Goal: Task Accomplishment & Management: Complete application form

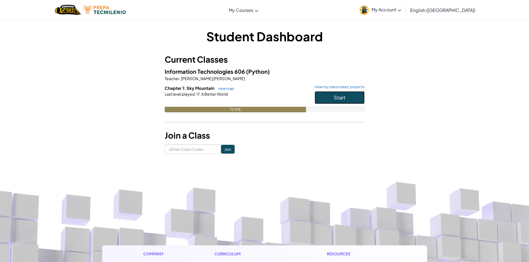
click at [327, 96] on button "Start" at bounding box center [339, 97] width 50 height 13
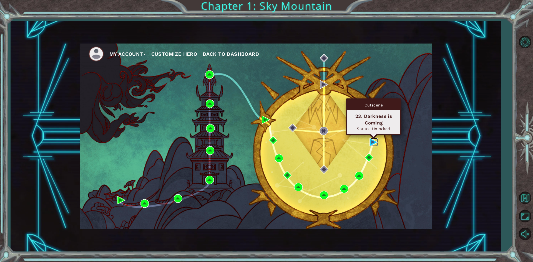
click at [374, 143] on img at bounding box center [373, 142] width 8 height 8
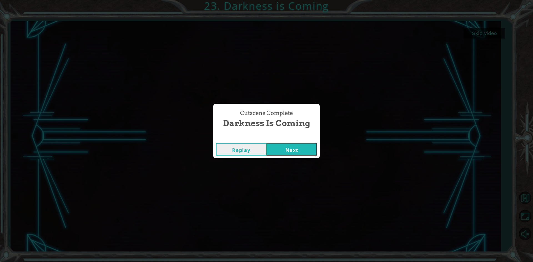
click at [288, 153] on button "Next" at bounding box center [291, 149] width 51 height 12
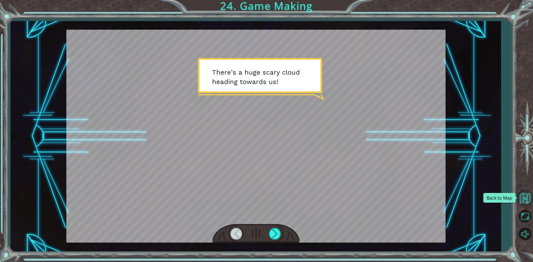
click at [528, 198] on button "Back to Map" at bounding box center [525, 198] width 16 height 16
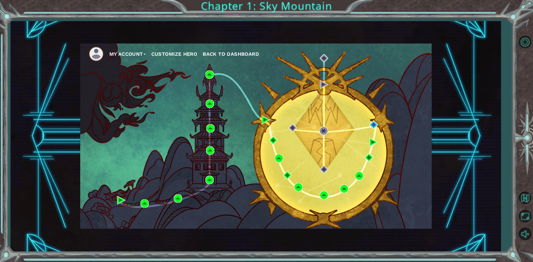
click at [195, 54] on button "Customize Hero" at bounding box center [174, 54] width 46 height 8
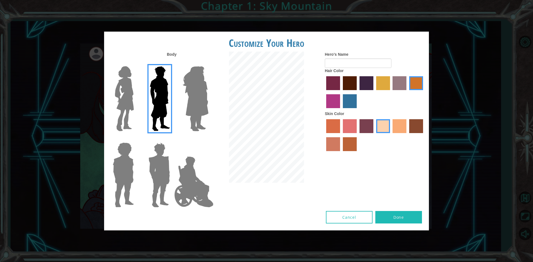
click at [121, 92] on img at bounding box center [124, 98] width 23 height 69
click at [136, 63] on input "Hero Connie" at bounding box center [136, 63] width 0 height 0
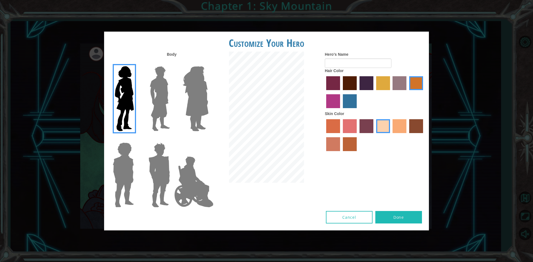
click at [400, 82] on label "bazaar hair color" at bounding box center [399, 83] width 14 height 14
click at [391, 92] on input "bazaar hair color" at bounding box center [391, 92] width 0 height 0
click at [371, 58] on form "Hero's Name" at bounding box center [375, 60] width 100 height 16
click at [361, 62] on input "Hero's Name" at bounding box center [358, 63] width 67 height 9
type input "gg"
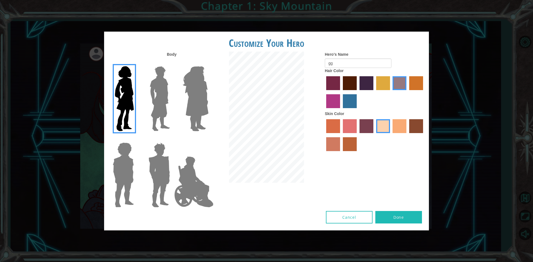
click at [405, 216] on button "Done" at bounding box center [398, 217] width 47 height 12
click at [346, 216] on button "Cancel" at bounding box center [349, 217] width 47 height 12
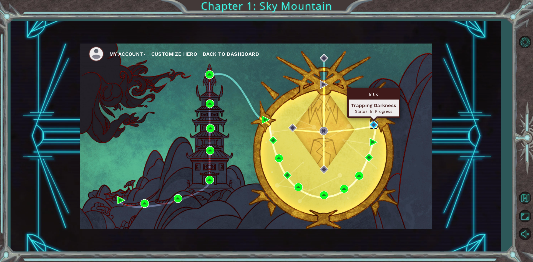
click at [374, 125] on img at bounding box center [373, 125] width 8 height 8
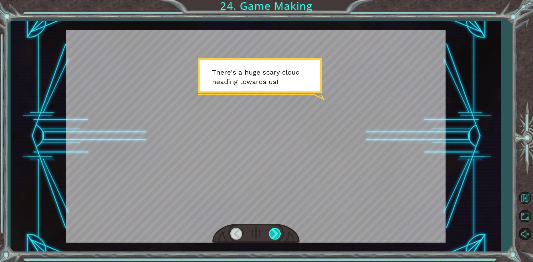
click at [276, 236] on div at bounding box center [275, 233] width 12 height 11
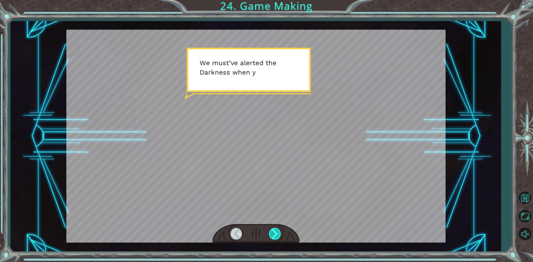
click at [276, 236] on div at bounding box center [275, 233] width 12 height 11
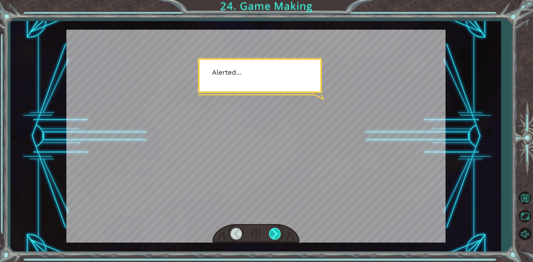
click at [276, 236] on div at bounding box center [275, 233] width 12 height 11
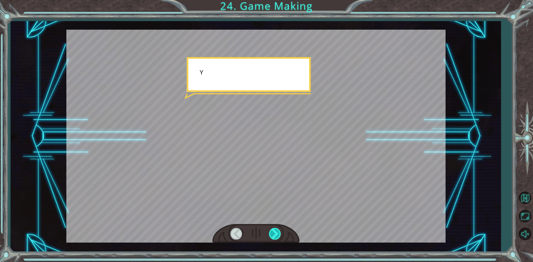
click at [276, 236] on div at bounding box center [275, 233] width 12 height 11
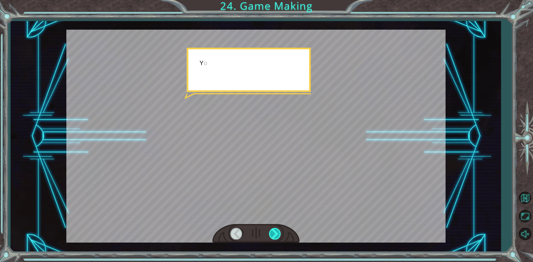
click at [276, 236] on div at bounding box center [275, 233] width 12 height 11
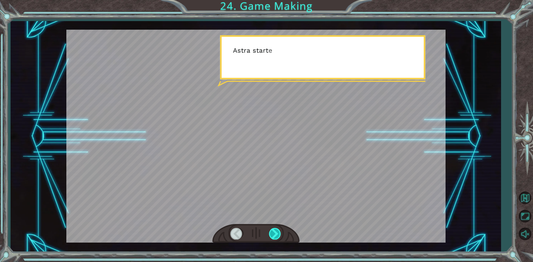
click at [276, 236] on div at bounding box center [275, 233] width 12 height 11
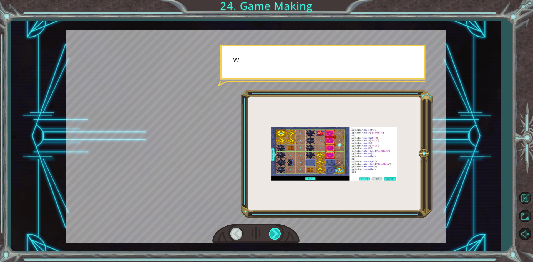
click at [276, 236] on div at bounding box center [275, 233] width 12 height 11
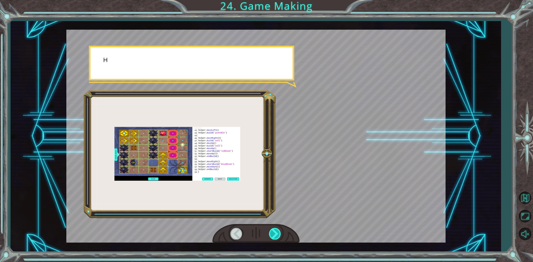
click at [276, 236] on div at bounding box center [275, 233] width 12 height 11
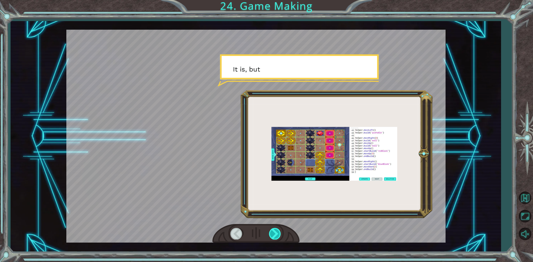
click at [276, 236] on div at bounding box center [275, 233] width 12 height 11
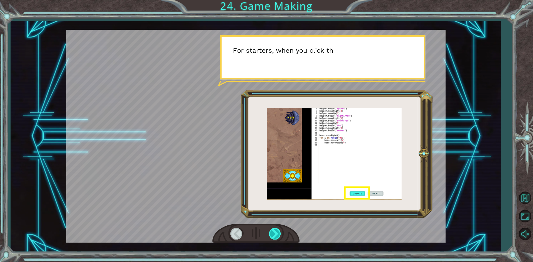
click at [276, 236] on div at bounding box center [275, 233] width 12 height 11
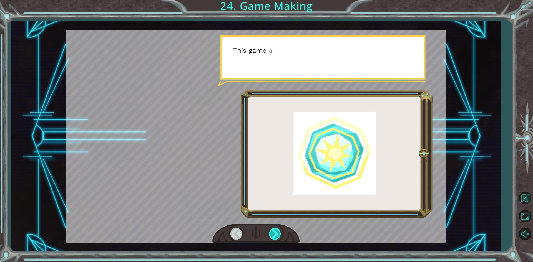
click at [276, 236] on div at bounding box center [275, 233] width 12 height 11
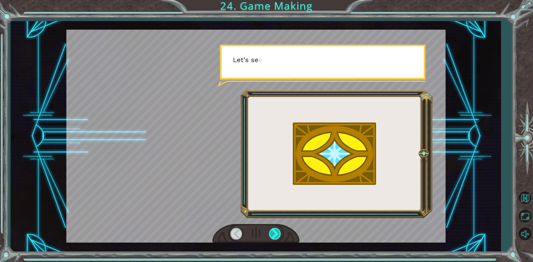
click at [276, 236] on div at bounding box center [275, 233] width 12 height 11
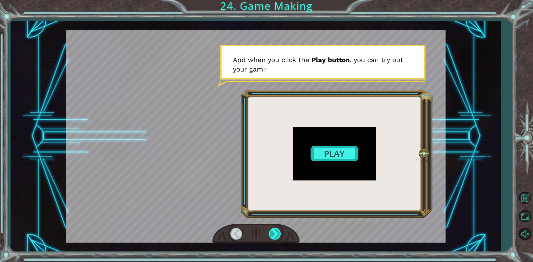
click at [276, 236] on div at bounding box center [275, 233] width 12 height 11
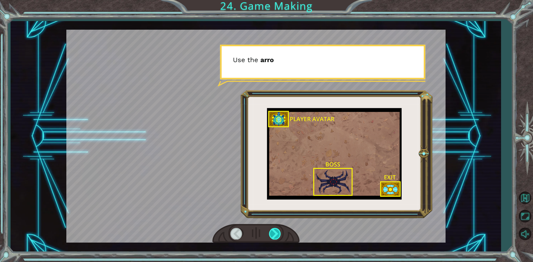
click at [276, 236] on div at bounding box center [275, 233] width 12 height 11
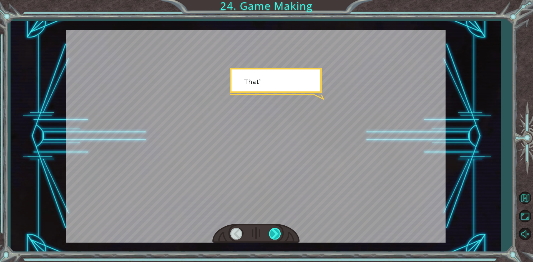
click at [276, 236] on div at bounding box center [275, 233] width 12 height 11
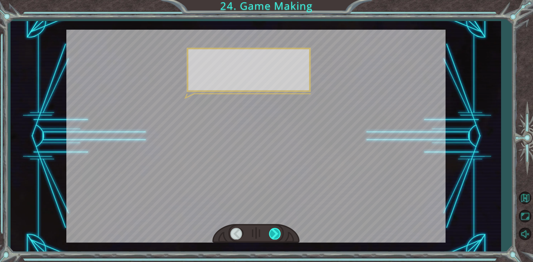
click at [276, 236] on div at bounding box center [275, 233] width 12 height 11
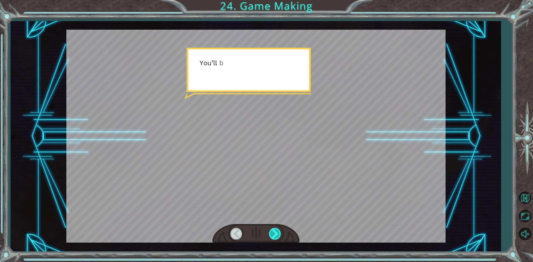
click at [276, 236] on div at bounding box center [275, 233] width 12 height 11
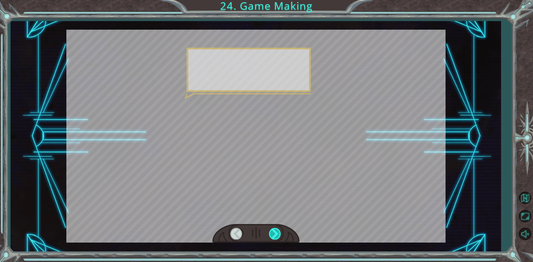
click at [276, 236] on div at bounding box center [275, 233] width 12 height 11
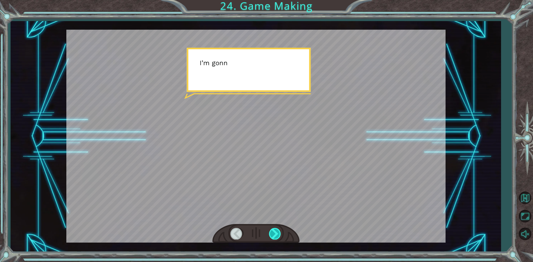
click at [276, 236] on div at bounding box center [275, 233] width 12 height 11
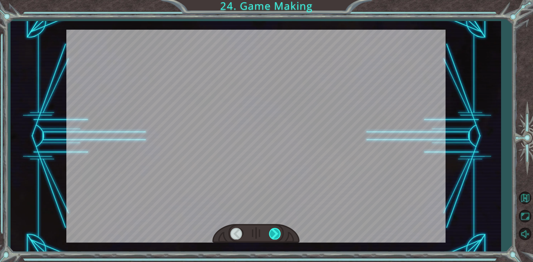
click at [276, 236] on div at bounding box center [275, 233] width 12 height 11
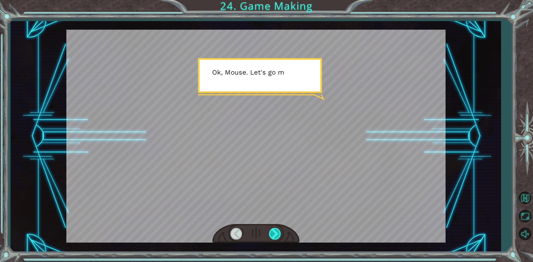
click at [276, 236] on div at bounding box center [275, 233] width 12 height 11
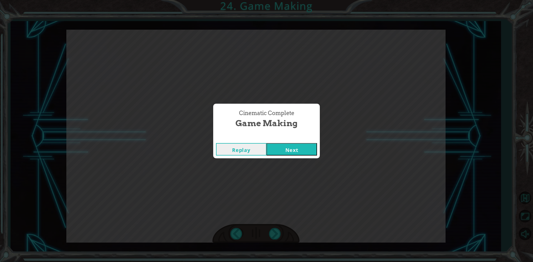
click at [294, 154] on button "Next" at bounding box center [291, 149] width 51 height 12
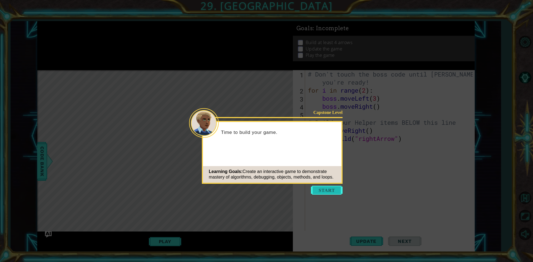
click at [333, 188] on button "Start" at bounding box center [327, 190] width 32 height 9
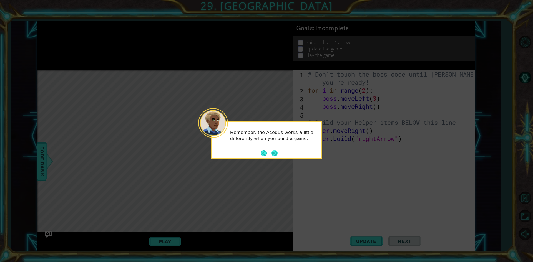
click at [276, 154] on button "Next" at bounding box center [274, 153] width 6 height 6
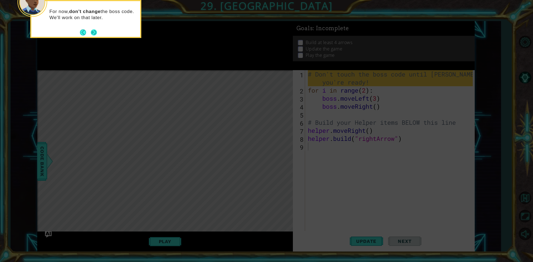
click at [96, 31] on button "Next" at bounding box center [94, 32] width 6 height 6
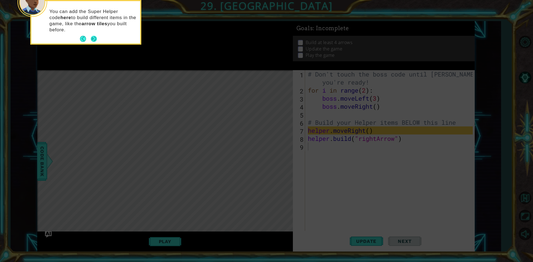
click at [96, 40] on button "Next" at bounding box center [94, 39] width 6 height 6
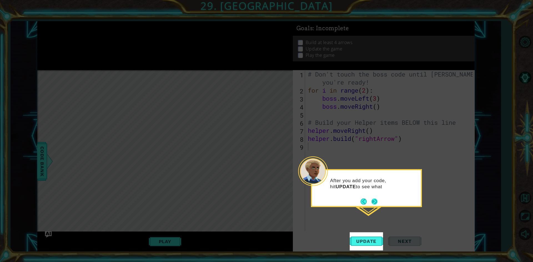
click at [373, 205] on button "Next" at bounding box center [374, 202] width 6 height 6
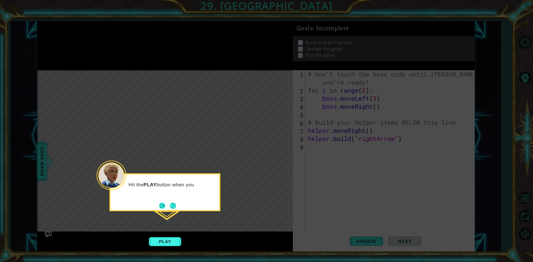
click at [160, 208] on button "Back" at bounding box center [164, 206] width 11 height 6
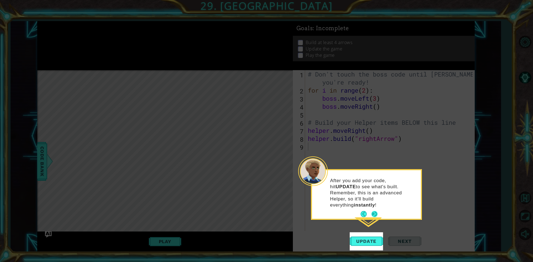
click at [377, 211] on button "Next" at bounding box center [374, 214] width 6 height 6
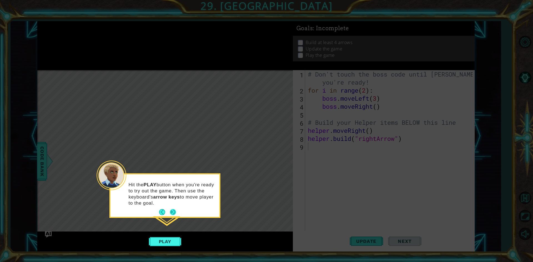
click at [172, 213] on button "Next" at bounding box center [173, 212] width 6 height 6
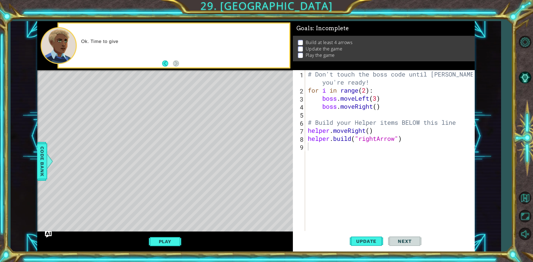
click at [189, 150] on div "Level Map" at bounding box center [165, 151] width 256 height 163
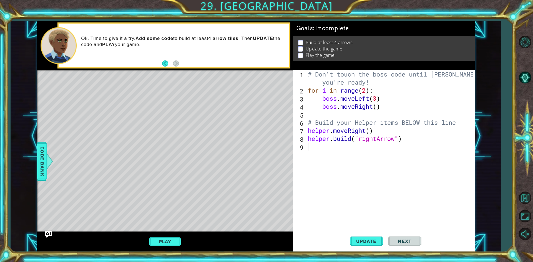
click at [405, 139] on div "# Don't touch the boss code until [PERSON_NAME] says you're ready! for i in ran…" at bounding box center [391, 162] width 169 height 185
type textarea "[DOMAIN_NAME]("rightArrow")(4)"
click at [364, 238] on button "Update" at bounding box center [366, 242] width 33 height 18
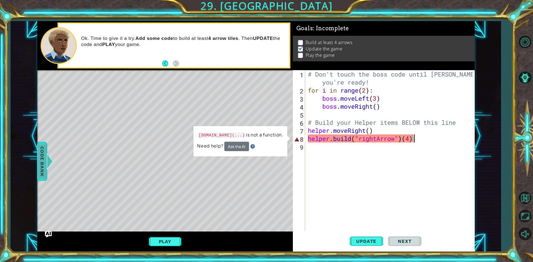
click at [42, 171] on span "Code Bank" at bounding box center [42, 161] width 9 height 34
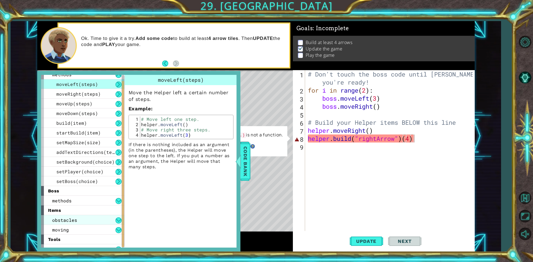
scroll to position [21, 0]
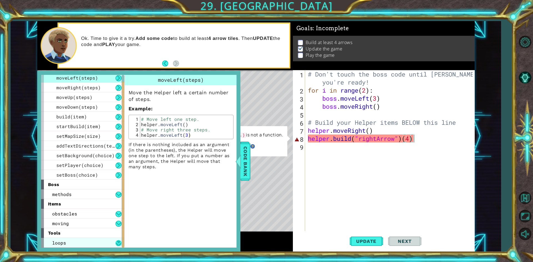
click at [118, 245] on button at bounding box center [118, 243] width 6 height 6
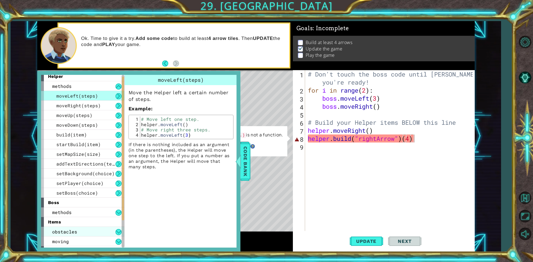
scroll to position [0, 0]
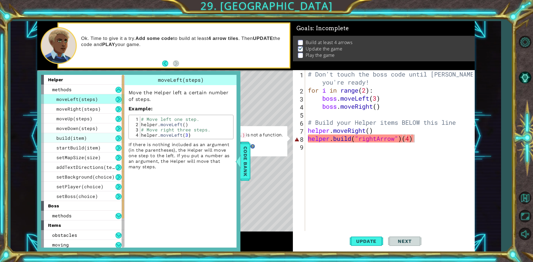
click at [98, 140] on div "build(item)" at bounding box center [82, 138] width 83 height 10
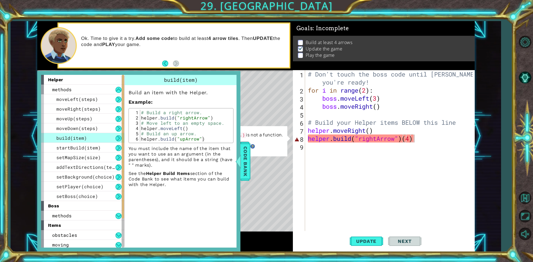
click at [354, 157] on div "# Don't touch the boss code until [PERSON_NAME] says you're ready! for i in ran…" at bounding box center [391, 162] width 169 height 185
click at [444, 135] on div "# Don't touch the boss code until [PERSON_NAME] says you're ready! for i in ran…" at bounding box center [391, 162] width 169 height 185
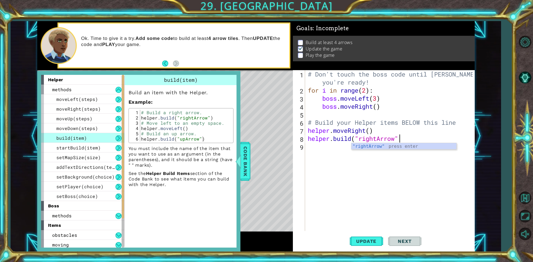
type textarea "[DOMAIN_NAME]("rightArrow")"
click at [384, 168] on div "# Don't touch the boss code until [PERSON_NAME] says you're ready! for i in ran…" at bounding box center [391, 162] width 169 height 185
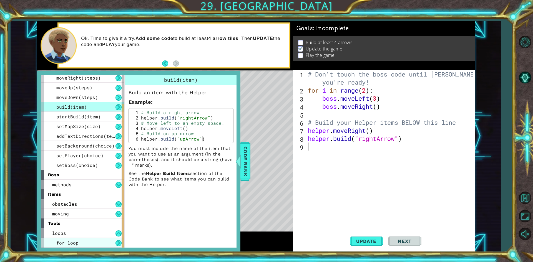
click at [103, 240] on div "for loop" at bounding box center [82, 243] width 83 height 10
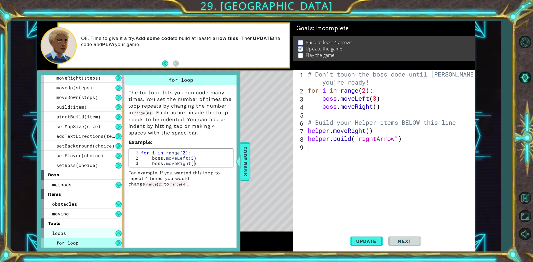
click at [102, 231] on div "loops" at bounding box center [82, 233] width 83 height 10
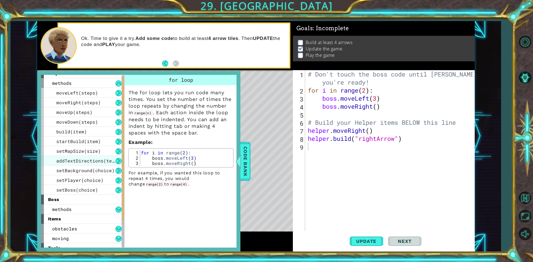
scroll to position [0, 0]
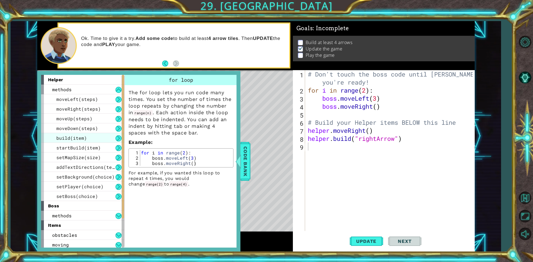
click at [88, 139] on div "build(item)" at bounding box center [82, 138] width 83 height 10
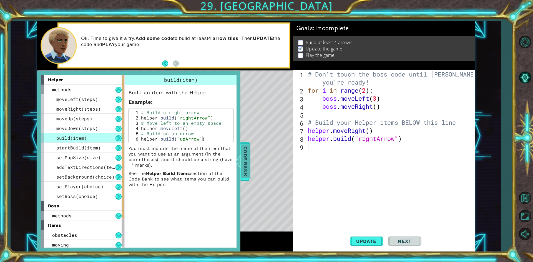
click at [247, 163] on span "Code Bank" at bounding box center [245, 161] width 9 height 34
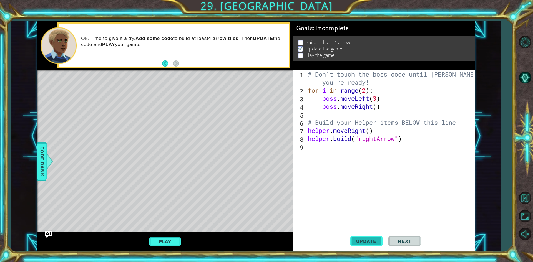
click at [358, 240] on span "Update" at bounding box center [366, 242] width 31 height 6
click at [371, 130] on div "# Don't touch the boss code until [PERSON_NAME] says you're ready! for i in ran…" at bounding box center [391, 162] width 169 height 185
type textarea "helper.moveRight()"
click at [365, 148] on div "# Don't touch the boss code until [PERSON_NAME] says you're ready! for i in ran…" at bounding box center [391, 162] width 169 height 185
click at [369, 134] on div "# Don't touch the boss code until [PERSON_NAME] says you're ready! for i in ran…" at bounding box center [391, 162] width 169 height 185
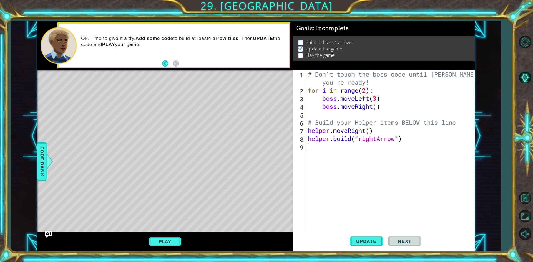
type textarea "helper.moveRight()"
click at [308, 130] on div "# Don't touch the boss code until [PERSON_NAME] says you're ready! for i in ran…" at bounding box center [391, 162] width 169 height 185
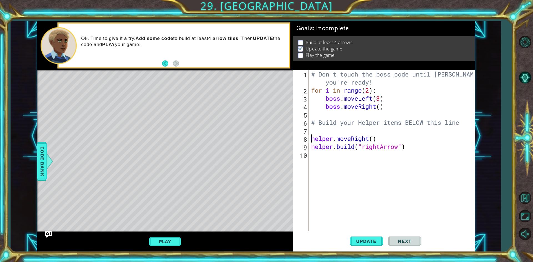
click at [322, 131] on div "# Don't touch the boss code until [PERSON_NAME] says you're ready! for i in ran…" at bounding box center [392, 162] width 165 height 185
click at [367, 243] on span "Update" at bounding box center [366, 242] width 31 height 6
click at [352, 243] on span "Update" at bounding box center [366, 242] width 31 height 6
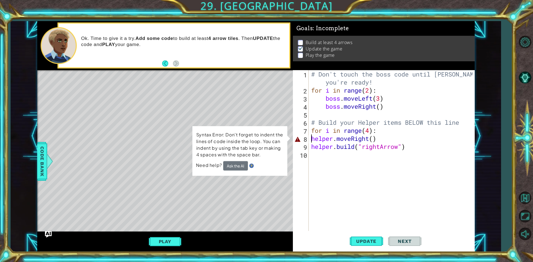
click at [311, 138] on div "# Don't touch the boss code until [PERSON_NAME] says you're ready! for i in ran…" at bounding box center [392, 162] width 165 height 185
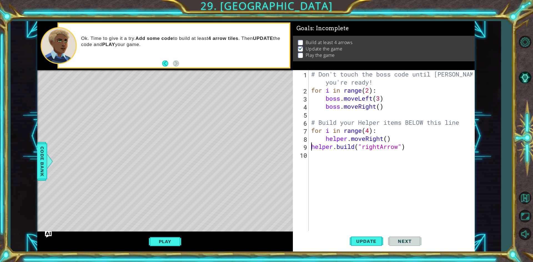
click at [310, 146] on div "# Don't touch the boss code until [PERSON_NAME] says you're ready! for i in ran…" at bounding box center [392, 162] width 165 height 185
click at [363, 240] on span "Update" at bounding box center [366, 242] width 31 height 6
click at [389, 138] on div "# Don't touch the boss code until [PERSON_NAME] says you're ready! for i in ran…" at bounding box center [392, 162] width 165 height 185
click at [371, 240] on span "Update" at bounding box center [366, 242] width 31 height 6
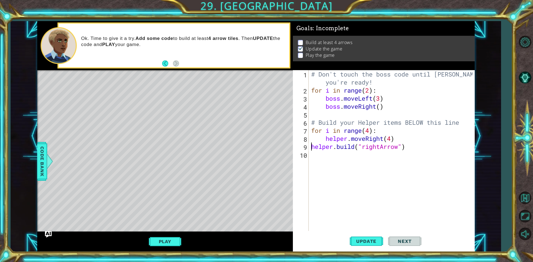
click at [311, 146] on div "# Don't touch the boss code until [PERSON_NAME] says you're ready! for i in ran…" at bounding box center [392, 162] width 165 height 185
click at [355, 240] on span "Update" at bounding box center [366, 242] width 31 height 6
click at [392, 135] on div "# Don't touch the boss code until [PERSON_NAME] says you're ready! for i in ran…" at bounding box center [392, 162] width 165 height 185
type textarea "helper.moveRight()"
click at [363, 238] on button "Update" at bounding box center [366, 242] width 33 height 18
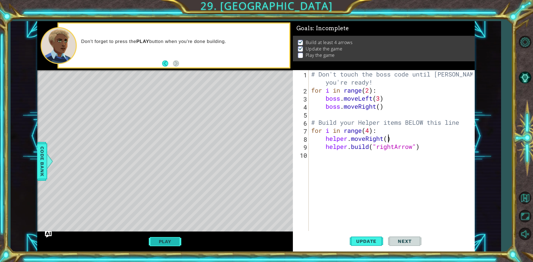
click at [171, 240] on button "Play" at bounding box center [165, 241] width 32 height 11
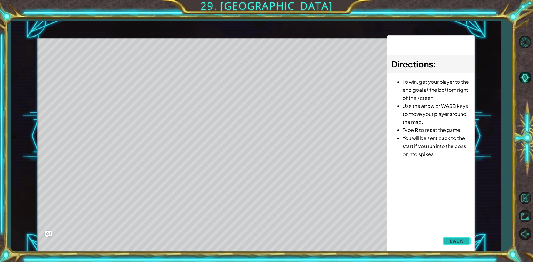
click at [453, 240] on span "Back" at bounding box center [456, 241] width 14 height 6
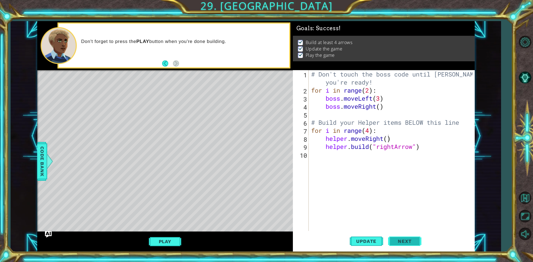
click at [406, 249] on button "Next" at bounding box center [404, 242] width 33 height 18
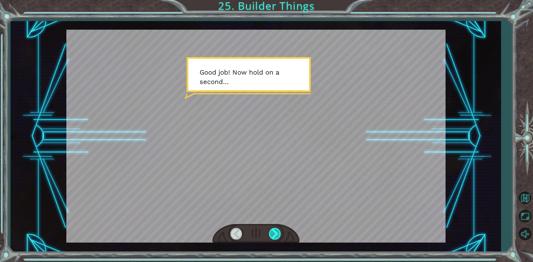
click at [278, 234] on div at bounding box center [275, 233] width 12 height 11
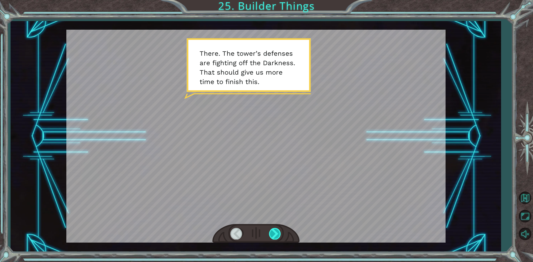
click at [276, 233] on div at bounding box center [275, 233] width 12 height 11
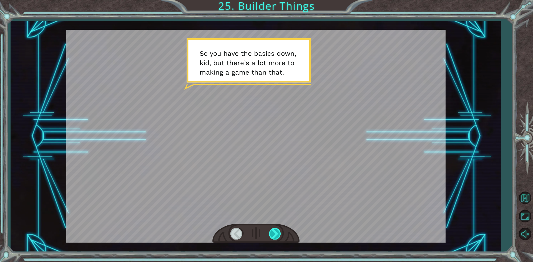
click at [276, 233] on div at bounding box center [275, 233] width 12 height 11
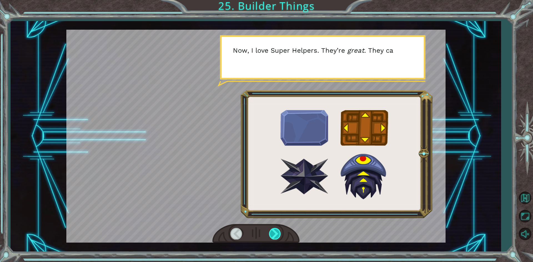
click at [276, 233] on div at bounding box center [275, 233] width 12 height 11
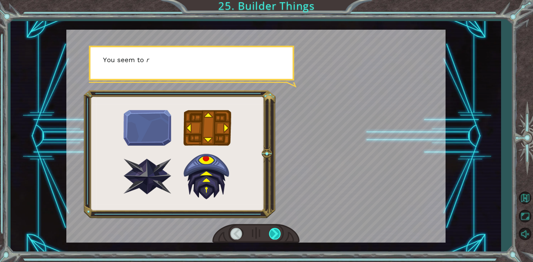
click at [276, 233] on div at bounding box center [275, 233] width 12 height 11
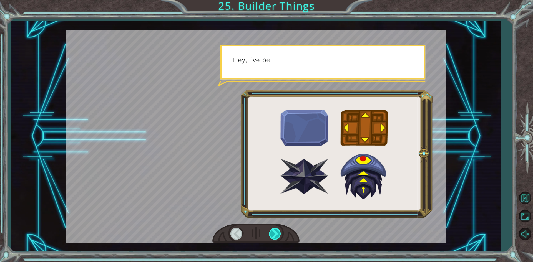
click at [276, 233] on div at bounding box center [275, 233] width 12 height 11
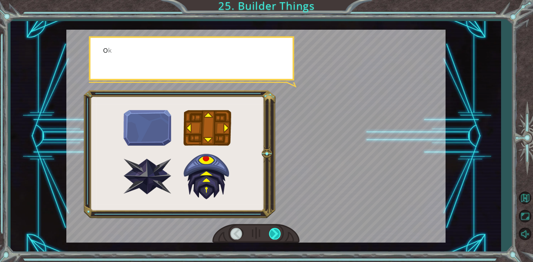
click at [276, 233] on div at bounding box center [275, 233] width 12 height 11
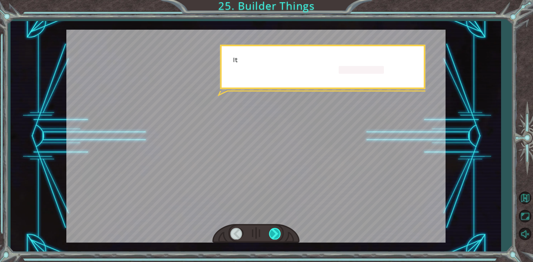
click at [276, 233] on div at bounding box center [275, 233] width 12 height 11
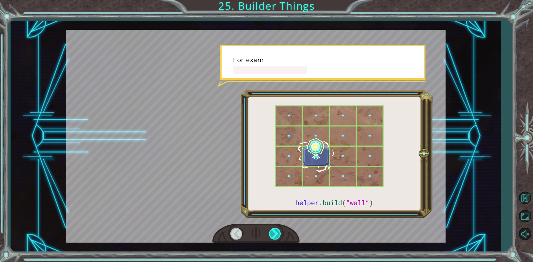
click at [276, 233] on div at bounding box center [275, 233] width 12 height 11
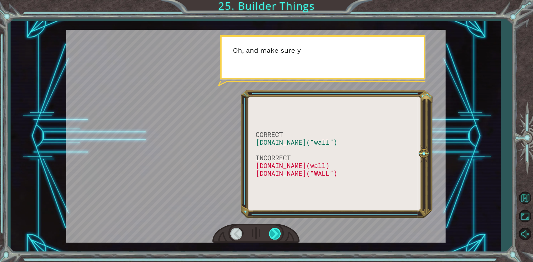
click at [276, 233] on div at bounding box center [275, 233] width 12 height 11
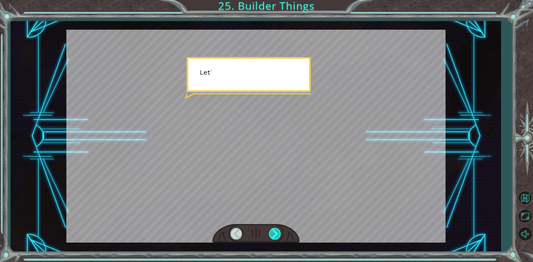
click at [276, 233] on div at bounding box center [275, 233] width 12 height 11
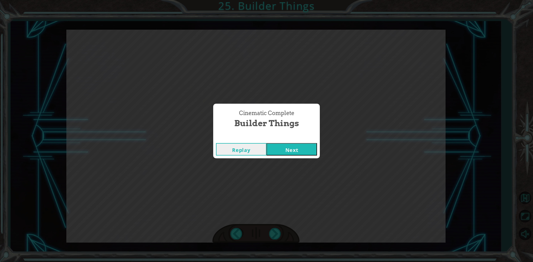
click at [277, 158] on div "Replay Next" at bounding box center [266, 149] width 107 height 18
click at [278, 150] on button "Next" at bounding box center [291, 149] width 51 height 12
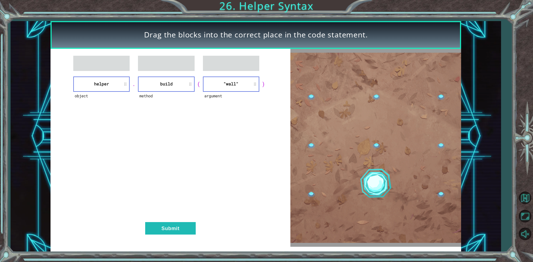
click at [160, 142] on div "object helper . method build ( argument "wall" ) Submit" at bounding box center [171, 148] width 240 height 198
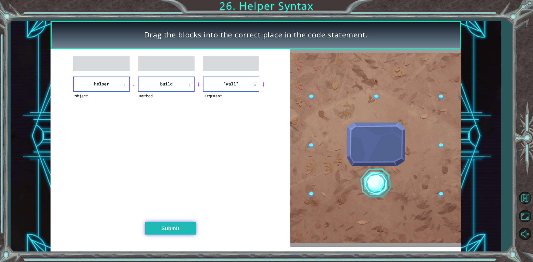
click at [184, 230] on button "Submit" at bounding box center [170, 228] width 51 height 12
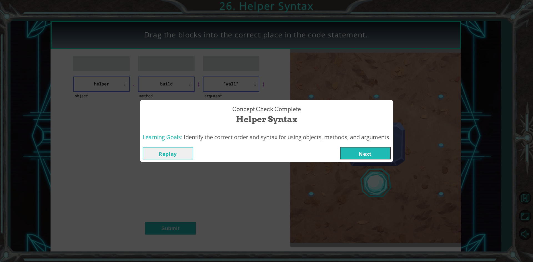
click at [364, 138] on span "Identify the correct order and syntax for using objects, methods, and arguments." at bounding box center [287, 137] width 207 height 7
click at [365, 150] on button "Next" at bounding box center [365, 153] width 51 height 12
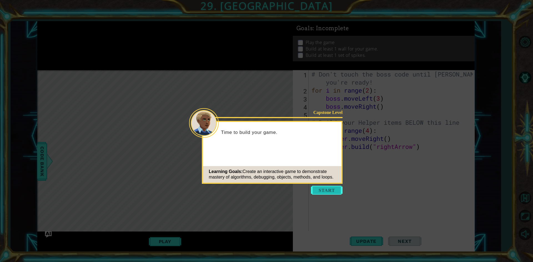
click at [334, 193] on button "Start" at bounding box center [327, 190] width 32 height 9
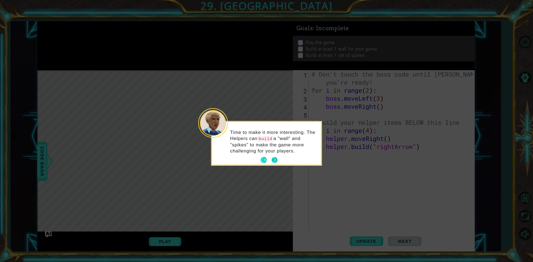
click at [276, 157] on button "Next" at bounding box center [274, 160] width 6 height 6
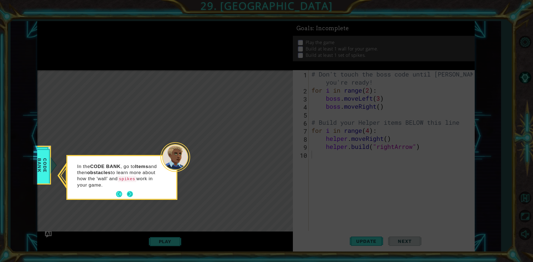
click at [127, 195] on button "Next" at bounding box center [130, 194] width 6 height 6
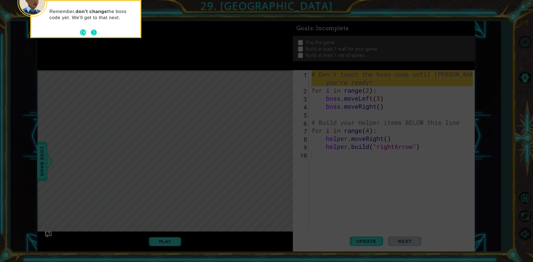
click at [96, 35] on button "Next" at bounding box center [94, 32] width 6 height 6
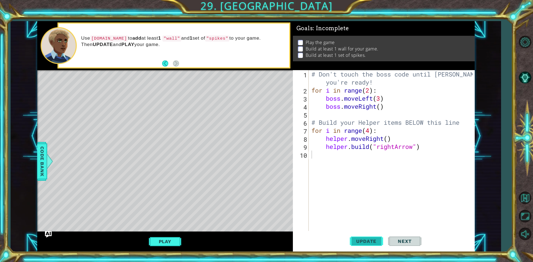
click at [371, 238] on button "Update" at bounding box center [366, 242] width 33 height 18
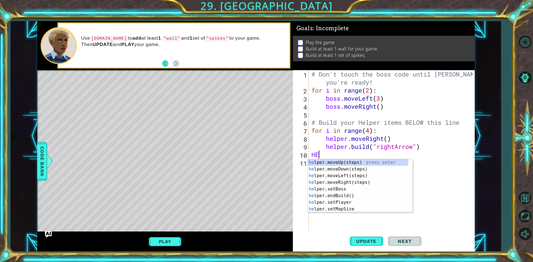
type textarea "H"
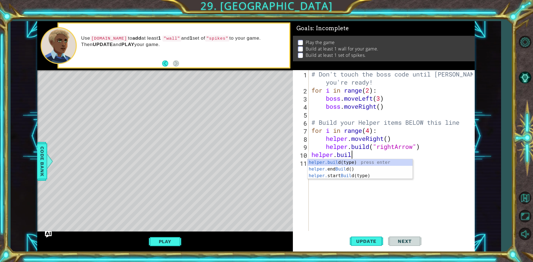
scroll to position [0, 2]
type textarea "[DOMAIN_NAME]"
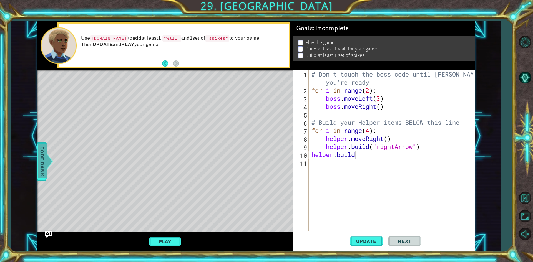
click at [43, 166] on span "Code Bank" at bounding box center [42, 161] width 9 height 34
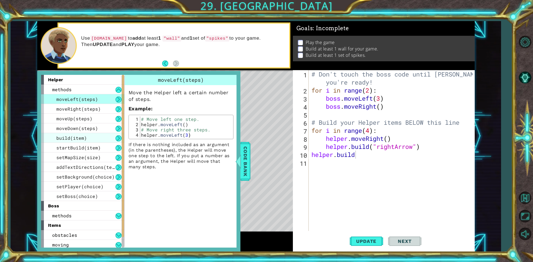
click at [74, 138] on span "build(item)" at bounding box center [71, 138] width 31 height 6
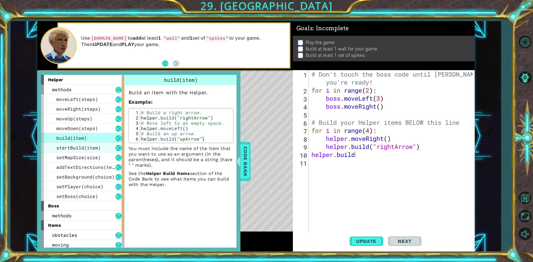
click at [99, 144] on div "startBuild(item)" at bounding box center [82, 148] width 83 height 10
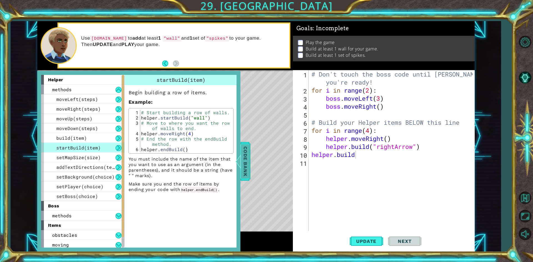
click at [245, 164] on span "Code Bank" at bounding box center [245, 161] width 9 height 34
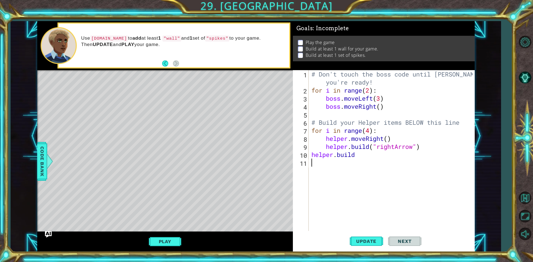
scroll to position [0, 0]
click at [334, 165] on div "# Don't touch the boss code until [PERSON_NAME] says you're ready! for i in ran…" at bounding box center [392, 162] width 165 height 185
click at [367, 154] on div "# Don't touch the boss code until [PERSON_NAME] says you're ready! for i in ran…" at bounding box center [392, 162] width 165 height 185
click at [358, 241] on span "Update" at bounding box center [366, 242] width 31 height 6
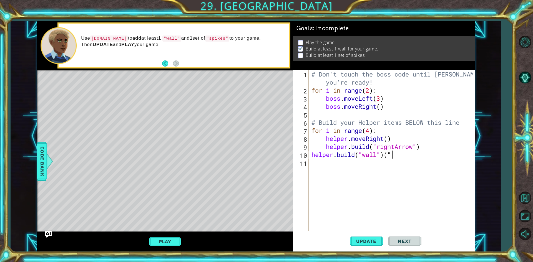
scroll to position [0, 3]
click at [370, 242] on span "Update" at bounding box center [366, 242] width 31 height 6
type textarea "[DOMAIN_NAME]("wall")"
click at [312, 154] on div "# Don't touch the boss code until [PERSON_NAME] says you're ready! for i in ran…" at bounding box center [392, 162] width 165 height 185
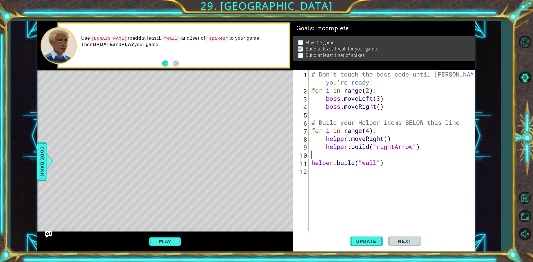
click at [349, 158] on div "# Don't touch the boss code until [PERSON_NAME] says you're ready! for i in ran…" at bounding box center [392, 162] width 165 height 185
click at [359, 242] on span "Update" at bounding box center [366, 242] width 31 height 6
click at [366, 244] on span "Update" at bounding box center [366, 242] width 31 height 6
click at [312, 162] on div "# Don't touch the boss code until [PERSON_NAME] says you're ready! for i in ran…" at bounding box center [392, 162] width 165 height 185
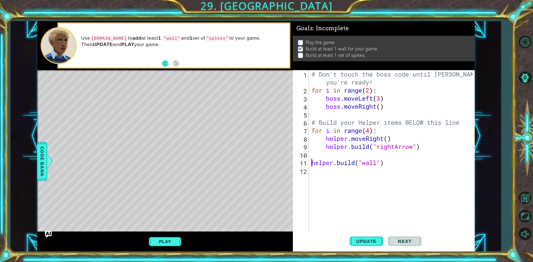
type textarea "[DOMAIN_NAME]("wall")"
click at [317, 167] on div "# Don't touch the boss code until [PERSON_NAME] says you're ready! for i in ran…" at bounding box center [392, 162] width 165 height 185
click at [168, 238] on button "Play" at bounding box center [165, 241] width 32 height 11
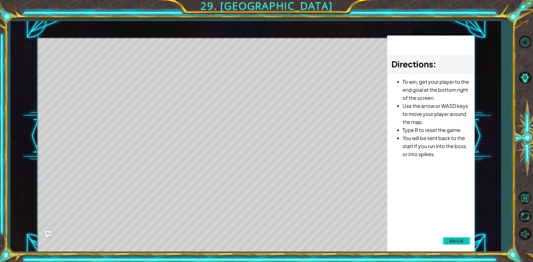
click at [458, 239] on span "Back" at bounding box center [456, 241] width 14 height 6
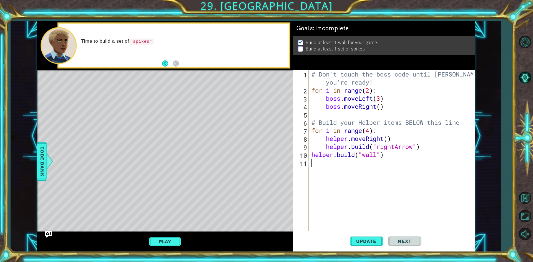
click at [382, 164] on div "# Don't touch the boss code until [PERSON_NAME] says you're ready! for i in ran…" at bounding box center [392, 162] width 165 height 185
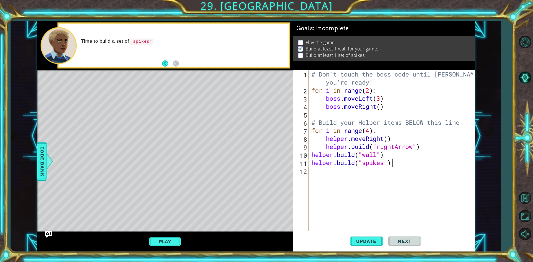
scroll to position [0, 3]
click at [355, 241] on span "Update" at bounding box center [366, 242] width 31 height 6
click at [391, 156] on div "# Don't touch the boss code until [PERSON_NAME] says you're ready! for i in ran…" at bounding box center [392, 162] width 165 height 185
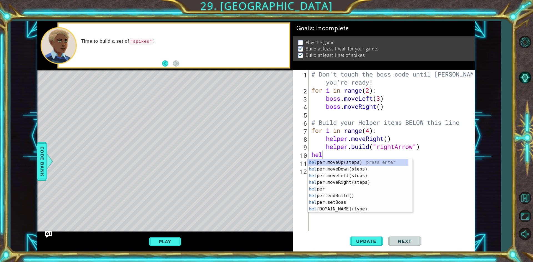
scroll to position [0, 0]
type textarea "h"
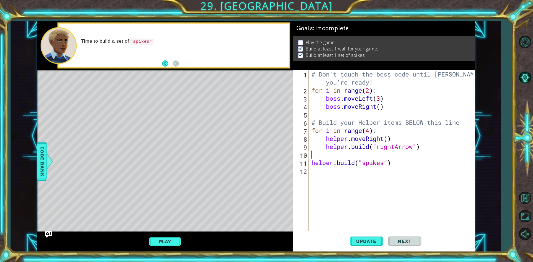
type textarea "[DOMAIN_NAME]("rightArrow")"
click at [312, 163] on div "# Don't touch the boss code until [PERSON_NAME] says you're ready! for i in ran…" at bounding box center [392, 162] width 165 height 185
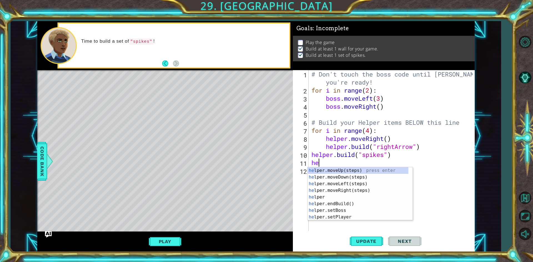
type textarea "hel"
click at [345, 178] on div "hel per.moveUp(steps) press enter hel per.moveDown(steps) press enter hel per.m…" at bounding box center [358, 200] width 101 height 67
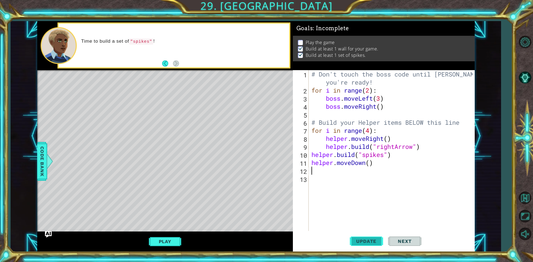
click at [358, 245] on button "Update" at bounding box center [366, 242] width 33 height 18
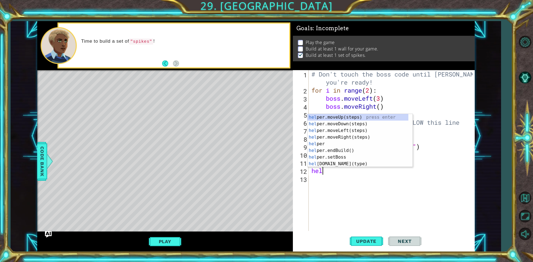
type textarea "helpe"
click at [348, 148] on div "helpe [PERSON_NAME]moveUp(steps) press enter helpe r.moveDown(steps) press ente…" at bounding box center [358, 147] width 101 height 67
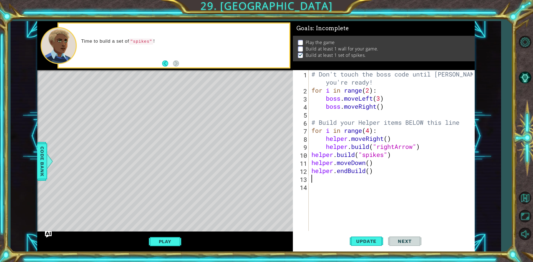
scroll to position [0, 0]
click at [349, 171] on div "# Don't touch the boss code until [PERSON_NAME] says you're ready! for i in ran…" at bounding box center [392, 162] width 165 height 185
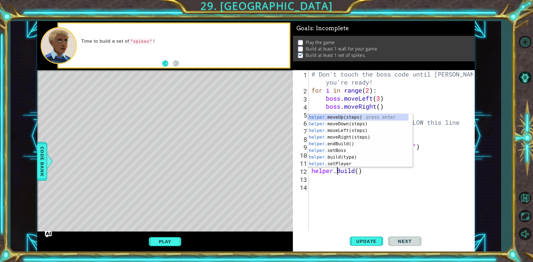
click at [340, 172] on div "# Don't touch the boss code until [PERSON_NAME] says you're ready! for i in ran…" at bounding box center [392, 162] width 165 height 185
type textarea "[DOMAIN_NAME]()"
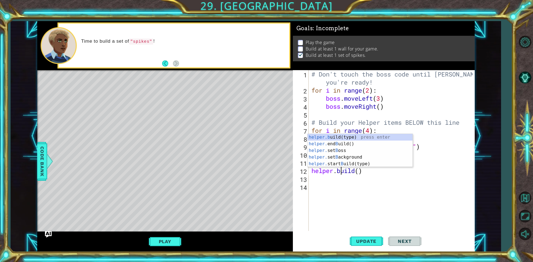
scroll to position [0, 1]
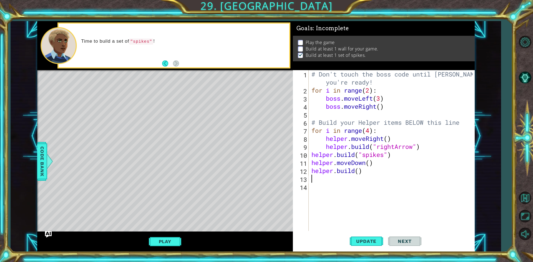
click at [358, 175] on div "# Don't touch the boss code until [PERSON_NAME] says you're ready! for i in ran…" at bounding box center [392, 162] width 165 height 185
click at [359, 172] on div "# Don't touch the boss code until [PERSON_NAME] says you're ready! for i in ran…" at bounding box center [392, 162] width 165 height 185
click at [363, 243] on span "Update" at bounding box center [366, 242] width 31 height 6
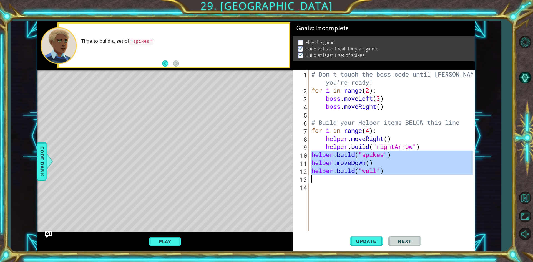
drag, startPoint x: 315, startPoint y: 157, endPoint x: 399, endPoint y: 180, distance: 87.7
click at [399, 180] on div "# Don't touch the boss code until [PERSON_NAME] says you're ready! for i in ran…" at bounding box center [392, 162] width 165 height 185
type textarea "[DOMAIN_NAME]("wall")"
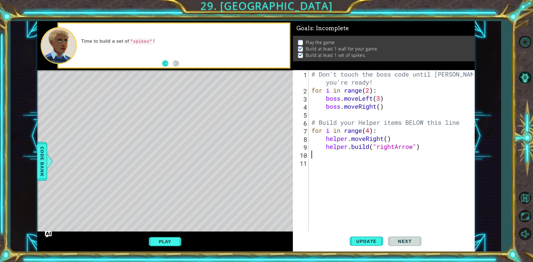
click at [359, 251] on div "1 2 3 4 5 6 7 8 9 10 11 # Don't touch the boss code until [PERSON_NAME] says yo…" at bounding box center [384, 161] width 182 height 182
click at [362, 243] on span "Update" at bounding box center [366, 242] width 31 height 6
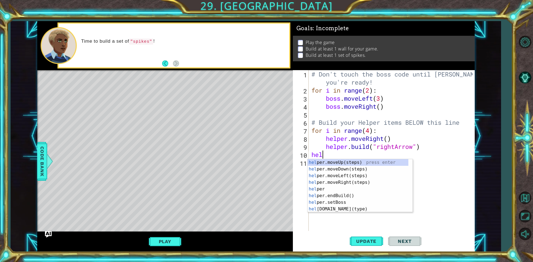
type textarea "helpe"
click at [339, 181] on div "helpe [PERSON_NAME]moveUp(steps) press enter helpe r.moveDown(steps) press ente…" at bounding box center [358, 192] width 101 height 67
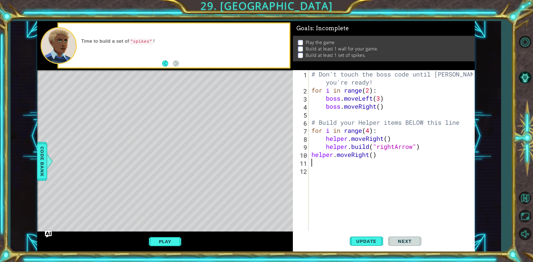
scroll to position [0, 0]
click at [345, 168] on div "# Don't touch the boss code until [PERSON_NAME] says you're ready! for i in ran…" at bounding box center [392, 162] width 165 height 185
click at [344, 165] on div "# Don't touch the boss code until [PERSON_NAME] says you're ready! for i in ran…" at bounding box center [392, 162] width 165 height 185
click at [363, 163] on div "# Don't touch the boss code until [PERSON_NAME] says you're ready! for i in ran…" at bounding box center [392, 162] width 165 height 185
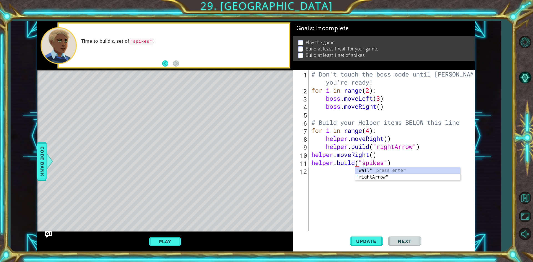
scroll to position [0, 2]
type textarea "[DOMAIN_NAME]("spikes")"
click at [364, 242] on span "Update" at bounding box center [366, 242] width 31 height 6
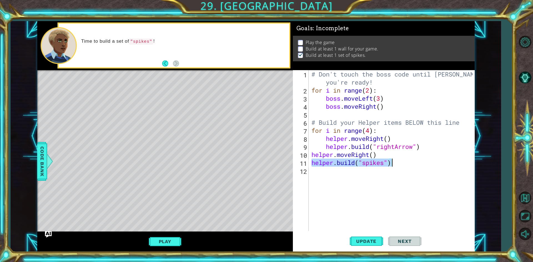
drag, startPoint x: 312, startPoint y: 165, endPoint x: 401, endPoint y: 163, distance: 89.1
click at [401, 163] on div "# Don't touch the boss code until [PERSON_NAME] says you're ready! for i in ran…" at bounding box center [392, 162] width 165 height 185
click at [369, 243] on span "Update" at bounding box center [366, 242] width 31 height 6
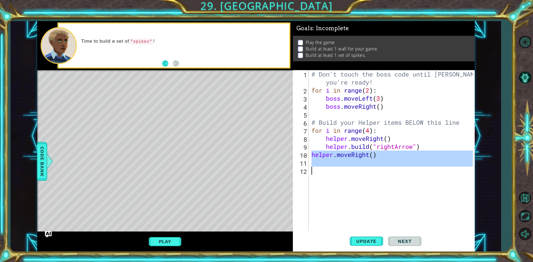
drag, startPoint x: 320, startPoint y: 156, endPoint x: 387, endPoint y: 167, distance: 67.9
click at [387, 167] on div "# Don't touch the boss code until [PERSON_NAME] says you're ready! for i in ran…" at bounding box center [392, 162] width 165 height 185
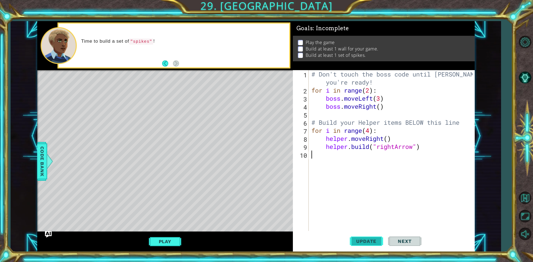
type textarea "[DOMAIN_NAME]("rightArrow")"
click at [371, 235] on button "Update" at bounding box center [366, 242] width 33 height 18
click at [348, 156] on div "# Don't touch the boss code until [PERSON_NAME] says you're ready! for i in ran…" at bounding box center [392, 162] width 165 height 185
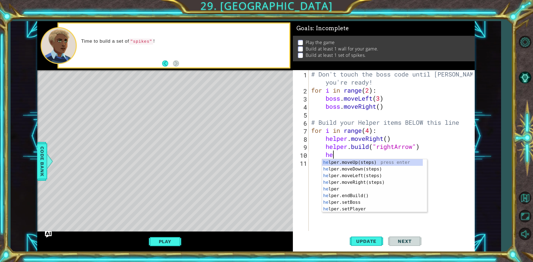
type textarea "hel"
click at [346, 196] on div "hel per.moveUp(steps) press enter hel per.moveDown(steps) press enter hel per.m…" at bounding box center [372, 192] width 101 height 67
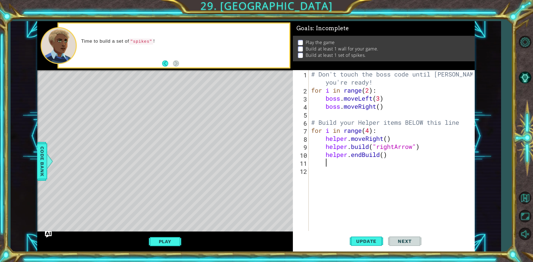
scroll to position [0, 0]
click at [363, 153] on div "# Don't touch the boss code until [PERSON_NAME] says you're ready! for i in ran…" at bounding box center [392, 162] width 165 height 185
click at [364, 153] on div "# Don't touch the boss code until [PERSON_NAME] says you're ready! for i in ran…" at bounding box center [392, 162] width 165 height 185
click at [365, 154] on div "# Don't touch the boss code until [PERSON_NAME] says you're ready! for i in ran…" at bounding box center [391, 150] width 163 height 161
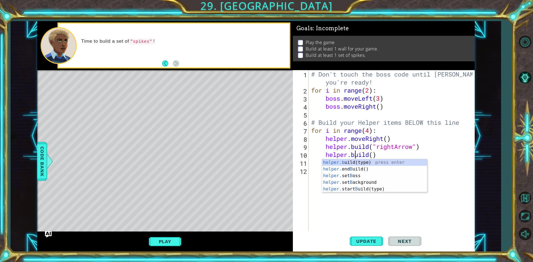
scroll to position [0, 2]
click at [372, 155] on div "# Don't touch the boss code until [PERSON_NAME] says you're ready! for i in ran…" at bounding box center [392, 162] width 165 height 185
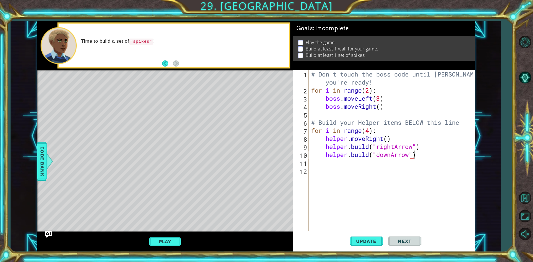
scroll to position [0, 4]
type textarea "[DOMAIN_NAME]("downArrow")"
click at [369, 246] on button "Update" at bounding box center [366, 242] width 33 height 18
drag, startPoint x: 418, startPoint y: 154, endPoint x: 308, endPoint y: 154, distance: 109.9
click at [308, 154] on div "[DOMAIN_NAME]("downArrow") 1 2 3 4 5 6 7 8 9 10 11 12 # Don't touch the boss co…" at bounding box center [383, 150] width 180 height 161
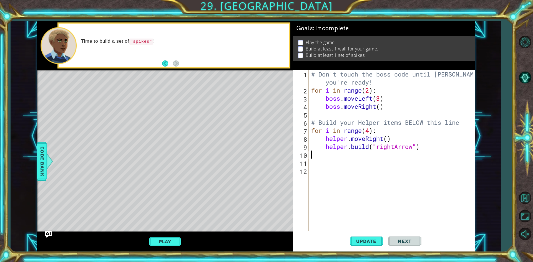
scroll to position [0, 0]
click at [319, 165] on div "# Don't touch the boss code until [PERSON_NAME] says you're ready! for i in ran…" at bounding box center [392, 162] width 165 height 185
click at [313, 165] on div "# Don't touch the boss code until [PERSON_NAME] says you're ready! for i in ran…" at bounding box center [392, 162] width 165 height 185
click at [311, 164] on div "# Don't touch the boss code until [PERSON_NAME] says you're ready! for i in ran…" at bounding box center [392, 162] width 165 height 185
click at [309, 163] on div "1 2 3 4 5 6 7 8 9 10 11 12 # Don't touch the boss code until [PERSON_NAME] says…" at bounding box center [383, 150] width 180 height 161
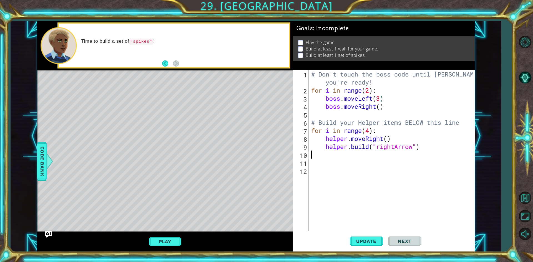
click at [313, 152] on div "# Don't touch the boss code until [PERSON_NAME] says you're ready! for i in ran…" at bounding box center [392, 162] width 165 height 185
type textarea "[DOMAIN_NAME]("rightArrow")"
type textarea "[DOMAIN_NAME]("downArrow")"
click at [359, 237] on button "Update" at bounding box center [366, 242] width 33 height 18
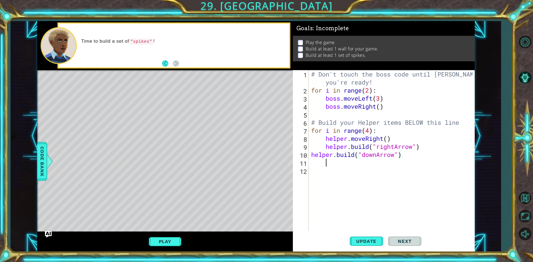
click at [326, 164] on div "# Don't touch the boss code until [PERSON_NAME] says you're ready! for i in ran…" at bounding box center [392, 162] width 165 height 185
click at [314, 161] on div "# Don't touch the boss code until [PERSON_NAME] says you're ready! for i in ran…" at bounding box center [392, 162] width 165 height 185
click at [312, 161] on div "# Don't touch the boss code until [PERSON_NAME] says you're ready! for i in ran…" at bounding box center [392, 162] width 165 height 185
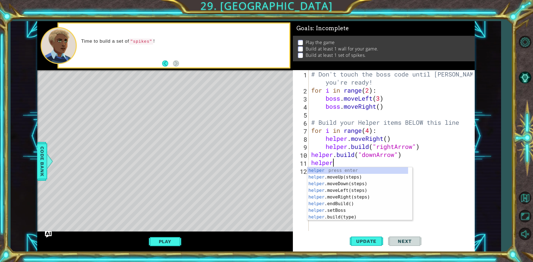
scroll to position [0, 1]
type textarea "helper.m"
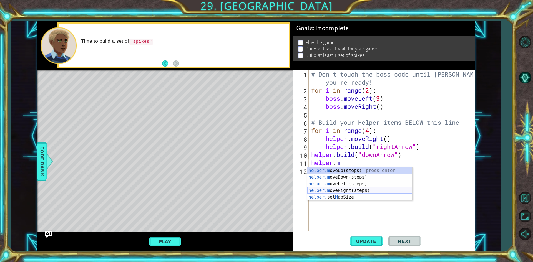
click at [357, 188] on div "helper.m oveUp(steps) press enter helper.m oveDown(steps) press enter helper.m …" at bounding box center [359, 190] width 105 height 47
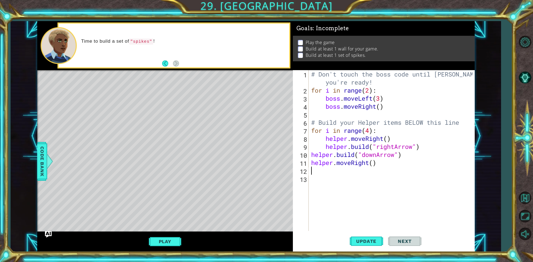
scroll to position [0, 0]
click at [360, 241] on span "Update" at bounding box center [366, 242] width 31 height 6
type textarea "[DOMAIN_NAME]("spikes")"
click at [374, 236] on button "Update" at bounding box center [366, 242] width 33 height 18
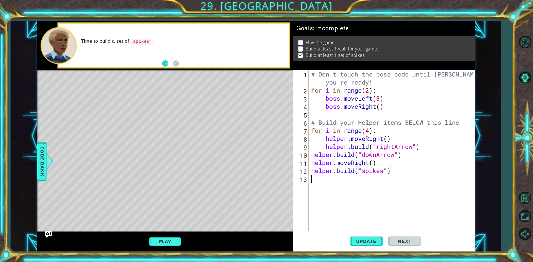
click at [381, 184] on div "# Don't touch the boss code until [PERSON_NAME] says you're ready! for i in ran…" at bounding box center [392, 162] width 165 height 185
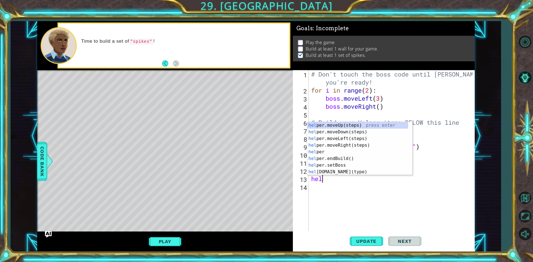
type textarea "helr"
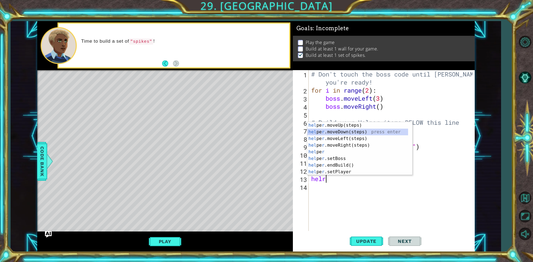
click at [354, 132] on div "hel pe r .moveUp(steps) press enter hel pe r .moveDown(steps) press enter hel p…" at bounding box center [357, 155] width 101 height 67
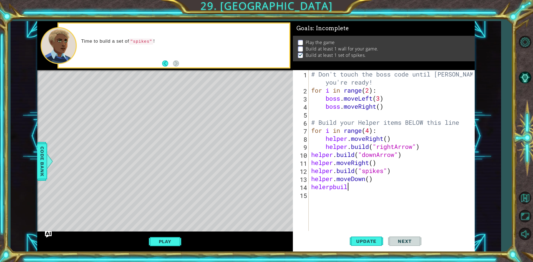
scroll to position [0, 1]
click at [333, 190] on div "# Don't touch the boss code until [PERSON_NAME] says you're ready! for i in ran…" at bounding box center [392, 162] width 165 height 185
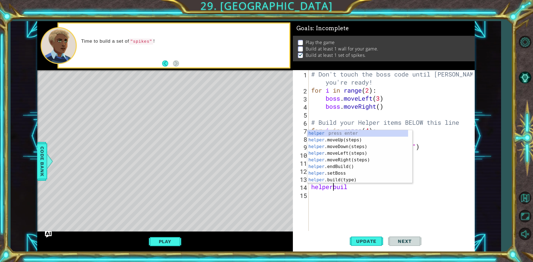
type textarea "helper.buil"
click at [358, 192] on div "# Don't touch the boss code until [PERSON_NAME] says you're ready! for i in ran…" at bounding box center [392, 162] width 165 height 185
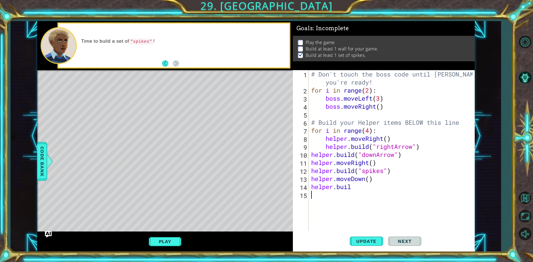
scroll to position [0, 0]
click at [359, 188] on div "# Don't touch the boss code until [PERSON_NAME] says you're ready! for i in ran…" at bounding box center [392, 162] width 165 height 185
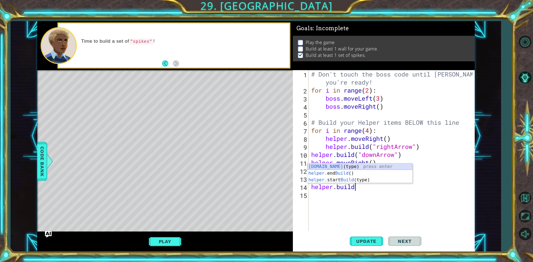
click at [359, 166] on div "[DOMAIN_NAME] (type) press enter helper. end Build () press enter helper. start…" at bounding box center [359, 179] width 105 height 33
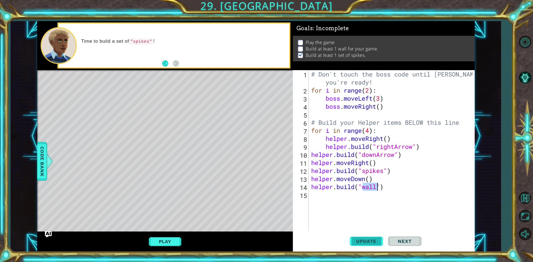
type textarea "[DOMAIN_NAME]("wall")"
click at [377, 237] on button "Update" at bounding box center [366, 242] width 33 height 18
click at [343, 197] on div "# Don't touch the boss code until [PERSON_NAME] says you're ready! for i in ran…" at bounding box center [392, 162] width 165 height 185
click at [173, 241] on button "Play" at bounding box center [165, 241] width 32 height 11
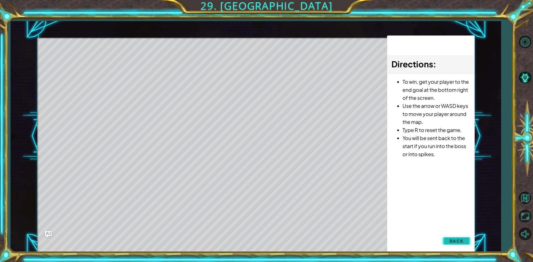
click at [459, 244] on span "Back" at bounding box center [456, 241] width 14 height 6
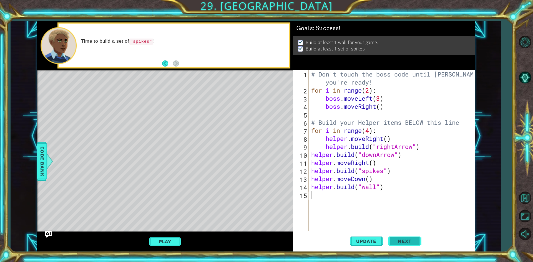
click at [408, 243] on span "Next" at bounding box center [404, 241] width 25 height 6
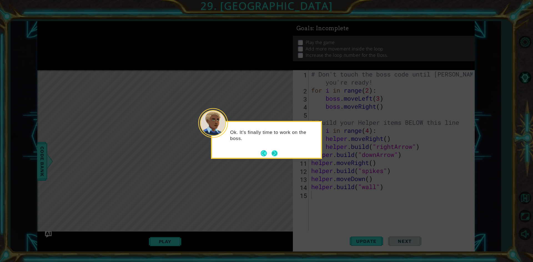
click at [277, 151] on button "Next" at bounding box center [274, 153] width 6 height 6
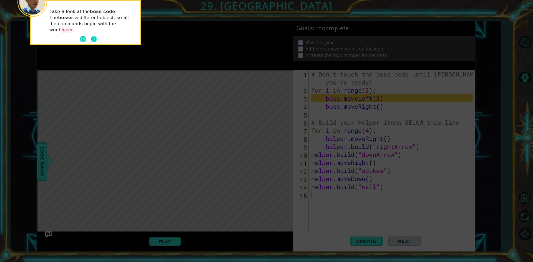
click at [95, 36] on button "Next" at bounding box center [93, 39] width 7 height 7
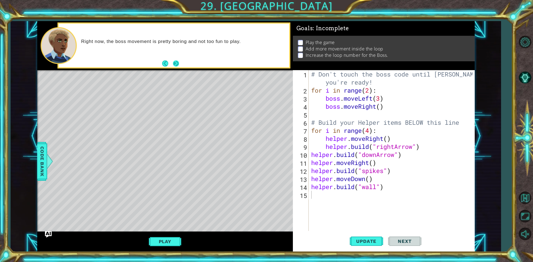
click at [173, 65] on button "Next" at bounding box center [176, 64] width 6 height 6
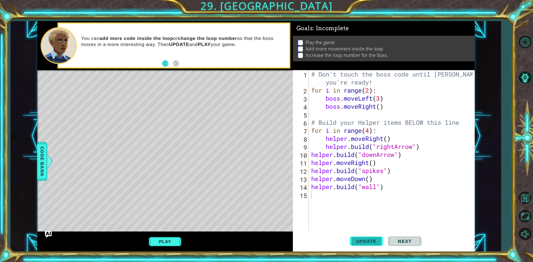
click at [375, 239] on span "Update" at bounding box center [366, 242] width 31 height 6
click at [164, 240] on button "Play" at bounding box center [165, 241] width 32 height 11
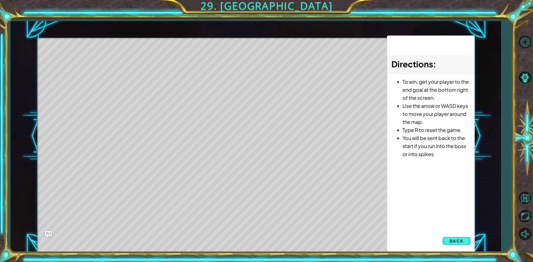
click at [449, 242] on button "Back" at bounding box center [456, 241] width 28 height 11
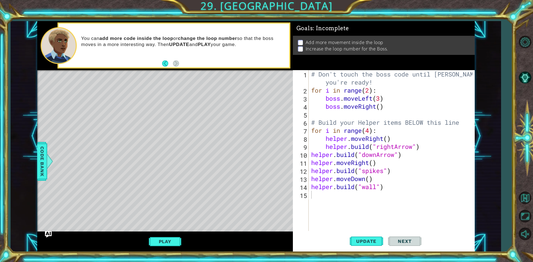
click at [394, 110] on div "# Don't touch the boss code until [PERSON_NAME] says you're ready! for i in ran…" at bounding box center [392, 162] width 165 height 185
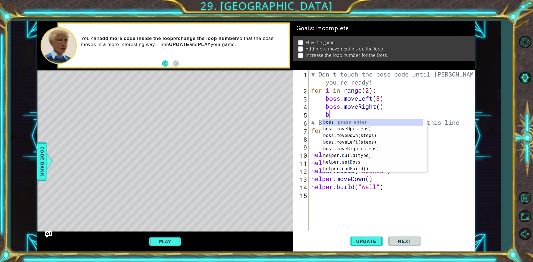
scroll to position [0, 1]
type textarea "bo"
click at [336, 126] on div "bo ss press enter bo ss.moveUp(steps) press enter bo ss.moveDown(steps) press e…" at bounding box center [374, 149] width 105 height 60
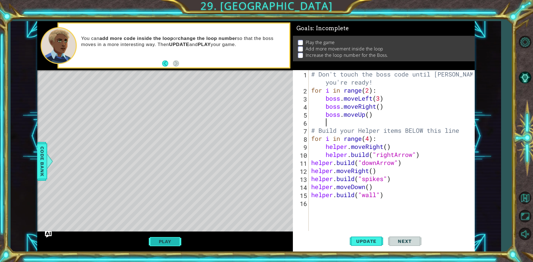
click at [179, 239] on button "Play" at bounding box center [165, 241] width 32 height 11
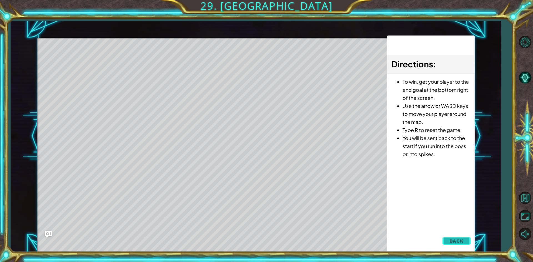
click at [457, 240] on span "Back" at bounding box center [456, 241] width 14 height 6
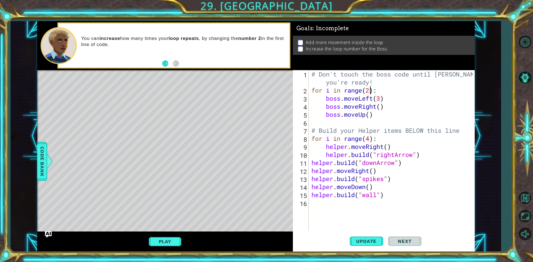
click at [370, 92] on div "# Don't touch the boss code until [PERSON_NAME] says you're ready! for i in ran…" at bounding box center [392, 162] width 165 height 185
type textarea "for i in range():"
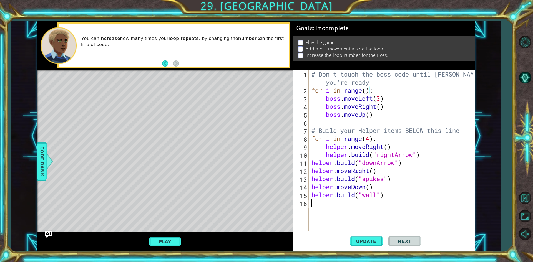
scroll to position [0, 0]
click at [367, 90] on div "# Don't touch the boss code until [PERSON_NAME] says you're ready! for i in ran…" at bounding box center [392, 162] width 165 height 185
type textarea "for i in range():"
click at [367, 90] on div "# Don't touch the boss code until [PERSON_NAME] says you're ready! for i in ran…" at bounding box center [392, 162] width 165 height 185
type textarea "for i in range():"
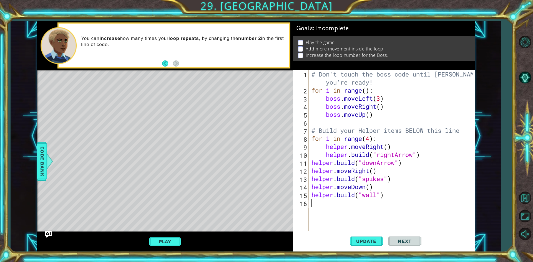
click at [368, 93] on div "# Don't touch the boss code until [PERSON_NAME] says you're ready! for i in ran…" at bounding box center [392, 162] width 165 height 185
click at [374, 91] on div "# Don't touch the boss code until [PERSON_NAME] says you're ready! for i in ran…" at bounding box center [392, 162] width 165 height 185
click at [366, 90] on div "# Don't touch the boss code until [PERSON_NAME] says you're ready! for i in ran…" at bounding box center [392, 162] width 165 height 185
click at [150, 238] on button "Play" at bounding box center [165, 241] width 32 height 11
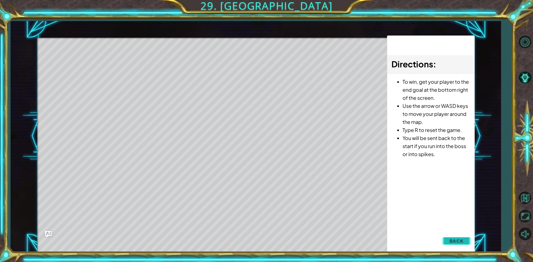
click at [446, 238] on button "Back" at bounding box center [456, 241] width 28 height 11
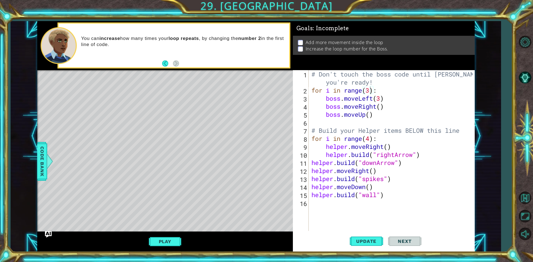
type textarea "boss.moveUp()"
click at [390, 118] on div "# Don't touch the boss code until [PERSON_NAME] says you're ready! for i in ran…" at bounding box center [392, 162] width 165 height 185
click at [358, 241] on span "Update" at bounding box center [366, 242] width 31 height 6
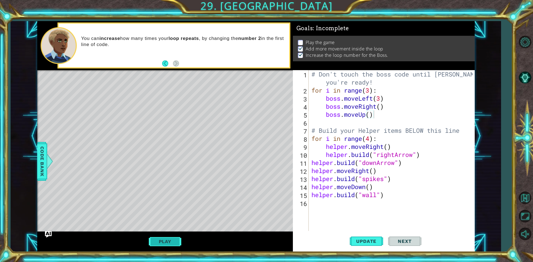
click at [176, 239] on button "Play" at bounding box center [165, 241] width 32 height 11
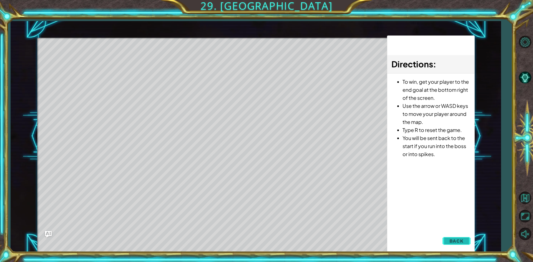
click at [463, 242] on span "Back" at bounding box center [456, 241] width 14 height 6
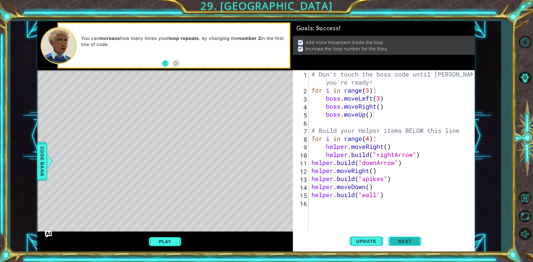
click at [398, 240] on span "Next" at bounding box center [404, 243] width 25 height 6
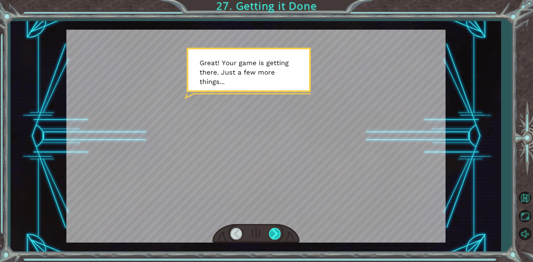
drag, startPoint x: 280, startPoint y: 233, endPoint x: 277, endPoint y: 235, distance: 3.6
click at [277, 235] on div at bounding box center [275, 233] width 12 height 11
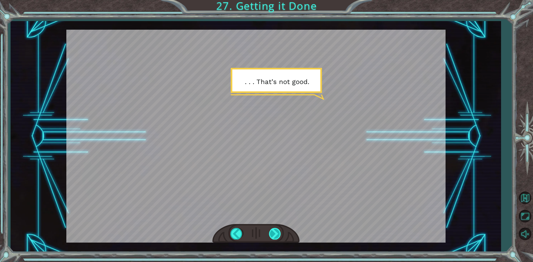
click at [276, 237] on div at bounding box center [275, 233] width 12 height 11
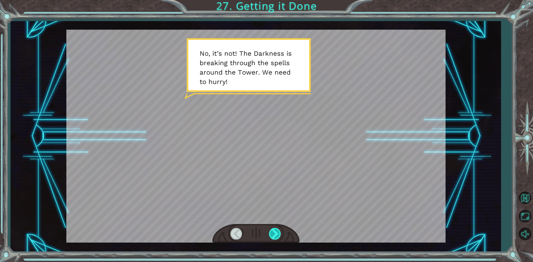
click at [273, 238] on div at bounding box center [275, 233] width 12 height 11
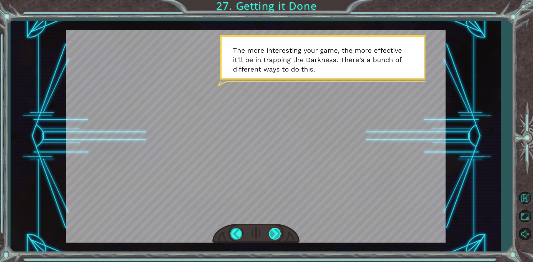
click at [269, 235] on div at bounding box center [275, 233] width 12 height 11
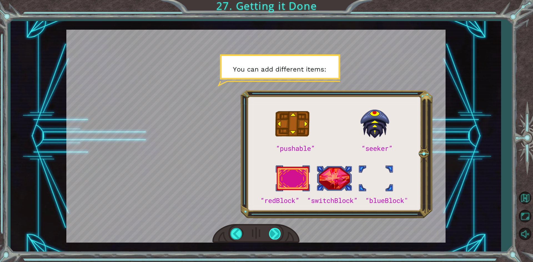
click at [269, 234] on div at bounding box center [275, 233] width 12 height 11
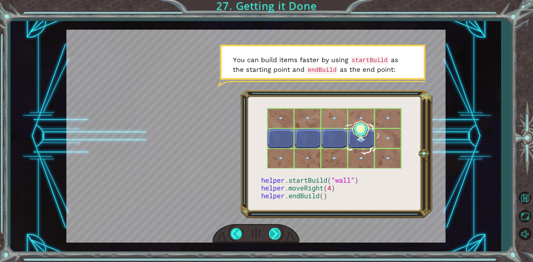
click at [269, 234] on div at bounding box center [275, 233] width 12 height 11
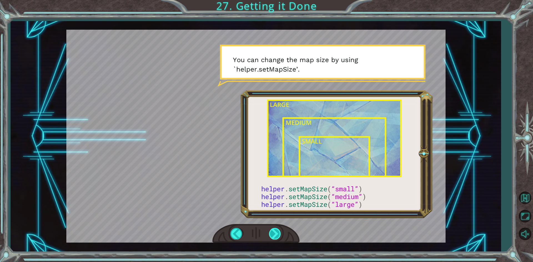
click at [269, 232] on div at bounding box center [275, 233] width 12 height 11
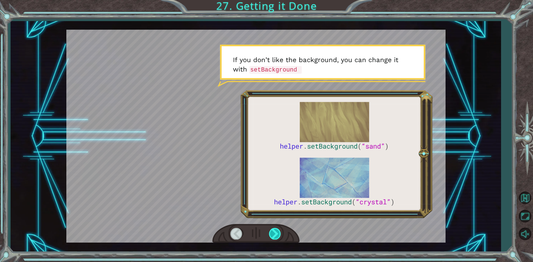
click at [269, 232] on div at bounding box center [275, 233] width 12 height 11
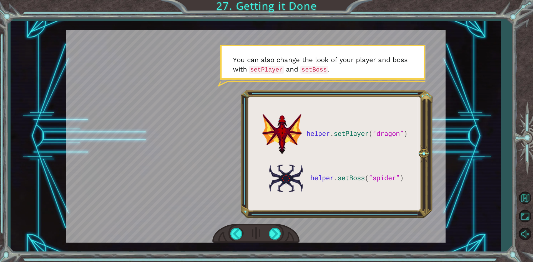
click at [268, 230] on div at bounding box center [255, 233] width 87 height 19
click at [272, 236] on div at bounding box center [275, 233] width 12 height 11
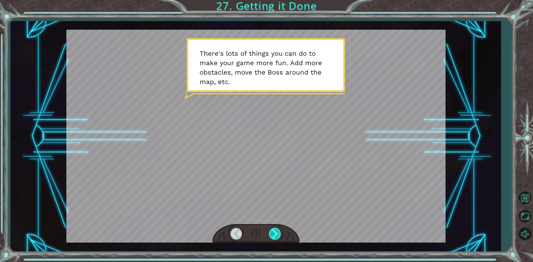
click at [278, 235] on div at bounding box center [275, 233] width 12 height 11
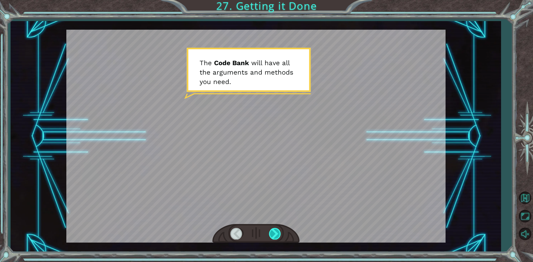
click at [277, 233] on div at bounding box center [275, 233] width 12 height 11
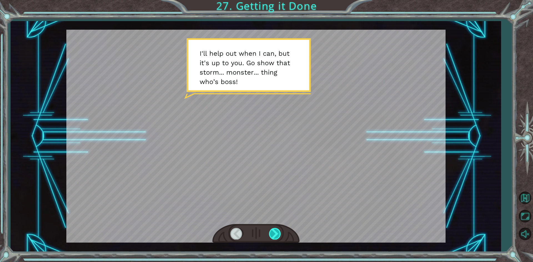
click at [277, 233] on div at bounding box center [275, 233] width 12 height 11
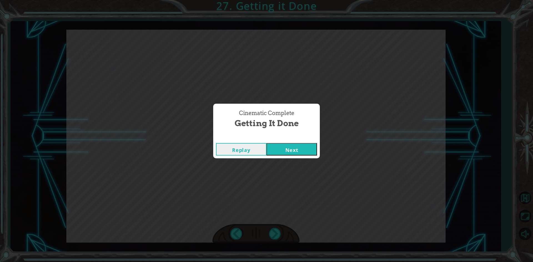
click at [289, 148] on button "Next" at bounding box center [291, 149] width 51 height 12
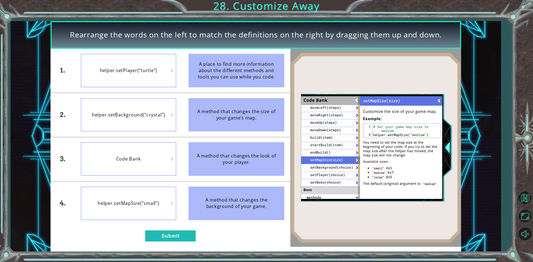
drag, startPoint x: 265, startPoint y: 169, endPoint x: 258, endPoint y: 93, distance: 76.4
click at [264, 92] on ul "A place to find more information about the different methods and tools you can …" at bounding box center [236, 137] width 108 height 177
click at [185, 238] on button "Submit" at bounding box center [170, 236] width 51 height 11
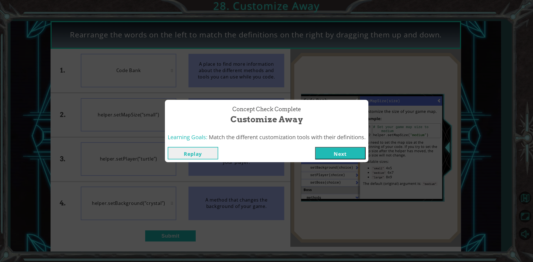
click at [343, 155] on button "Next" at bounding box center [340, 153] width 51 height 12
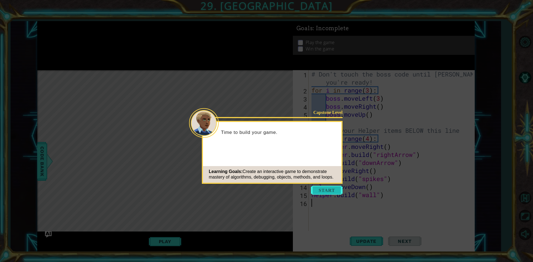
click at [333, 193] on button "Start" at bounding box center [327, 190] width 32 height 9
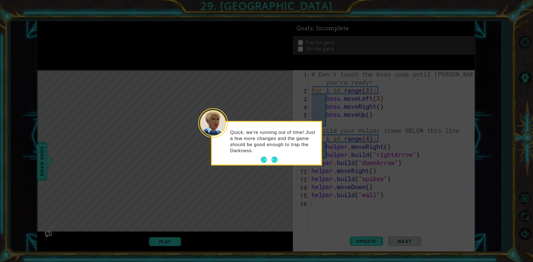
click at [278, 162] on div "Quick, we're running out of time! Just a few more changes and the game should b…" at bounding box center [266, 144] width 109 height 40
click at [274, 159] on button "Next" at bounding box center [274, 160] width 6 height 6
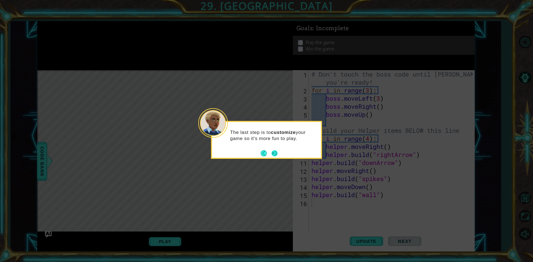
click at [275, 153] on button "Next" at bounding box center [274, 153] width 6 height 6
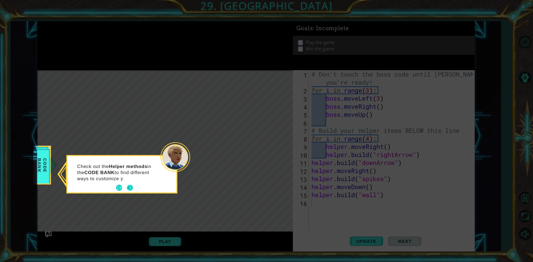
click at [131, 186] on button "Next" at bounding box center [130, 188] width 6 height 6
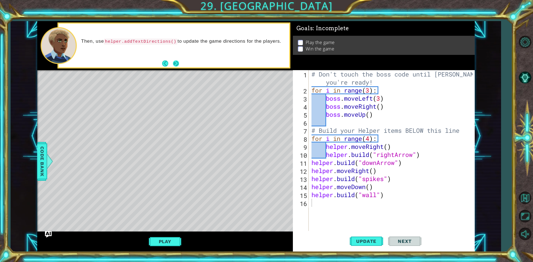
click at [178, 61] on button "Next" at bounding box center [176, 64] width 6 height 6
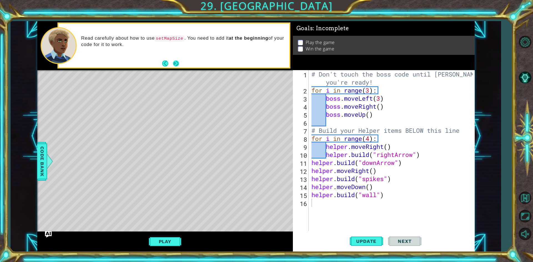
click at [175, 64] on button "Next" at bounding box center [176, 64] width 6 height 6
click at [311, 74] on div "# Don't touch the boss code until [PERSON_NAME] says you're ready! for i in ran…" at bounding box center [392, 162] width 165 height 185
type textarea "# Don't touch the boss code until [PERSON_NAME] says you're ready!"
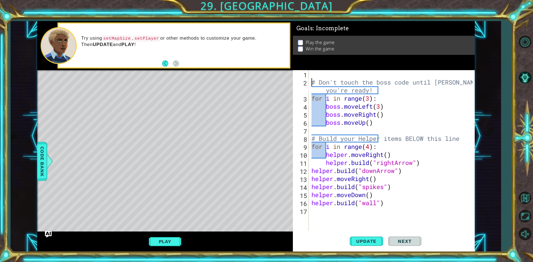
click at [324, 72] on div "# Don't touch the boss code until [PERSON_NAME] says you're ready! for i in ran…" at bounding box center [392, 158] width 165 height 177
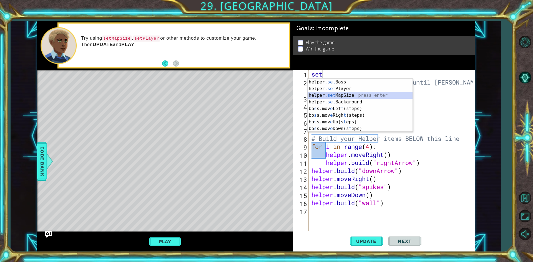
click at [336, 94] on div "helper. set Boss press enter helper. set Player press enter helper. set MapSize…" at bounding box center [360, 112] width 105 height 67
type textarea "helper.setMapSize("middle")"
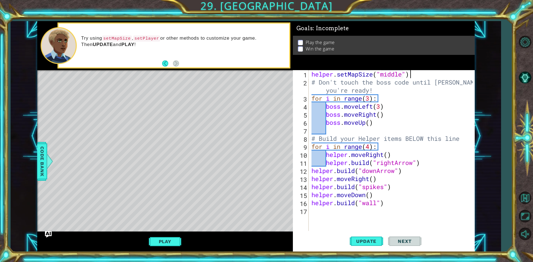
click at [417, 72] on div "helper . setMapSize ( "middle" ) # Don't touch the boss code until [PERSON_NAME…" at bounding box center [392, 158] width 165 height 177
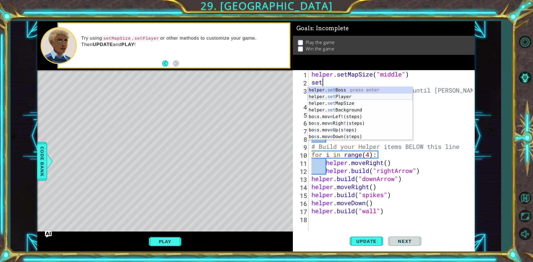
click at [378, 97] on div "helper. set Boss press enter helper. set Player press enter helper. set MapSize…" at bounding box center [360, 120] width 105 height 67
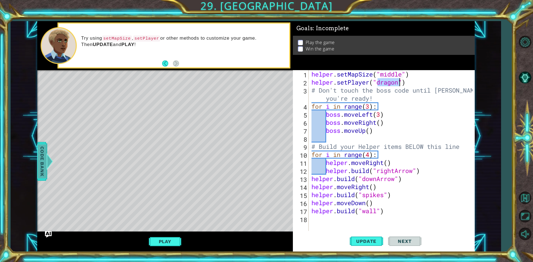
click at [39, 158] on span "Code Bank" at bounding box center [42, 161] width 9 height 34
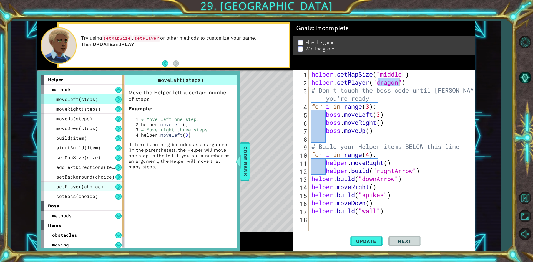
click at [102, 188] on div "setPlayer(choice)" at bounding box center [82, 187] width 83 height 10
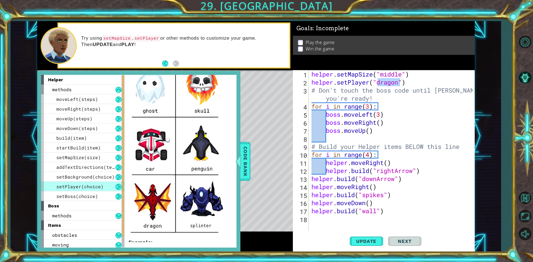
scroll to position [89, 0]
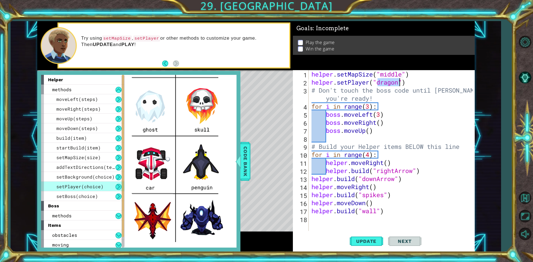
click at [400, 82] on div "helper . setMapSize ( "middle" ) helper . setPlayer ( "dragon" ) # Don't touch …" at bounding box center [391, 150] width 162 height 161
click at [422, 104] on div "helper . setMapSize ( "middle" ) helper . setPlayer ( "pinguin" ) # Don't touch…" at bounding box center [392, 158] width 165 height 177
click at [246, 152] on span "Code Bank" at bounding box center [245, 161] width 9 height 34
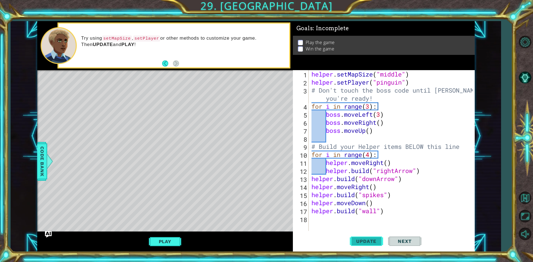
click at [366, 240] on span "Update" at bounding box center [366, 242] width 31 height 6
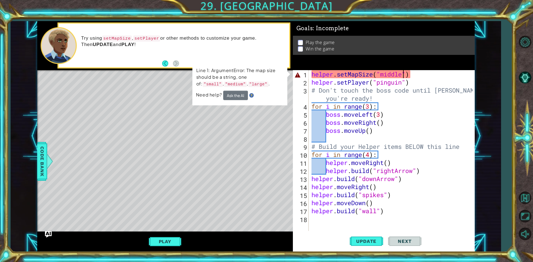
click at [404, 71] on div "helper . setMapSize ( "middle" ) helper . setPlayer ( "pinguin" ) # Don't touch…" at bounding box center [392, 158] width 165 height 177
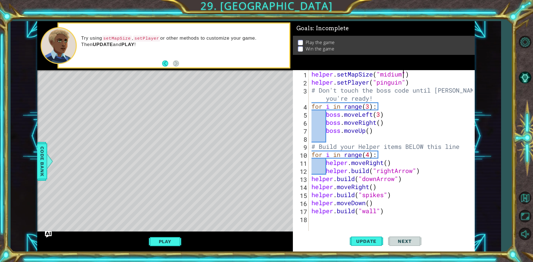
scroll to position [0, 4]
click at [364, 236] on button "Update" at bounding box center [366, 242] width 33 height 18
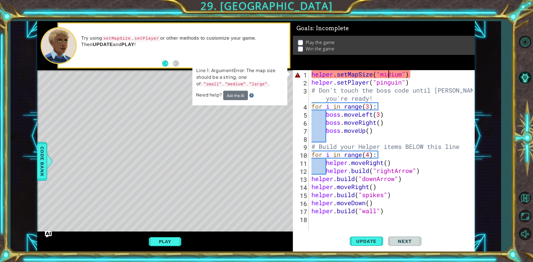
click at [387, 73] on div "helper . setMapSize ( "midium" ) helper . setPlayer ( "pinguin" ) # Don't touch…" at bounding box center [392, 158] width 165 height 177
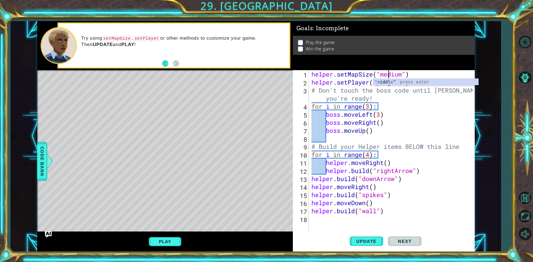
scroll to position [0, 3]
click at [363, 244] on span "Update" at bounding box center [366, 242] width 31 height 6
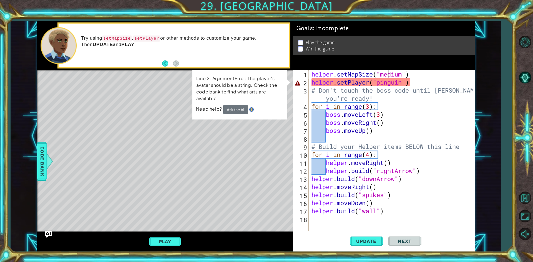
drag, startPoint x: 310, startPoint y: 81, endPoint x: 395, endPoint y: 89, distance: 85.6
click at [384, 88] on div "helper.setMapSize("medium") 1 2 3 4 5 6 7 8 9 10 11 12 13 14 15 16 17 18 helper…" at bounding box center [383, 150] width 180 height 161
click at [419, 86] on div "helper . setMapSize ( "medium" ) helper . setPlayer ( "pinguin" ) # Don't touch…" at bounding box center [392, 158] width 165 height 177
drag, startPoint x: 409, startPoint y: 81, endPoint x: 308, endPoint y: 82, distance: 101.0
click at [308, 82] on div "# Don't touch the boss code until [PERSON_NAME] says you're ready! 1 2 3 4 5 6 …" at bounding box center [383, 150] width 180 height 161
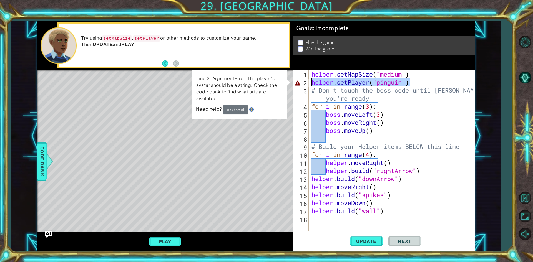
type textarea "helper.setPlayer("pinguin")"
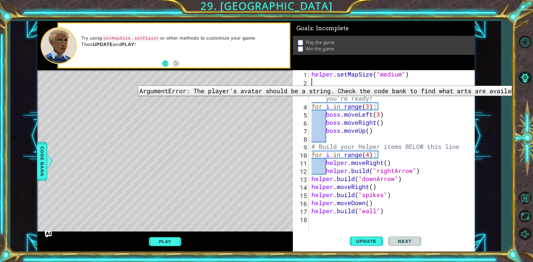
scroll to position [0, 0]
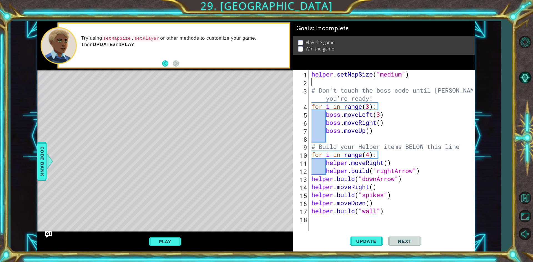
type textarea "helper.setMapSize("medium")"
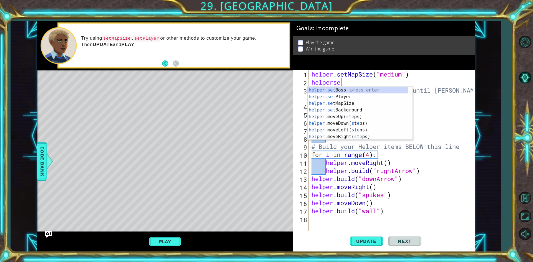
scroll to position [0, 1]
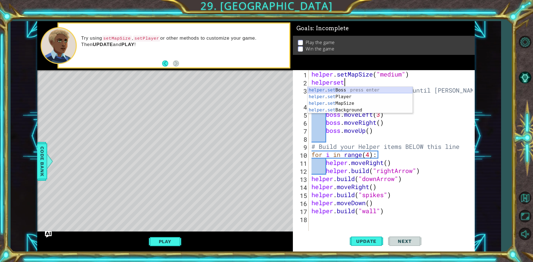
click at [364, 92] on div "helper . set Boss press enter helper . set Player press enter helper . set MapS…" at bounding box center [360, 107] width 105 height 40
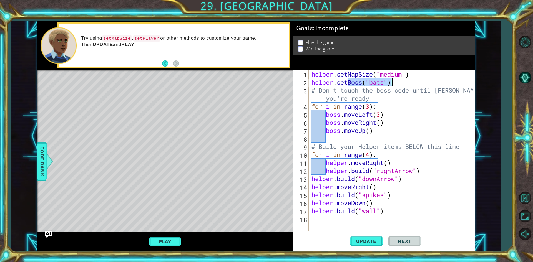
drag, startPoint x: 346, startPoint y: 81, endPoint x: 394, endPoint y: 85, distance: 48.1
click at [394, 85] on div "helper . setMapSize ( "medium" ) helper . setBoss ( "bats" ) # Don't touch the …" at bounding box center [392, 158] width 165 height 177
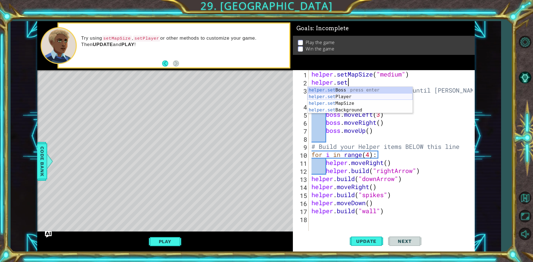
click at [386, 95] on div "helper.set Boss press enter helper.set Player press enter helper.set MapSize pr…" at bounding box center [360, 107] width 105 height 40
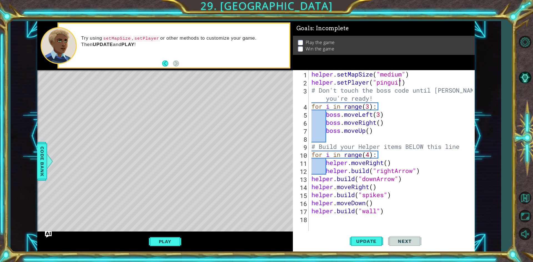
scroll to position [0, 4]
click at [367, 249] on button "Update" at bounding box center [366, 242] width 33 height 18
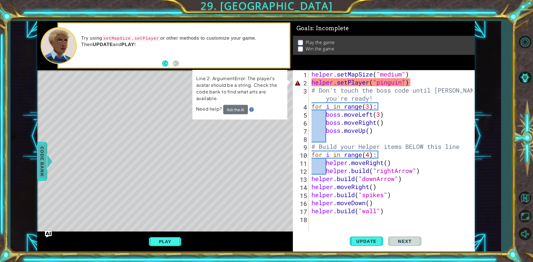
click at [52, 160] on div at bounding box center [49, 161] width 7 height 17
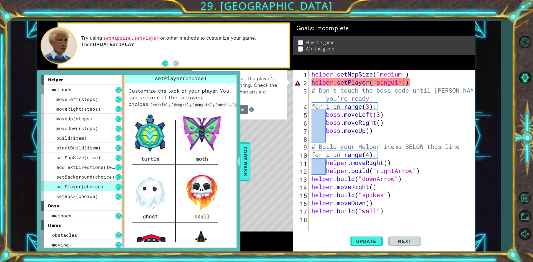
scroll to position [0, 0]
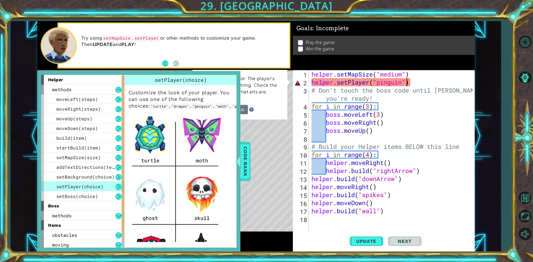
click at [407, 84] on div "helper . setMapSize ( "medium" ) helper . setPlayer ( "pinguin" ) # Don't touch…" at bounding box center [392, 158] width 165 height 177
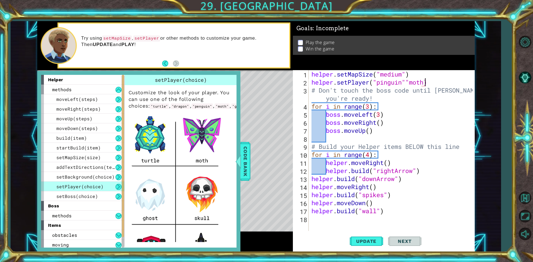
scroll to position [0, 5]
click at [411, 101] on div "helper . setMapSize ( "medium" ) helper . setPlayer ( "pinguin""moth" ) # Don't…" at bounding box center [392, 158] width 165 height 177
click at [247, 150] on span "Code Bank" at bounding box center [245, 161] width 9 height 34
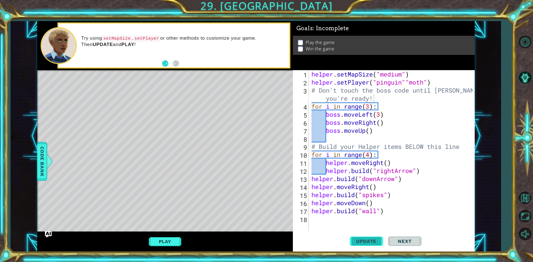
click at [368, 246] on button "Update" at bounding box center [366, 242] width 33 height 18
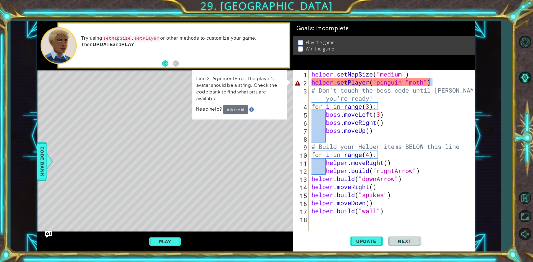
click at [430, 80] on div "helper . setMapSize ( "medium" ) helper . setPlayer ( "pinguin""moth" ) # Don't…" at bounding box center [392, 158] width 165 height 177
click at [429, 80] on div "helper . setMapSize ( "medium" ) helper . setPlayer ( "pinguin""moth" ) # Don't…" at bounding box center [391, 150] width 162 height 161
click at [428, 80] on div "helper . setMapSize ( "medium" ) helper . setPlayer ( "pinguin""moth" ) # Don't…" at bounding box center [392, 158] width 165 height 177
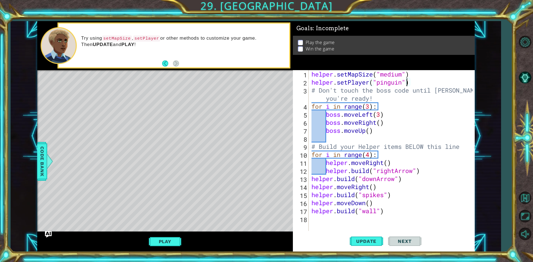
scroll to position [0, 4]
click at [312, 81] on div "helper . setMapSize ( "medium" ) helper . setPlayer ( "pinguin" ) # Don't touch…" at bounding box center [392, 158] width 165 height 177
click at [370, 233] on button "Update" at bounding box center [366, 242] width 33 height 18
click at [366, 240] on span "Update" at bounding box center [366, 242] width 31 height 6
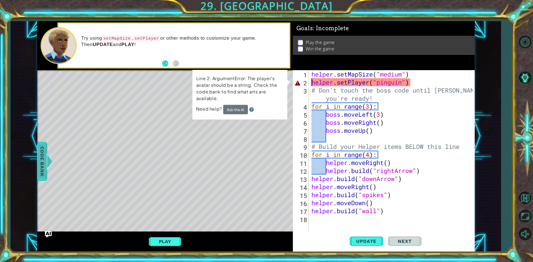
click at [42, 169] on span "Code Bank" at bounding box center [42, 161] width 9 height 34
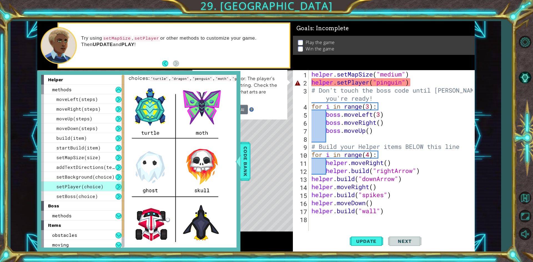
scroll to position [0, 0]
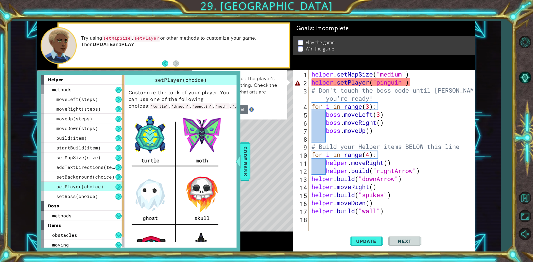
click at [384, 84] on div "helper . setMapSize ( "medium" ) helper . setPlayer ( "pinguin" ) # Don't touch…" at bounding box center [392, 158] width 165 height 177
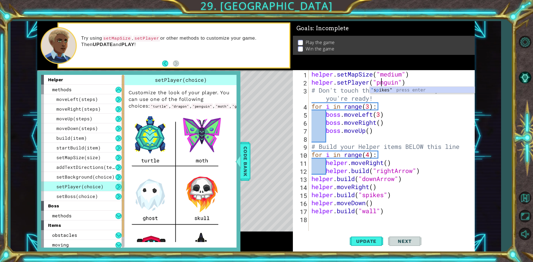
type textarea "helper.setPlayer("penguin")"
click at [446, 216] on div "helper . setMapSize ( "medium" ) helper . setPlayer ( "penguin" ) # Don't touch…" at bounding box center [392, 158] width 165 height 177
click at [356, 248] on button "Update" at bounding box center [366, 242] width 33 height 18
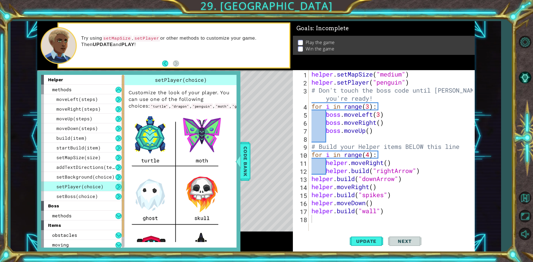
click at [247, 162] on span "Code Bank" at bounding box center [245, 161] width 9 height 34
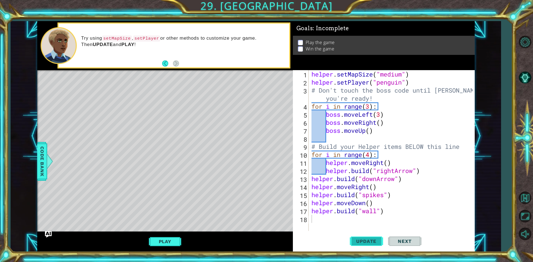
click at [378, 241] on span "Update" at bounding box center [366, 242] width 31 height 6
click at [172, 240] on button "Play" at bounding box center [165, 241] width 32 height 11
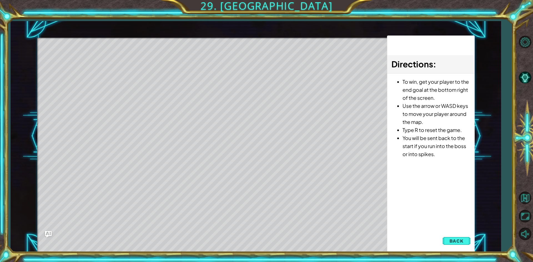
click at [146, 69] on div "Level Map" at bounding box center [165, 119] width 256 height 163
click at [132, 57] on div "Level Map" at bounding box center [165, 119] width 256 height 163
drag, startPoint x: 69, startPoint y: 71, endPoint x: 110, endPoint y: 65, distance: 41.5
click at [106, 65] on div "Level Map" at bounding box center [165, 119] width 256 height 163
click at [111, 65] on div "Level Map" at bounding box center [165, 119] width 256 height 163
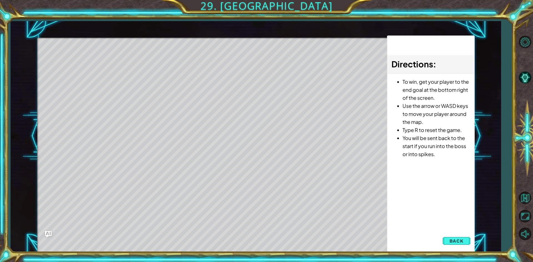
click at [117, 67] on div "Level Map" at bounding box center [165, 119] width 256 height 163
click at [454, 239] on span "Back" at bounding box center [456, 241] width 14 height 6
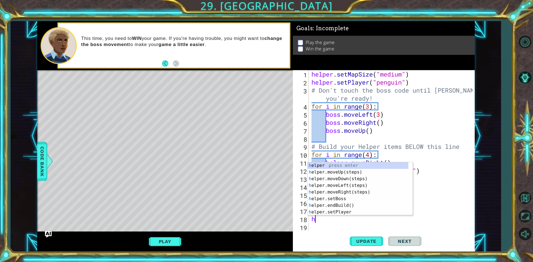
type textarea "he"
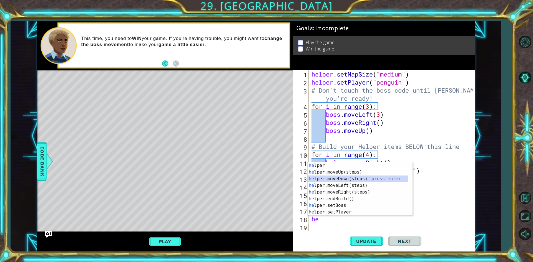
click at [339, 178] on div "he lper press enter he lper.moveUp(steps) press enter he lper.moveDown(steps) p…" at bounding box center [358, 195] width 101 height 67
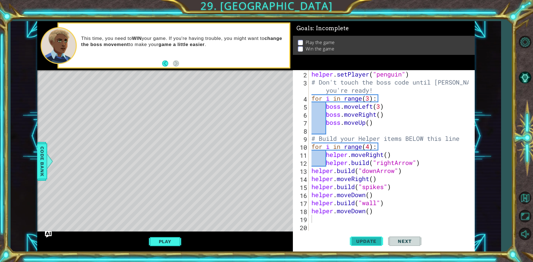
click at [356, 242] on span "Update" at bounding box center [366, 242] width 31 height 6
click at [368, 210] on div "helper . setPlayer ( "penguin" ) # Don't touch the boss code until [PERSON_NAME…" at bounding box center [390, 158] width 161 height 177
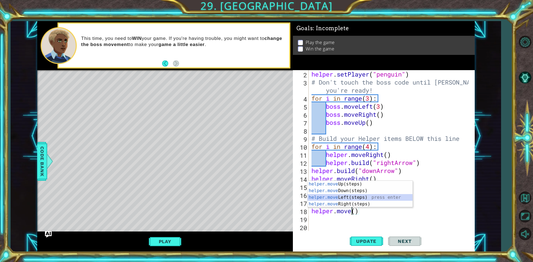
click at [355, 198] on div "helper.move Up(steps) press enter helper.move Down(steps) press enter helper.mo…" at bounding box center [360, 201] width 105 height 40
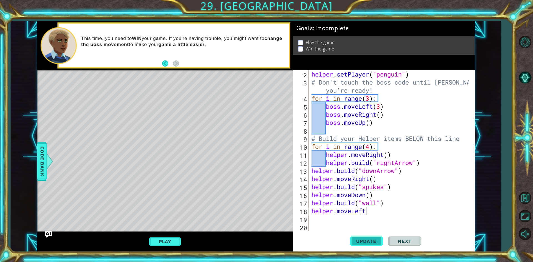
click at [359, 237] on button "Update" at bounding box center [366, 242] width 33 height 18
click at [357, 237] on button "Update" at bounding box center [366, 242] width 33 height 18
click at [359, 238] on button "Update" at bounding box center [366, 242] width 33 height 18
click at [384, 203] on div "helper . setPlayer ( "penguin" ) # Don't touch the boss code until [PERSON_NAME…" at bounding box center [390, 158] width 161 height 177
type textarea "[DOMAIN_NAME]("wall")"
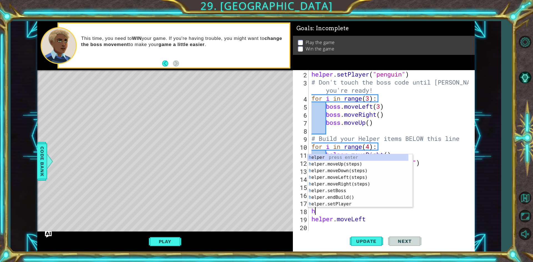
type textarea "he"
click at [359, 172] on div "he lper press enter he lper.moveUp(steps) press enter he lper.moveDown(steps) p…" at bounding box center [358, 187] width 101 height 67
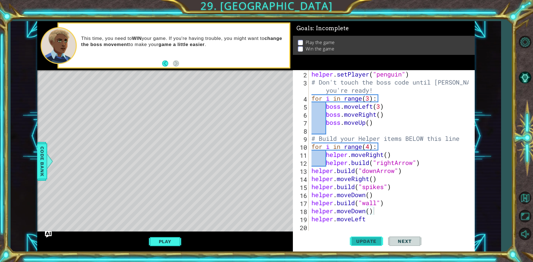
click at [359, 236] on button "Update" at bounding box center [366, 242] width 33 height 18
click at [369, 222] on div "helper . setPlayer ( "penguin" ) # Don't touch the boss code until [PERSON_NAME…" at bounding box center [390, 158] width 161 height 177
type textarea "helper.moveLeft"
click at [367, 236] on button "Update" at bounding box center [366, 242] width 33 height 18
drag, startPoint x: 367, startPoint y: 219, endPoint x: 305, endPoint y: 221, distance: 61.9
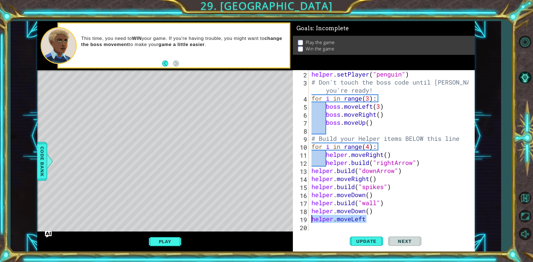
click at [303, 220] on div "helper.moveLeft 2 3 4 5 6 7 8 9 10 11 12 13 14 15 16 17 18 19 20 21 helper . se…" at bounding box center [383, 150] width 180 height 161
type textarea "helper.moveDown()"
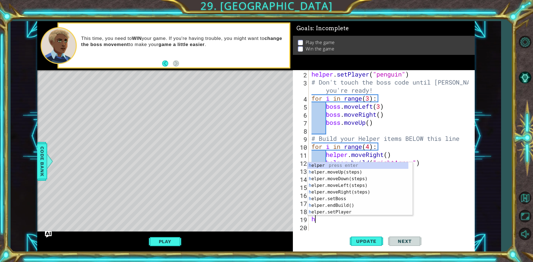
type textarea "he"
click at [359, 180] on div "he lper press enter he lper.moveUp(steps) press enter he lper.moveDown(steps) p…" at bounding box center [358, 195] width 101 height 67
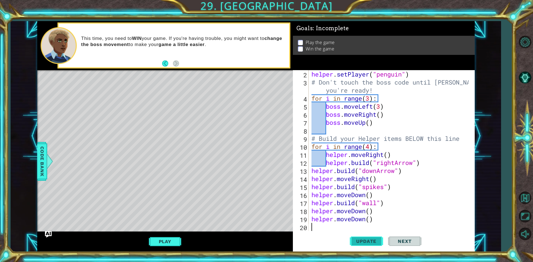
click at [361, 239] on span "Update" at bounding box center [366, 242] width 31 height 6
drag, startPoint x: 374, startPoint y: 222, endPoint x: 313, endPoint y: 220, distance: 61.4
click at [313, 220] on div "helper . setPlayer ( "penguin" ) # Don't touch the boss code until [PERSON_NAME…" at bounding box center [390, 158] width 161 height 177
type textarea "helper.moveDown()"
click at [352, 237] on button "Update" at bounding box center [366, 242] width 33 height 18
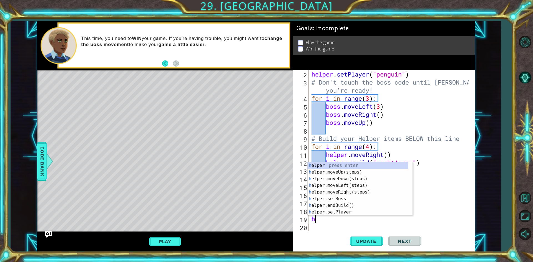
type textarea "he"
click at [349, 187] on div "he lper press enter he lper.moveUp(steps) press enter he lper.moveDown(steps) p…" at bounding box center [358, 195] width 101 height 67
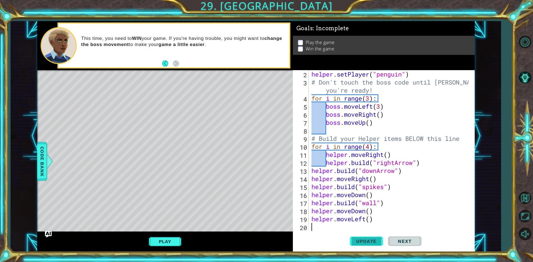
click at [361, 242] on span "Update" at bounding box center [366, 242] width 31 height 6
click at [353, 210] on div "helper . setPlayer ( "penguin" ) # Don't touch the boss code until [PERSON_NAME…" at bounding box center [390, 158] width 161 height 177
type textarea "helper.moveDown()"
click at [374, 208] on div "helper . setPlayer ( "penguin" ) # Don't touch the boss code until [PERSON_NAME…" at bounding box center [390, 158] width 161 height 177
drag, startPoint x: 377, startPoint y: 211, endPoint x: 312, endPoint y: 213, distance: 65.5
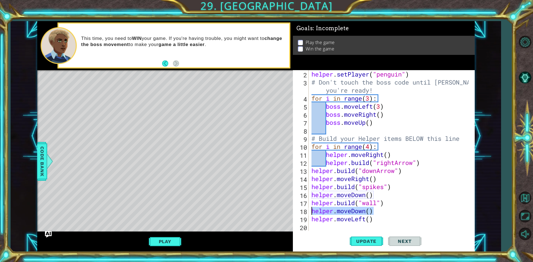
click at [312, 213] on div "helper . setPlayer ( "penguin" ) # Don't touch the boss code until [PERSON_NAME…" at bounding box center [390, 158] width 161 height 177
type textarea "[DOMAIN_NAME]("wall")"
click at [358, 237] on button "Update" at bounding box center [366, 242] width 33 height 18
click at [370, 240] on span "Update" at bounding box center [366, 242] width 31 height 6
click at [362, 219] on div "helper . setPlayer ( "penguin" ) # Don't touch the boss code until [PERSON_NAME…" at bounding box center [390, 158] width 161 height 177
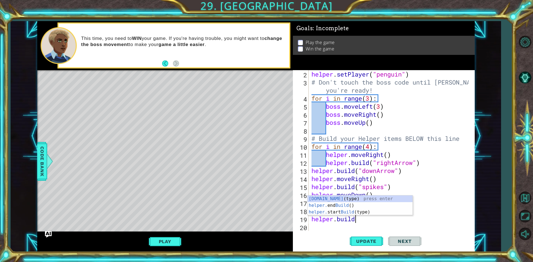
scroll to position [0, 2]
click at [364, 200] on div "[DOMAIN_NAME] (type) press enter helper. end Build () press enter helper. start…" at bounding box center [360, 212] width 105 height 33
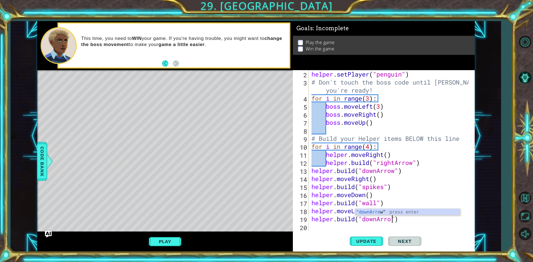
scroll to position [0, 4]
type textarea "[DOMAIN_NAME]("downArrow")"
click at [369, 234] on button "Update" at bounding box center [366, 242] width 33 height 18
click at [155, 244] on button "Play" at bounding box center [165, 241] width 32 height 11
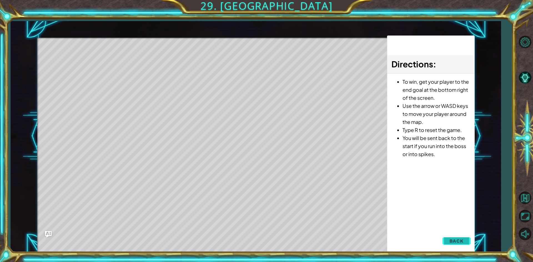
click at [453, 243] on span "Back" at bounding box center [456, 241] width 14 height 6
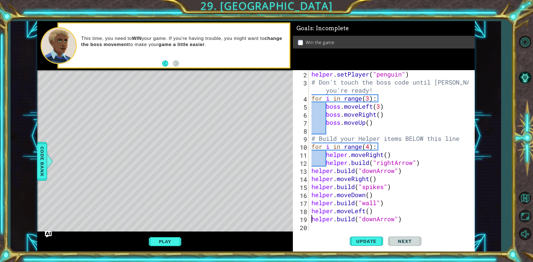
click at [313, 219] on div "helper . setPlayer ( "penguin" ) # Don't touch the boss code until [PERSON_NAME…" at bounding box center [390, 158] width 161 height 177
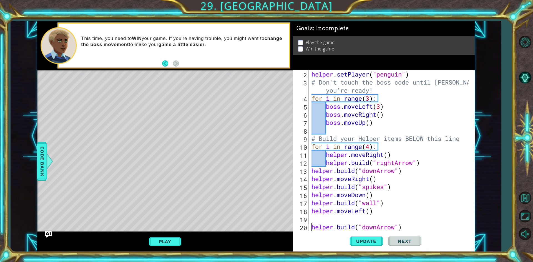
click at [346, 216] on div "helper . setPlayer ( "penguin" ) # Don't touch the boss code until [PERSON_NAME…" at bounding box center [390, 158] width 161 height 177
click at [366, 235] on button "Update" at bounding box center [366, 242] width 33 height 18
click at [369, 240] on span "Update" at bounding box center [366, 242] width 31 height 6
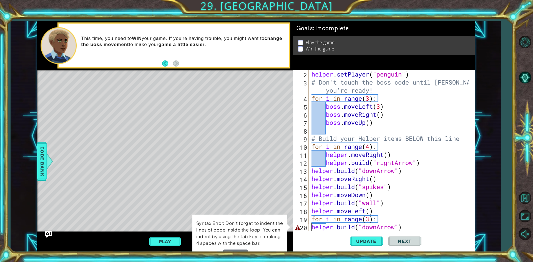
click at [311, 228] on div "helper . setPlayer ( "penguin" ) # Don't touch the boss code until [PERSON_NAME…" at bounding box center [390, 158] width 161 height 177
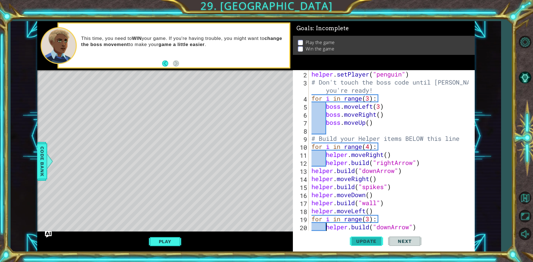
click at [360, 238] on button "Update" at bounding box center [366, 242] width 33 height 18
click at [360, 244] on span "Update" at bounding box center [366, 242] width 31 height 6
click at [430, 226] on div "helper . setPlayer ( "penguin" ) # Don't touch the boss code until [PERSON_NAME…" at bounding box center [390, 158] width 161 height 177
click at [414, 221] on div "helper . setPlayer ( "penguin" ) # Don't touch the boss code until [PERSON_NAME…" at bounding box center [390, 158] width 161 height 177
type textarea "for i in range(3):"
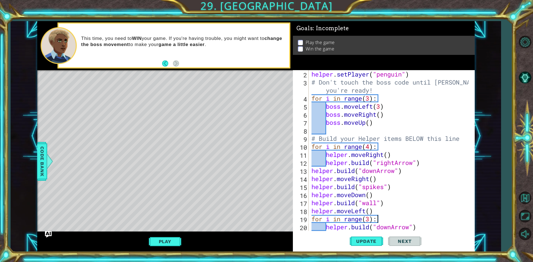
scroll to position [0, 0]
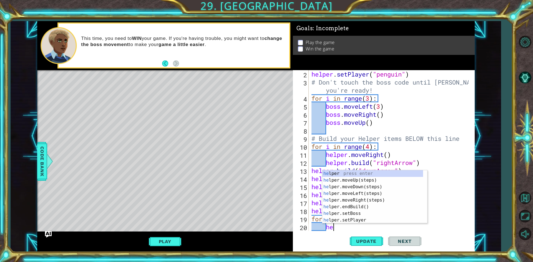
type textarea "hel"
click at [362, 188] on div "hel per press enter hel per.moveUp(steps) press enter hel per.moveDown(steps) p…" at bounding box center [372, 203] width 101 height 67
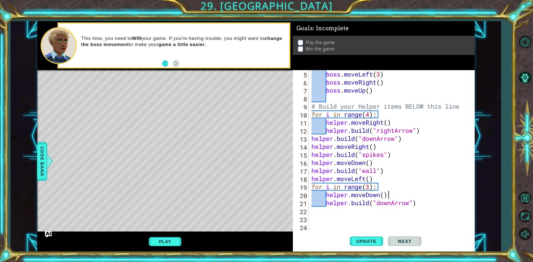
scroll to position [40, 0]
click at [361, 241] on span "Update" at bounding box center [366, 242] width 31 height 6
click at [384, 180] on div "boss . moveLeft ( 3 ) boss . moveRight ( ) boss . moveUp ( ) # Build your Helpe…" at bounding box center [390, 158] width 161 height 177
type textarea "helper.moveLeft()"
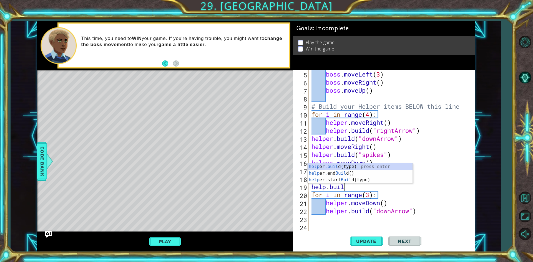
scroll to position [0, 1]
click at [361, 166] on div "help er .buil d(type) press enter help er . end Buil d() press enter help er . …" at bounding box center [360, 179] width 105 height 33
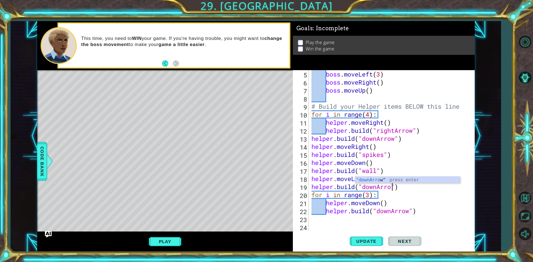
scroll to position [0, 4]
type textarea "[DOMAIN_NAME]("downArrow")"
click at [373, 239] on span "Update" at bounding box center [366, 242] width 31 height 6
click at [387, 225] on div "boss . moveLeft ( 3 ) boss . moveRight ( ) boss . moveUp ( ) # Build your Helpe…" at bounding box center [390, 158] width 161 height 177
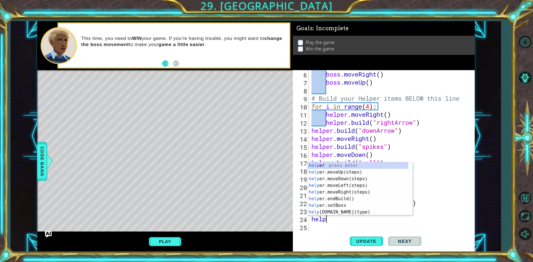
scroll to position [0, 1]
click at [332, 212] on div "helper press enter helper .moveUp(steps) press enter helper .moveDown(steps) pr…" at bounding box center [358, 195] width 101 height 67
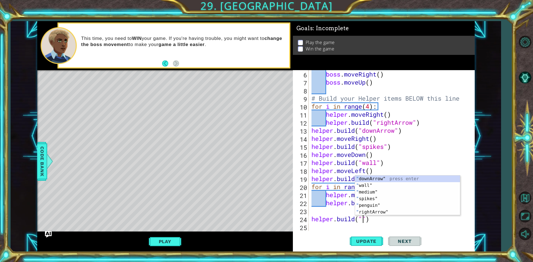
scroll to position [0, 2]
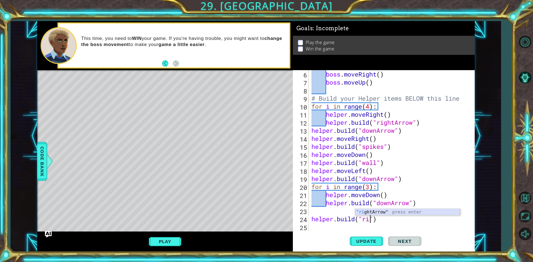
click at [371, 213] on div ""ri ghtArrow" press enter" at bounding box center [407, 219] width 105 height 20
click at [373, 242] on span "Update" at bounding box center [366, 242] width 31 height 6
click at [371, 187] on div "boss . moveRight ( ) boss . moveUp ( ) # Build your Helper items BELOW this lin…" at bounding box center [390, 158] width 161 height 177
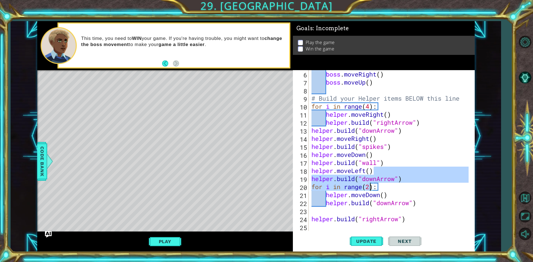
drag, startPoint x: 415, startPoint y: 175, endPoint x: 371, endPoint y: 184, distance: 45.3
click at [371, 184] on div "boss . moveRight ( ) boss . moveUp ( ) # Build your Helper items BELOW this lin…" at bounding box center [390, 158] width 161 height 177
click at [400, 174] on div "boss . moveRight ( ) boss . moveUp ( ) # Build your Helper items BELOW this lin…" at bounding box center [389, 150] width 158 height 161
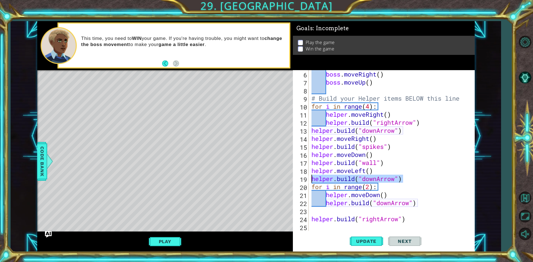
drag, startPoint x: 410, startPoint y: 182, endPoint x: 308, endPoint y: 180, distance: 101.9
click at [308, 180] on div "helper.moveLeft() 6 7 8 9 10 11 12 13 14 15 16 17 18 19 20 21 22 23 24 25 boss …" at bounding box center [383, 150] width 180 height 161
type textarea "[DOMAIN_NAME]("downArrow")"
type textarea "helper.moveLeft()"
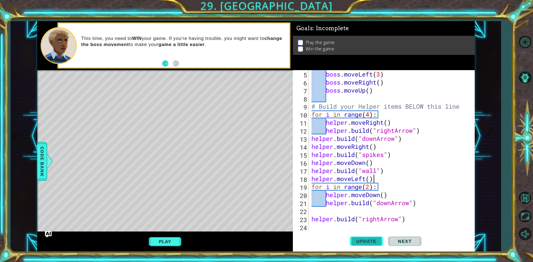
scroll to position [40, 0]
click at [374, 237] on button "Update" at bounding box center [366, 242] width 33 height 18
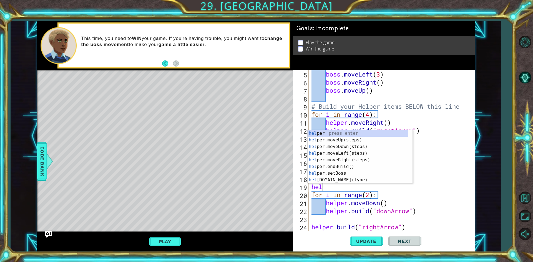
scroll to position [0, 1]
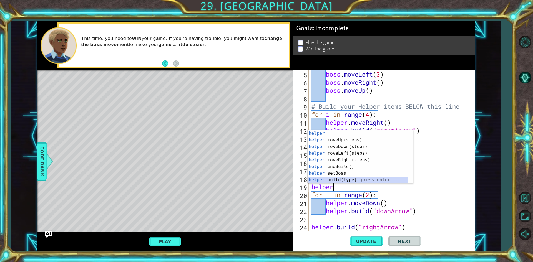
click at [357, 178] on div "helper press enter helper .moveUp(steps) press enter helper .moveDown(steps) pr…" at bounding box center [358, 163] width 101 height 67
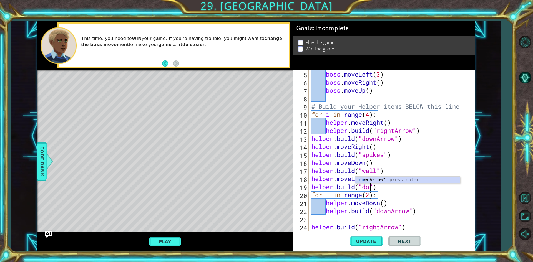
scroll to position [0, 3]
click at [375, 178] on div ""down Arrow" press enter" at bounding box center [407, 187] width 105 height 20
click at [371, 197] on div "boss . moveLeft ( 3 ) boss . moveRight ( ) boss . moveUp ( ) # Build your Helpe…" at bounding box center [390, 158] width 161 height 177
type textarea "for i in range():"
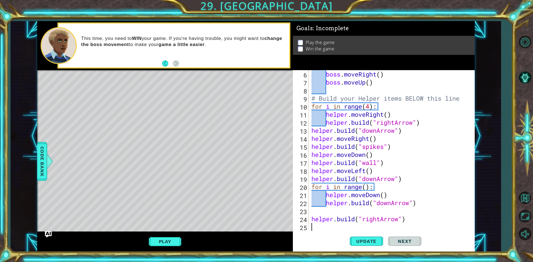
scroll to position [48, 0]
click at [371, 189] on div "boss . moveRight ( ) boss . moveUp ( ) # Build your Helper items BELOW this lin…" at bounding box center [390, 158] width 161 height 177
click at [369, 188] on div "boss . moveRight ( ) boss . moveUp ( ) # Build your Helper items BELOW this lin…" at bounding box center [390, 158] width 161 height 177
click at [367, 187] on div "boss . moveRight ( ) boss . moveUp ( ) # Build your Helper items BELOW this lin…" at bounding box center [390, 158] width 161 height 177
type textarea "for i in range(3):"
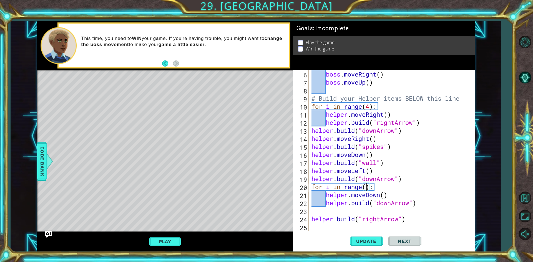
scroll to position [0, 2]
click at [350, 229] on div "boss . moveRight ( ) boss . moveUp ( ) # Build your Helper items BELOW this lin…" at bounding box center [390, 158] width 161 height 177
click at [356, 238] on button "Update" at bounding box center [366, 242] width 33 height 18
click at [312, 218] on div "boss . moveRight ( ) boss . moveUp ( ) # Build your Helper items BELOW this lin…" at bounding box center [390, 158] width 161 height 177
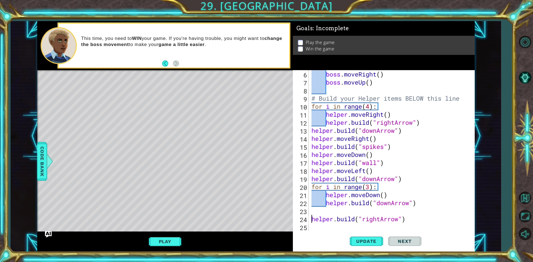
type textarea "[DOMAIN_NAME]("rightArrow")"
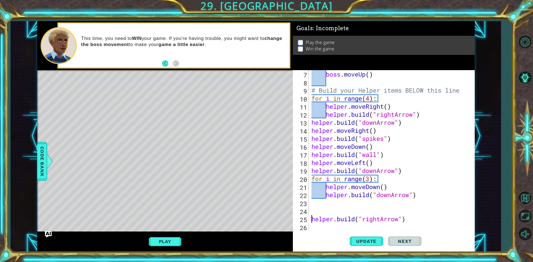
click at [318, 213] on div "boss . moveUp ( ) # Build your Helper items BELOW this line for i in range ( 4 …" at bounding box center [390, 158] width 161 height 177
click at [314, 218] on div "boss . moveUp ( ) # Build your Helper items BELOW this line for i in range ( 4 …" at bounding box center [390, 158] width 161 height 177
click at [312, 218] on div "boss . moveUp ( ) # Build your Helper items BELOW this line for i in range ( 4 …" at bounding box center [390, 158] width 161 height 177
click at [353, 240] on span "Update" at bounding box center [366, 242] width 31 height 6
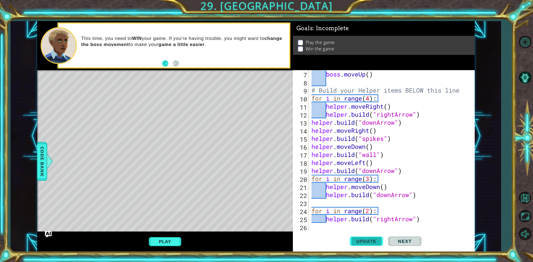
click at [378, 244] on span "Update" at bounding box center [366, 242] width 31 height 6
click at [371, 209] on div "boss . moveUp ( ) # Build your Helper items BELOW this line for i in range ( 4 …" at bounding box center [390, 158] width 161 height 177
type textarea "for i in range(3):"
click at [363, 237] on button "Update" at bounding box center [366, 242] width 33 height 18
click at [167, 237] on button "Play" at bounding box center [165, 241] width 32 height 11
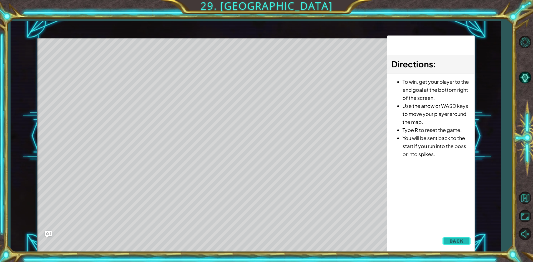
click at [454, 240] on span "Back" at bounding box center [456, 241] width 14 height 6
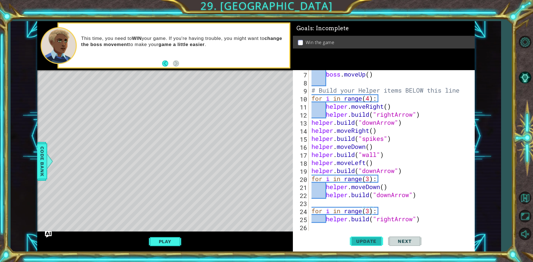
click at [373, 239] on span "Update" at bounding box center [366, 242] width 31 height 6
click at [398, 210] on div "boss . moveUp ( ) # Build your Helper items BELOW this line for i in range ( 4 …" at bounding box center [390, 158] width 161 height 177
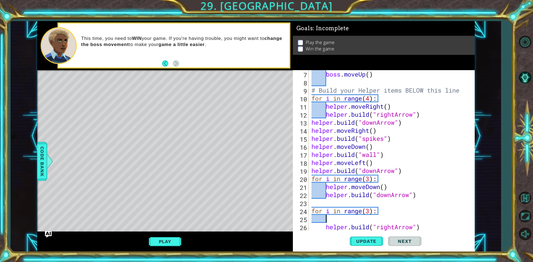
scroll to position [0, 1]
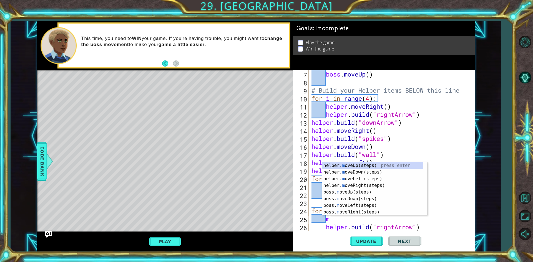
type textarea "mo"
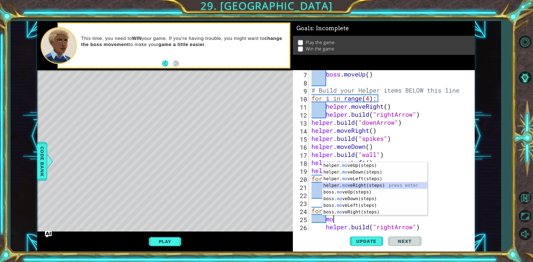
click at [400, 183] on div "helper. mo veUp(steps) press enter helper. mo veDown(steps) press enter helper.…" at bounding box center [374, 195] width 105 height 67
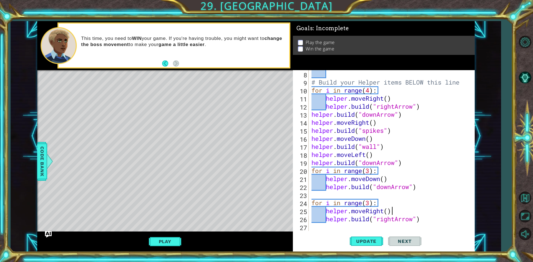
scroll to position [64, 0]
click at [371, 242] on span "Update" at bounding box center [366, 242] width 31 height 6
click at [369, 203] on div "# Build your Helper items BELOW this line for i in range ( 4 ) : helper . moveR…" at bounding box center [390, 158] width 161 height 177
click at [362, 243] on span "Update" at bounding box center [366, 242] width 31 height 6
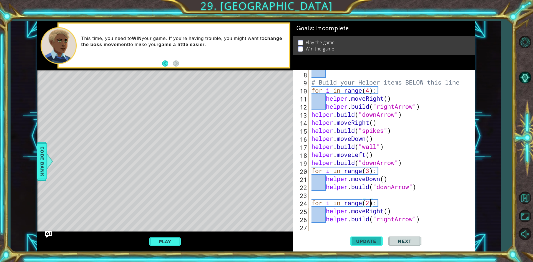
click at [362, 243] on span "Update" at bounding box center [366, 242] width 31 height 6
click at [364, 239] on span "Update" at bounding box center [366, 242] width 31 height 6
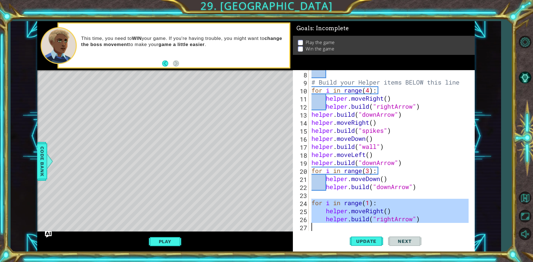
drag, startPoint x: 311, startPoint y: 201, endPoint x: 442, endPoint y: 231, distance: 135.4
click at [442, 231] on div "for i in range(1): 8 9 10 11 12 13 14 15 16 17 18 19 20 21 22 23 24 25 26 27 # …" at bounding box center [384, 161] width 182 height 182
type textarea "[DOMAIN_NAME]("rightArrow")"
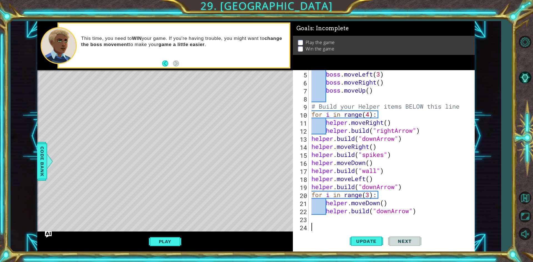
scroll to position [40, 0]
click at [366, 244] on span "Update" at bounding box center [366, 242] width 31 height 6
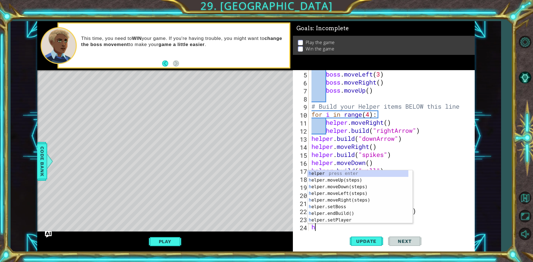
scroll to position [48, 0]
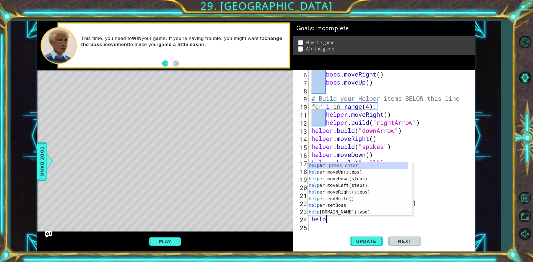
type textarea "helper"
click at [343, 191] on div "helper press enter helper .moveUp(steps) press enter helper .moveDown(steps) pr…" at bounding box center [358, 195] width 101 height 67
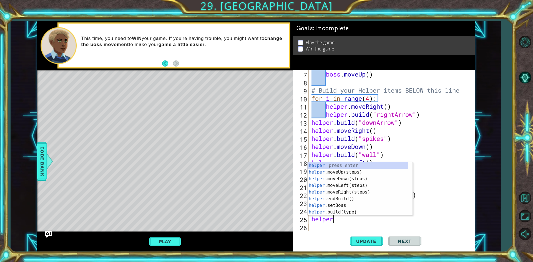
click at [328, 215] on div "helper press enter helper .moveUp(steps) press enter helper .moveDown(steps) pr…" at bounding box center [358, 195] width 101 height 67
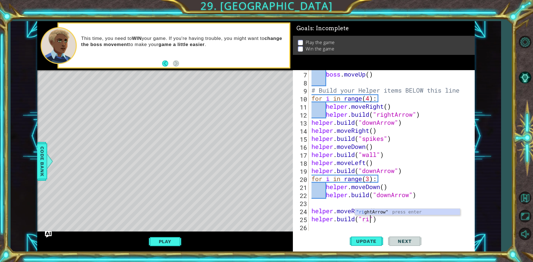
scroll to position [0, 3]
click at [364, 208] on div "boss . moveUp ( ) # Build your Helper items BELOW this line for i in range ( 4 …" at bounding box center [390, 158] width 161 height 177
click at [372, 218] on div "boss . moveUp ( ) # Build your Helper items BELOW this line for i in range ( 4 …" at bounding box center [390, 158] width 161 height 177
click at [385, 213] on div ""ri ghtArrow" press enter" at bounding box center [407, 219] width 105 height 20
type textarea "[DOMAIN_NAME]("rightArrow")"
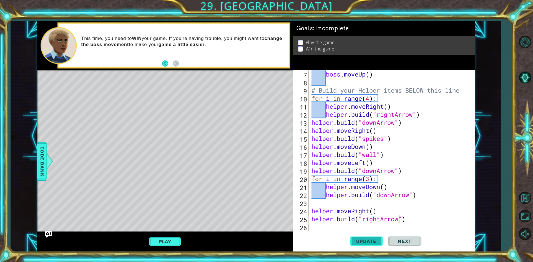
click at [372, 242] on span "Update" at bounding box center [366, 242] width 31 height 6
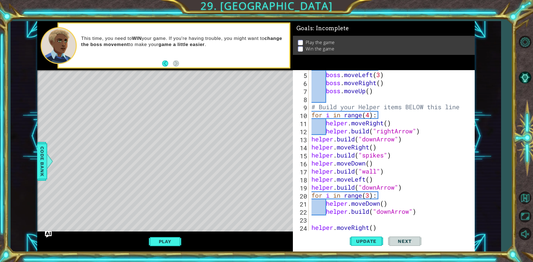
scroll to position [56, 0]
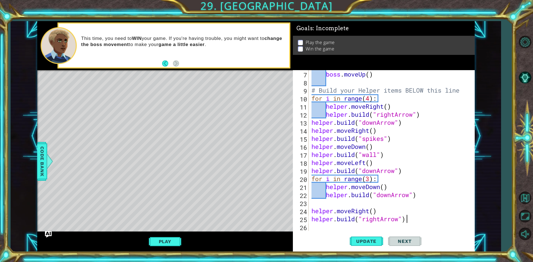
click at [407, 218] on div "boss . moveUp ( ) # Build your Helper items BELOW this line for i in range ( 4 …" at bounding box center [390, 158] width 161 height 177
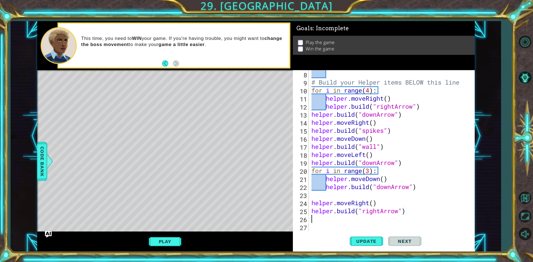
scroll to position [64, 0]
type textarea "h"
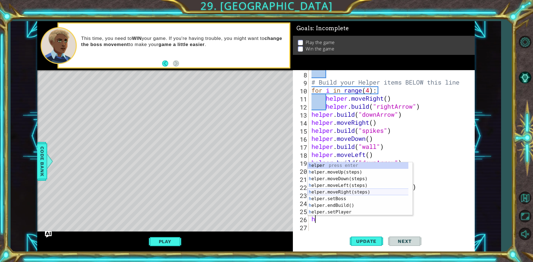
click at [343, 191] on div "h elper press enter h elper.moveUp(steps) press enter h elper.moveDown(steps) p…" at bounding box center [360, 195] width 105 height 67
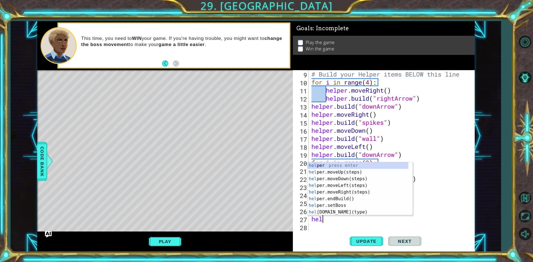
scroll to position [0, 0]
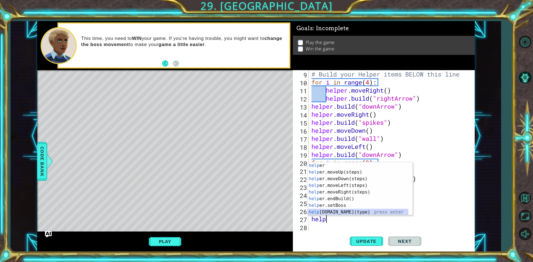
click at [384, 211] on div "help er press enter help er.moveUp(steps) press enter help er.moveDown(steps) p…" at bounding box center [358, 195] width 101 height 67
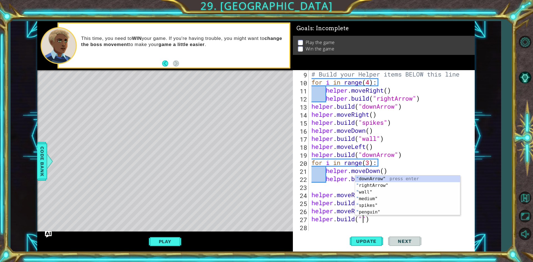
scroll to position [0, 2]
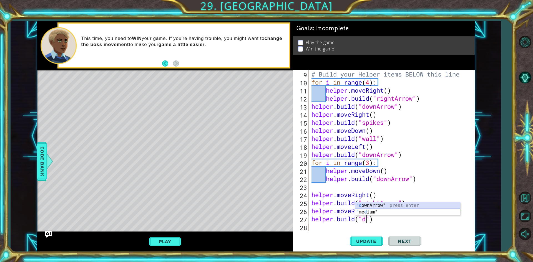
click at [441, 205] on div ""d ownArrow" press enter " me d ium" press enter" at bounding box center [407, 215] width 105 height 27
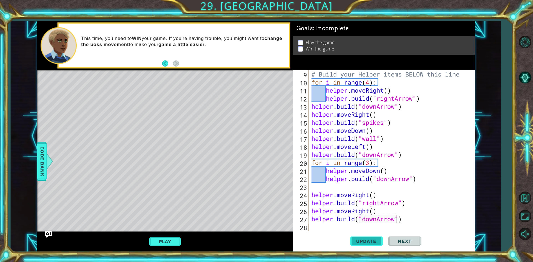
click at [366, 241] on span "Update" at bounding box center [366, 242] width 31 height 6
drag, startPoint x: 227, startPoint y: 152, endPoint x: 229, endPoint y: 176, distance: 24.2
click at [227, 152] on div "Level Map" at bounding box center [165, 151] width 256 height 163
click at [172, 241] on button "Play" at bounding box center [165, 241] width 32 height 11
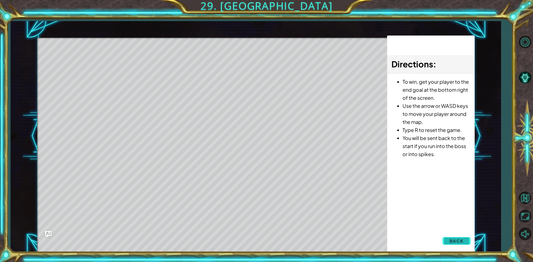
click at [445, 238] on button "Back" at bounding box center [456, 241] width 28 height 11
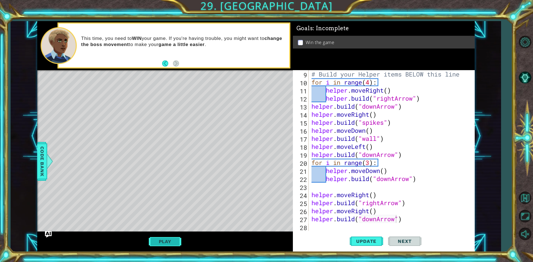
click at [179, 238] on button "Play" at bounding box center [165, 241] width 32 height 11
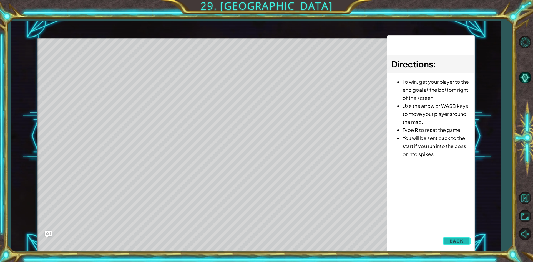
click at [452, 241] on span "Back" at bounding box center [456, 241] width 14 height 6
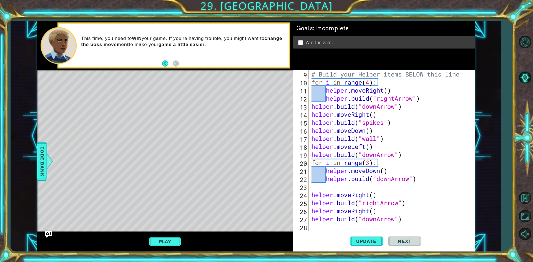
click at [372, 85] on div "# Build your Helper items BELOW this line for i in range ( 4 ) : helper . moveR…" at bounding box center [390, 158] width 161 height 177
click at [370, 84] on div "# Build your Helper items BELOW this line for i in range ( 4 ) : helper . moveR…" at bounding box center [390, 158] width 161 height 177
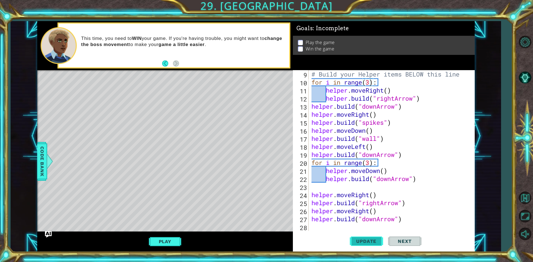
click at [368, 239] on span "Update" at bounding box center [366, 242] width 31 height 6
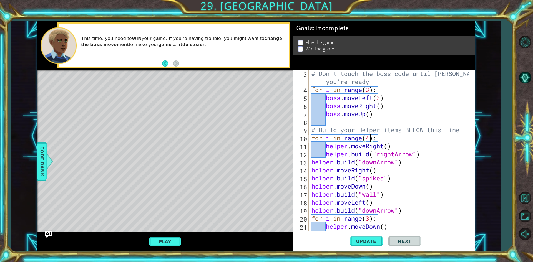
scroll to position [0, 0]
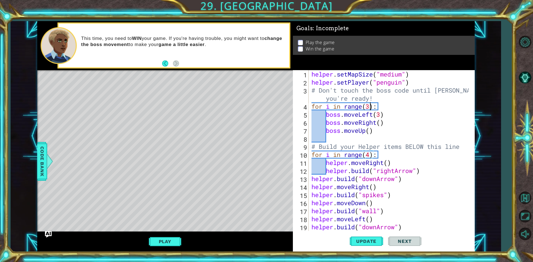
click at [371, 108] on div "helper . setMapSize ( "medium" ) helper . setPlayer ( "penguin" ) # Don't touch…" at bounding box center [390, 158] width 161 height 177
click at [359, 241] on span "Update" at bounding box center [366, 242] width 31 height 6
click at [178, 237] on button "Play" at bounding box center [165, 241] width 32 height 11
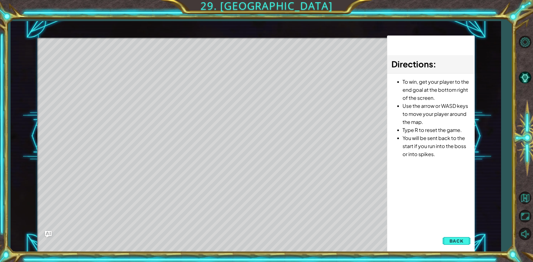
drag, startPoint x: 75, startPoint y: 64, endPoint x: 123, endPoint y: 58, distance: 49.0
click at [123, 58] on div "Level Map" at bounding box center [165, 119] width 256 height 163
click at [124, 58] on div "Level Map" at bounding box center [165, 119] width 256 height 163
click at [145, 65] on div "Level Map" at bounding box center [165, 119] width 256 height 163
click at [195, 67] on div "Level Map" at bounding box center [165, 119] width 256 height 163
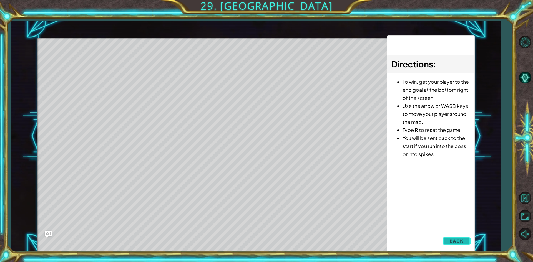
click at [462, 241] on span "Back" at bounding box center [456, 241] width 14 height 6
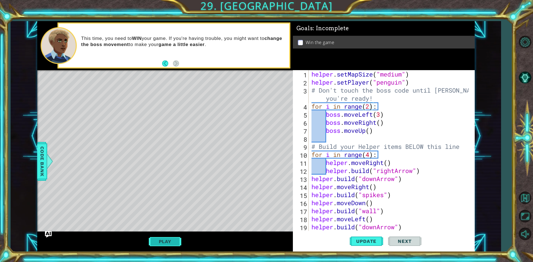
click at [179, 243] on button "Play" at bounding box center [165, 241] width 32 height 11
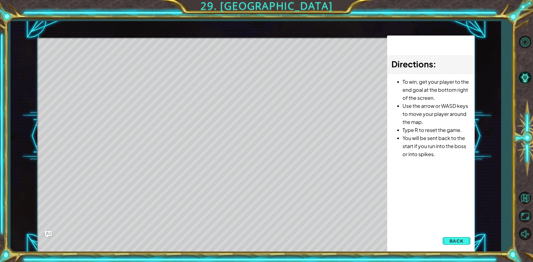
click at [459, 233] on div "Directions : To win, get your player to the end goal at the bottom right of the…" at bounding box center [430, 144] width 87 height 217
click at [456, 237] on button "Back" at bounding box center [456, 241] width 28 height 11
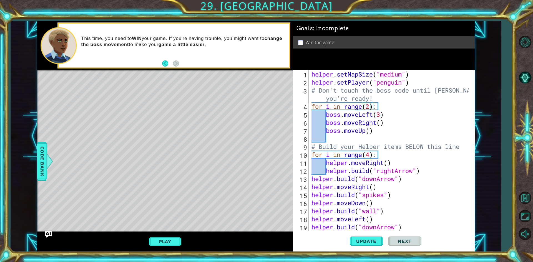
click at [374, 116] on div "helper . setMapSize ( "medium" ) helper . setPlayer ( "penguin" ) # Don't touch…" at bounding box center [390, 158] width 161 height 177
click at [379, 123] on div "helper . setMapSize ( "medium" ) helper . setPlayer ( "penguin" ) # Don't touch…" at bounding box center [390, 158] width 161 height 177
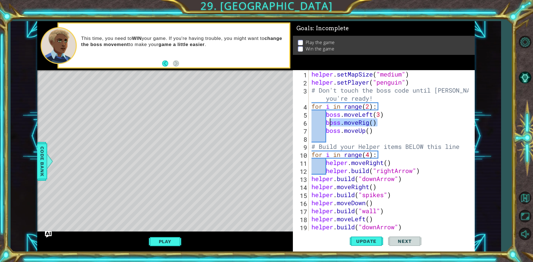
drag, startPoint x: 394, startPoint y: 121, endPoint x: 329, endPoint y: 122, distance: 65.2
click at [329, 122] on div "helper . setMapSize ( "medium" ) helper . setPlayer ( "penguin" ) # Don't touch…" at bounding box center [390, 158] width 161 height 177
type textarea "b"
type textarea "boss.moveLeft(3)"
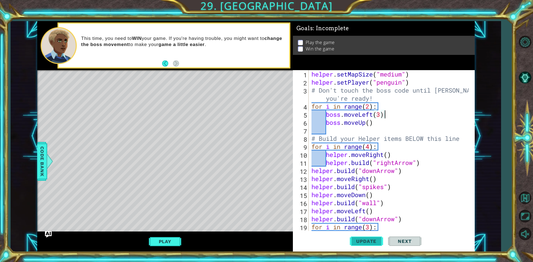
click at [378, 243] on span "Update" at bounding box center [366, 242] width 31 height 6
click at [155, 245] on button "Play" at bounding box center [165, 241] width 32 height 11
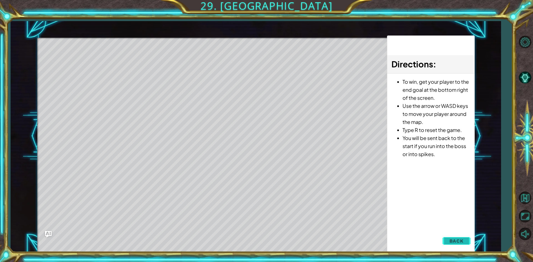
click at [453, 239] on span "Back" at bounding box center [456, 241] width 14 height 6
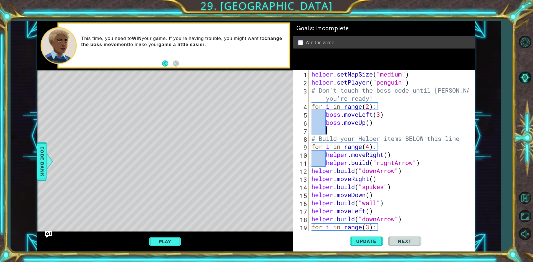
click at [373, 127] on div "helper . setMapSize ( "medium" ) helper . setPlayer ( "penguin" ) # Don't touch…" at bounding box center [390, 158] width 161 height 177
click at [368, 124] on div "helper . setMapSize ( "medium" ) helper . setPlayer ( "penguin" ) # Don't touch…" at bounding box center [390, 158] width 161 height 177
click at [372, 122] on div "helper . setMapSize ( "medium" ) helper . setPlayer ( "penguin" ) # Don't touch…" at bounding box center [390, 158] width 161 height 177
drag, startPoint x: 369, startPoint y: 122, endPoint x: 372, endPoint y: 122, distance: 3.1
click at [370, 122] on div "helper . setMapSize ( "medium" ) helper . setPlayer ( "penguin" ) # Don't touch…" at bounding box center [390, 158] width 161 height 177
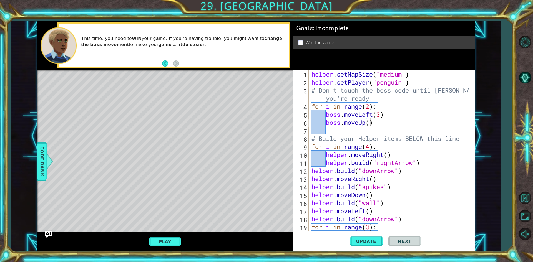
click at [260, 185] on div "Level Map" at bounding box center [165, 151] width 256 height 163
click at [260, 202] on div "Level Map" at bounding box center [165, 151] width 256 height 163
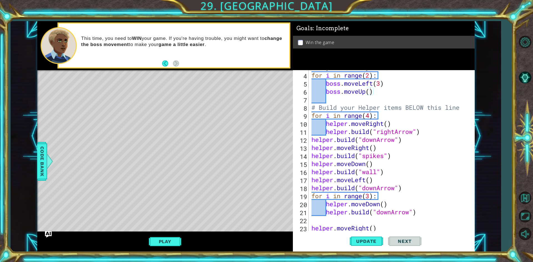
scroll to position [64, 0]
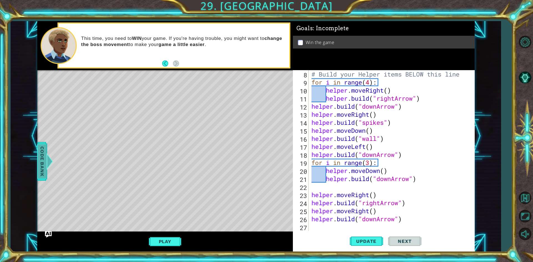
click at [46, 168] on div at bounding box center [49, 161] width 7 height 17
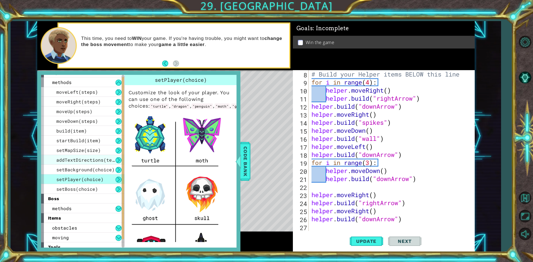
scroll to position [0, 0]
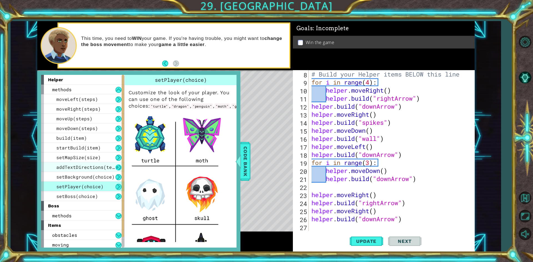
click at [118, 165] on button at bounding box center [118, 168] width 6 height 6
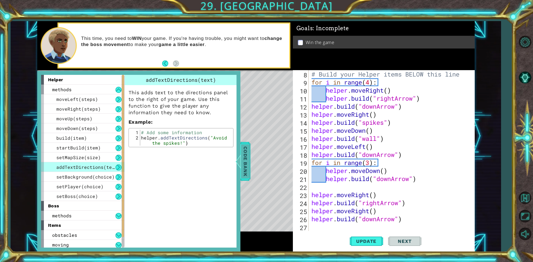
click at [236, 163] on div at bounding box center [238, 161] width 7 height 17
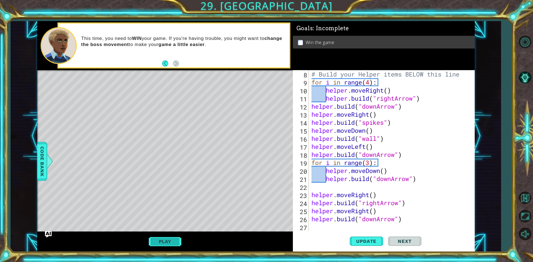
click at [181, 238] on button "Play" at bounding box center [165, 241] width 32 height 11
click at [180, 241] on button "Play" at bounding box center [165, 241] width 32 height 11
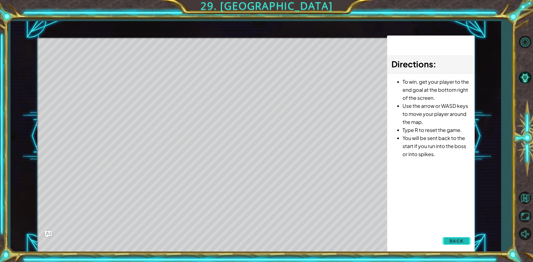
click at [457, 240] on span "Back" at bounding box center [456, 241] width 14 height 6
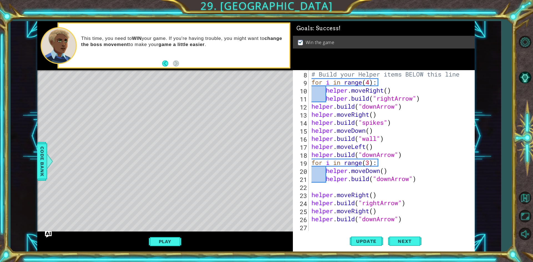
drag, startPoint x: 309, startPoint y: 193, endPoint x: 326, endPoint y: 199, distance: 18.1
click at [326, 199] on div "boss.moveUp() 8 9 10 11 12 13 14 15 16 17 18 19 20 21 22 23 24 25 26 27 # Build…" at bounding box center [383, 150] width 180 height 161
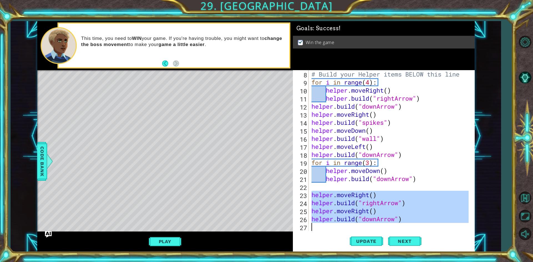
drag, startPoint x: 314, startPoint y: 198, endPoint x: 417, endPoint y: 226, distance: 106.1
click at [417, 226] on div "# Build your Helper items BELOW this line for i in range ( 4 ) : helper . moveR…" at bounding box center [390, 158] width 161 height 177
type textarea "[DOMAIN_NAME]("downArrow")"
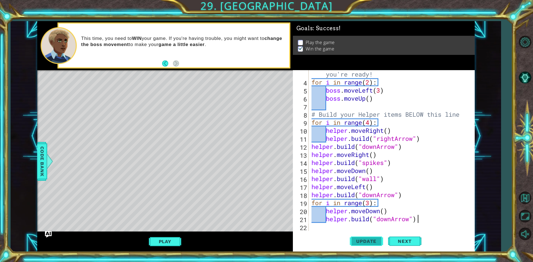
scroll to position [24, 0]
click at [374, 238] on button "Update" at bounding box center [366, 242] width 33 height 18
click at [370, 206] on div "# Don't touch the boss code until [PERSON_NAME] says you're ready! for i in ran…" at bounding box center [390, 154] width 161 height 185
click at [362, 243] on span "Update" at bounding box center [366, 242] width 31 height 6
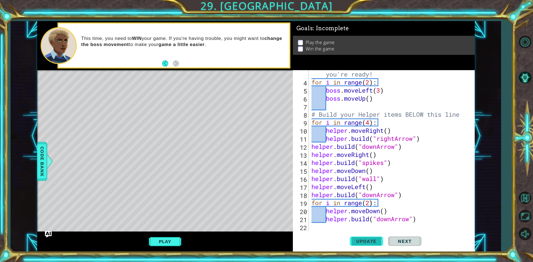
click at [362, 238] on button "Update" at bounding box center [366, 242] width 33 height 18
click at [422, 218] on div "# Don't touch the boss code until [PERSON_NAME] says you're ready! for i in ran…" at bounding box center [390, 154] width 161 height 185
type textarea "[DOMAIN_NAME]("downArrow")"
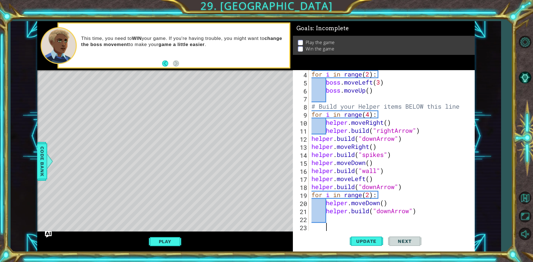
scroll to position [40, 0]
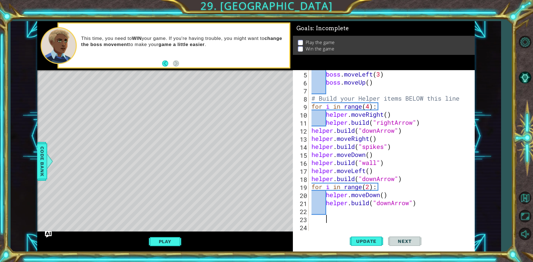
click at [336, 212] on div "boss . moveLeft ( 3 ) boss . moveUp ( ) # Build your Helper items BELOW this li…" at bounding box center [390, 158] width 161 height 177
click at [328, 223] on div "boss . moveLeft ( 3 ) boss . moveUp ( ) # Build your Helper items BELOW this li…" at bounding box center [390, 158] width 161 height 177
click at [322, 210] on div "boss . moveLeft ( 3 ) boss . moveUp ( ) # Build your Helper items BELOW this li…" at bounding box center [390, 158] width 161 height 177
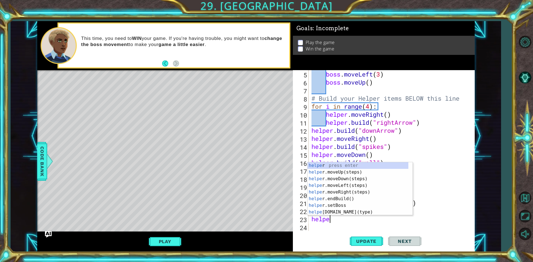
scroll to position [0, 1]
click at [347, 211] on div "helper press enter helper .moveUp(steps) press enter helper .moveDown(steps) pr…" at bounding box center [358, 195] width 101 height 67
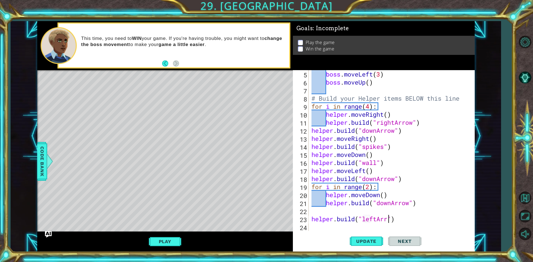
scroll to position [0, 4]
type textarea "[DOMAIN_NAME]("leftArrow")"
click at [330, 216] on div "boss . moveLeft ( 3 ) boss . moveUp ( ) # Build your Helper items BELOW this li…" at bounding box center [390, 158] width 161 height 177
click at [328, 208] on div "boss . moveLeft ( 3 ) boss . moveUp ( ) # Build your Helper items BELOW this li…" at bounding box center [390, 158] width 161 height 177
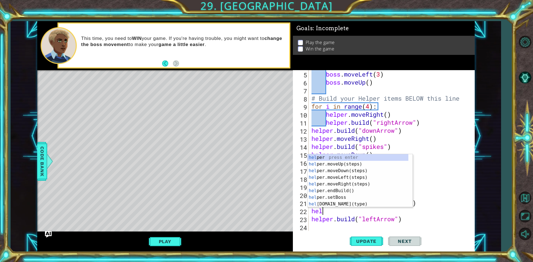
scroll to position [0, 1]
type textarea "helper"
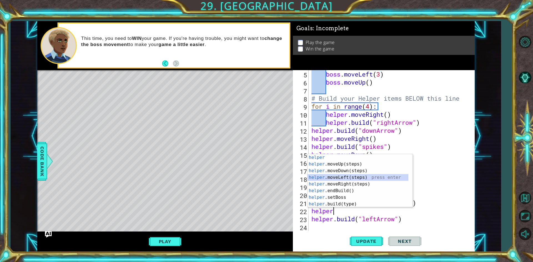
click at [365, 179] on div "helper press enter helper .moveUp(steps) press enter helper .moveDown(steps) pr…" at bounding box center [358, 187] width 101 height 67
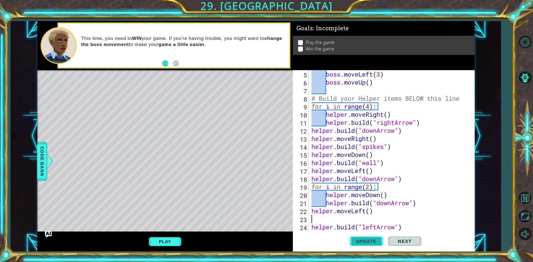
click at [362, 240] on span "Update" at bounding box center [366, 242] width 31 height 6
click at [367, 211] on div "boss . moveLeft ( 3 ) boss . moveUp ( ) # Build your Helper items BELOW this li…" at bounding box center [390, 158] width 161 height 177
type textarea "helper.movedown()"
click at [356, 245] on button "Update" at bounding box center [366, 242] width 33 height 18
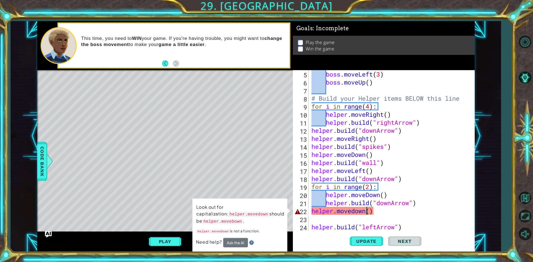
click at [328, 221] on div "boss . moveLeft ( 3 ) boss . moveUp ( ) # Build your Helper items BELOW this li…" at bounding box center [390, 158] width 161 height 177
click at [353, 211] on div "boss . moveLeft ( 3 ) boss . moveUp ( ) # Build your Helper items BELOW this li…" at bounding box center [390, 158] width 161 height 177
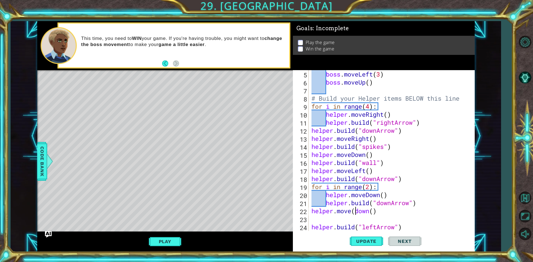
scroll to position [0, 2]
click at [378, 212] on div "boss . moveLeft ( 3 ) boss . moveUp ( ) # Build your Helper items BELOW this li…" at bounding box center [390, 158] width 161 height 177
click at [372, 239] on span "Update" at bounding box center [366, 242] width 31 height 6
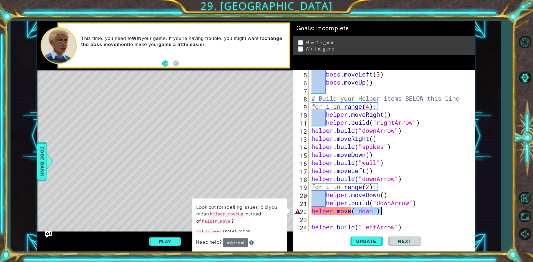
drag, startPoint x: 353, startPoint y: 211, endPoint x: 397, endPoint y: 211, distance: 43.9
click at [397, 211] on div "boss . moveLeft ( 3 ) boss . moveUp ( ) # Build your Helper items BELOW this li…" at bounding box center [390, 158] width 161 height 177
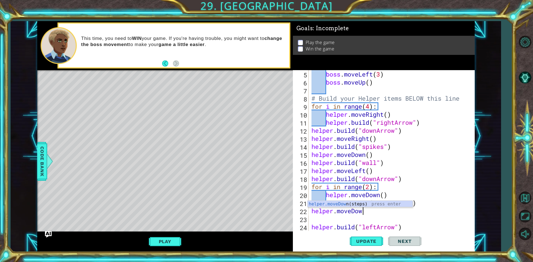
scroll to position [0, 2]
click at [362, 245] on button "Update" at bounding box center [366, 242] width 33 height 18
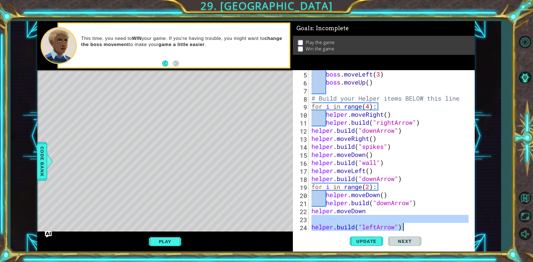
drag, startPoint x: 319, startPoint y: 221, endPoint x: 416, endPoint y: 230, distance: 97.6
click at [416, 230] on div "boss . moveLeft ( 3 ) boss . moveUp ( ) # Build your Helper items BELOW this li…" at bounding box center [390, 158] width 161 height 177
type textarea "[DOMAIN_NAME]("leftArrow")"
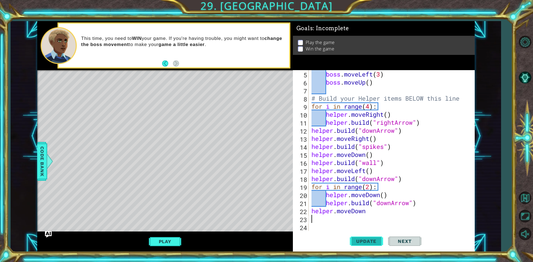
type textarea "helper.moveDown"
click at [372, 242] on span "Update" at bounding box center [366, 242] width 31 height 6
click at [369, 241] on span "Update" at bounding box center [366, 242] width 31 height 6
click at [374, 215] on div "boss . moveLeft ( 3 ) boss . moveUp ( ) # Build your Helper items BELOW this li…" at bounding box center [390, 158] width 161 height 177
click at [385, 213] on div "boss . moveLeft ( 3 ) boss . moveUp ( ) # Build your Helper items BELOW this li…" at bounding box center [390, 158] width 161 height 177
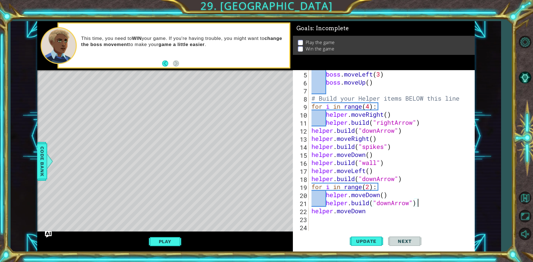
click at [426, 202] on div "boss . moveLeft ( 3 ) boss . moveUp ( ) # Build your Helper items BELOW this li…" at bounding box center [390, 158] width 161 height 177
type textarea "[DOMAIN_NAME]("downArrow")"
click at [367, 237] on button "Update" at bounding box center [366, 242] width 33 height 18
click at [371, 226] on div "boss . moveLeft ( 3 ) boss . moveUp ( ) # Build your Helper items BELOW this li…" at bounding box center [390, 158] width 161 height 177
type textarea "helper.moveDown"
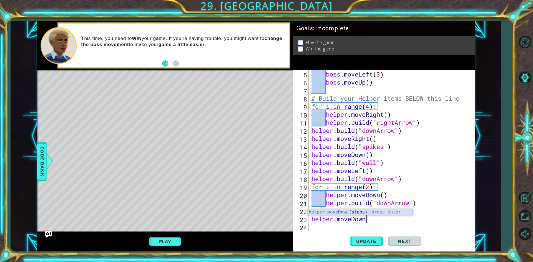
click at [354, 213] on div "helper.moveDown (steps) press enter" at bounding box center [360, 219] width 105 height 20
click at [365, 240] on span "Update" at bounding box center [366, 242] width 31 height 6
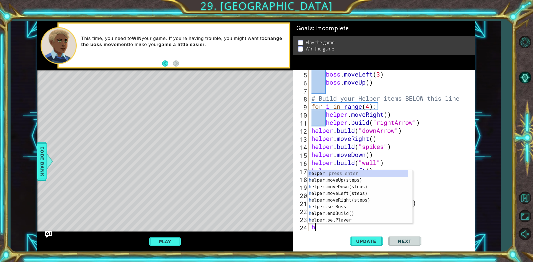
type textarea "he"
click at [349, 208] on div "he lper press enter he lper.moveUp(steps) press enter he lper.moveDown(steps) p…" at bounding box center [358, 203] width 101 height 67
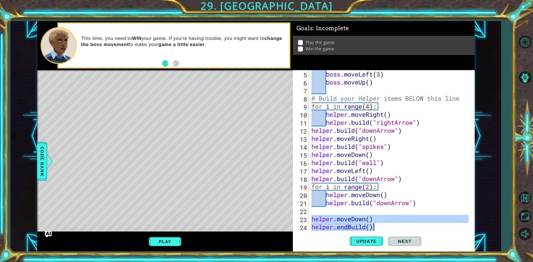
drag, startPoint x: 312, startPoint y: 221, endPoint x: 379, endPoint y: 230, distance: 67.1
click at [379, 230] on div "boss . moveLeft ( 3 ) boss . moveUp ( ) # Build your Helper items BELOW this li…" at bounding box center [390, 158] width 161 height 177
type textarea "helper.moveDown() helper.endBuild()"
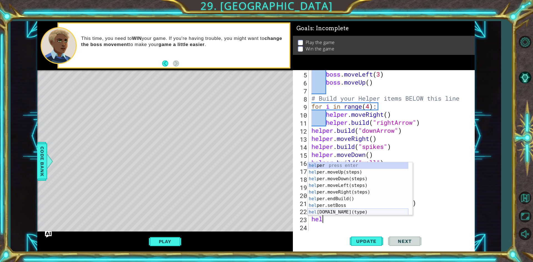
click at [346, 214] on div "hel per press enter hel per.moveUp(steps) press enter hel per.moveDown(steps) p…" at bounding box center [358, 195] width 101 height 67
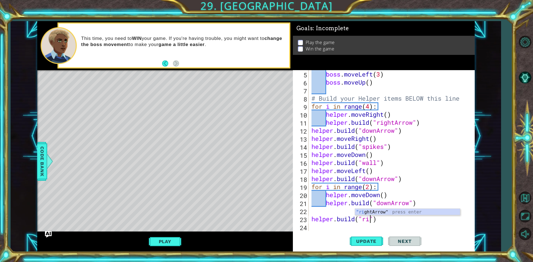
scroll to position [0, 3]
click at [378, 212] on div ""ri [PERSON_NAME]" press enter" at bounding box center [407, 219] width 105 height 20
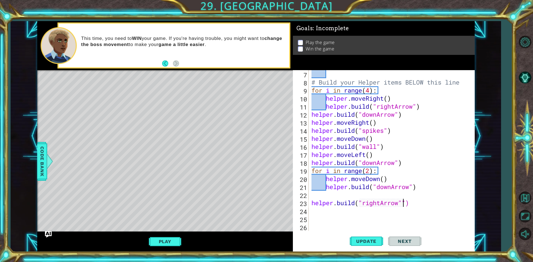
scroll to position [56, 0]
click at [364, 239] on span "Update" at bounding box center [366, 242] width 31 height 6
click at [377, 243] on span "Update" at bounding box center [366, 242] width 31 height 6
click at [373, 171] on div "# Build your Helper items BELOW this line for i in range ( 4 ) : helper . moveR…" at bounding box center [390, 158] width 161 height 177
click at [369, 171] on div "# Build your Helper items BELOW this line for i in range ( 4 ) : helper . moveR…" at bounding box center [390, 158] width 161 height 177
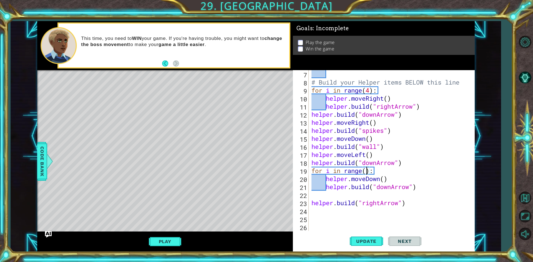
scroll to position [0, 2]
type textarea "for i in range(3):"
click at [360, 243] on span "Update" at bounding box center [366, 242] width 31 height 6
click at [410, 195] on div "# Build your Helper items BELOW this line for i in range ( 4 ) : helper . moveR…" at bounding box center [390, 158] width 161 height 177
click at [311, 202] on div "# Build your Helper items BELOW this line for i in range ( 4 ) : helper . moveR…" at bounding box center [390, 158] width 161 height 177
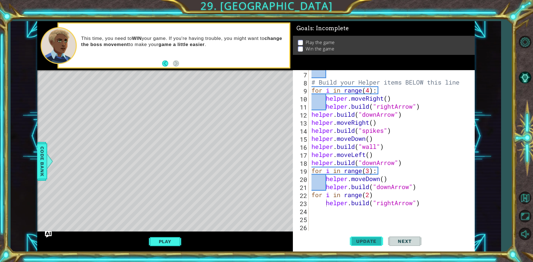
click at [363, 236] on button "Update" at bounding box center [366, 242] width 33 height 18
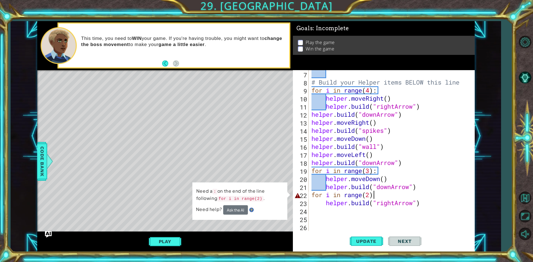
click at [377, 197] on div "# Build your Helper items BELOW this line for i in range ( 4 ) : helper . moveR…" at bounding box center [390, 158] width 161 height 177
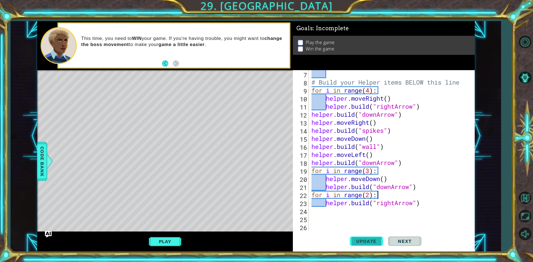
type textarea "for i in range(2):"
click at [353, 240] on span "Update" at bounding box center [366, 242] width 31 height 6
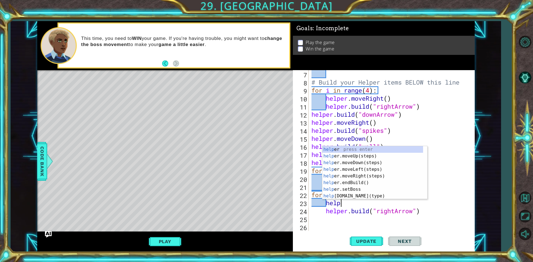
type textarea "helpe"
click at [370, 170] on div "helpe r press enter helpe [PERSON_NAME]moveUp(steps) press enter helpe r.moveDo…" at bounding box center [372, 179] width 101 height 67
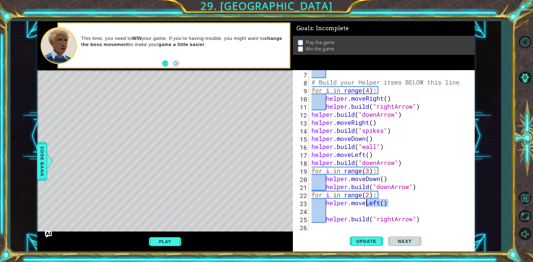
drag, startPoint x: 392, startPoint y: 202, endPoint x: 367, endPoint y: 202, distance: 25.0
click at [367, 202] on div "# Build your Helper items BELOW this line for i in range ( 4 ) : helper . moveR…" at bounding box center [390, 158] width 161 height 177
type textarea "helper.move"
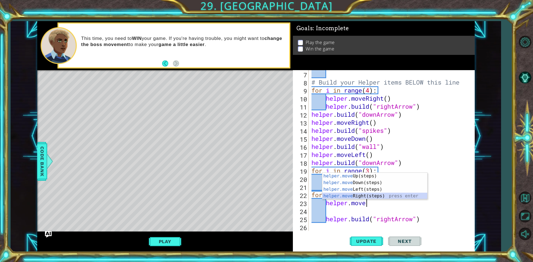
click at [367, 197] on div "helper.move Up(steps) press enter helper.move Down(steps) press enter helper.mo…" at bounding box center [374, 193] width 105 height 40
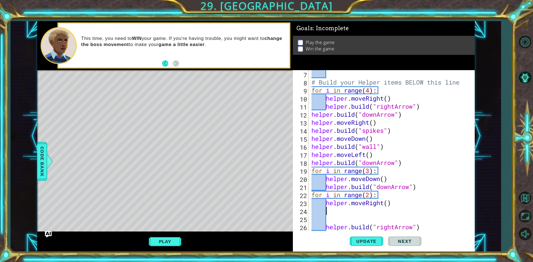
scroll to position [0, 0]
type textarea "helper.moveRight()"
click at [364, 213] on div "# Build your Helper items BELOW this line for i in range ( 4 ) : helper . moveR…" at bounding box center [390, 158] width 161 height 177
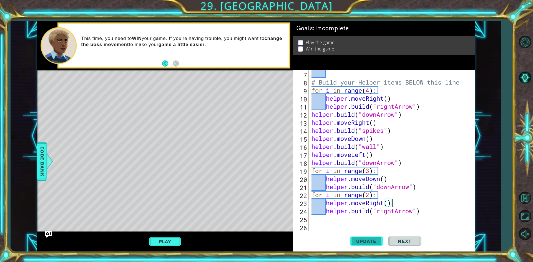
click at [366, 241] on span "Update" at bounding box center [366, 242] width 31 height 6
click at [371, 192] on div "# Build your Helper items BELOW this line for i in range ( 4 ) : helper . moveR…" at bounding box center [390, 158] width 161 height 177
click at [367, 240] on span "Update" at bounding box center [366, 242] width 31 height 6
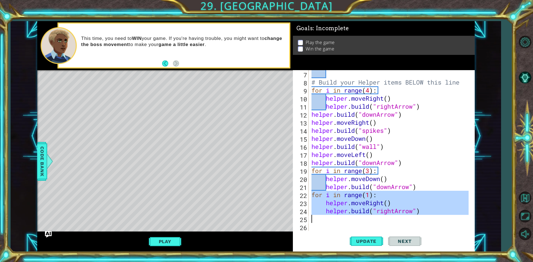
drag, startPoint x: 311, startPoint y: 195, endPoint x: 431, endPoint y: 218, distance: 122.3
click at [431, 218] on div "# Build your Helper items BELOW this line for i in range ( 4 ) : helper . moveR…" at bounding box center [390, 158] width 161 height 177
click at [323, 192] on div "# Build your Helper items BELOW this line for i in range ( 4 ) : helper . moveR…" at bounding box center [389, 150] width 158 height 161
type textarea "for i in range(1):"
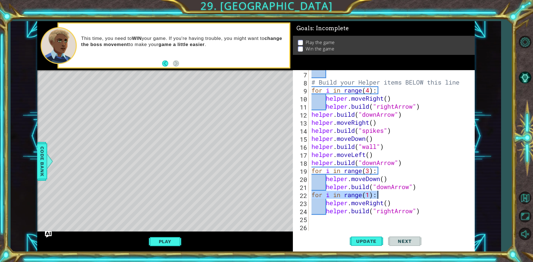
drag, startPoint x: 310, startPoint y: 195, endPoint x: 388, endPoint y: 197, distance: 78.0
click at [388, 197] on div "# Build your Helper items BELOW this line for i in range ( 4 ) : helper . moveR…" at bounding box center [389, 150] width 158 height 161
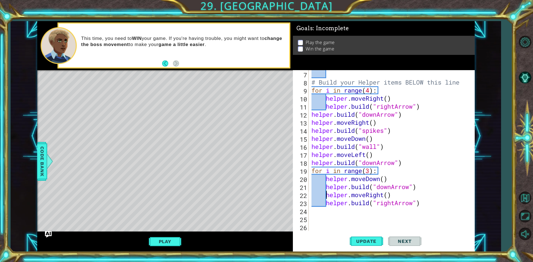
click at [327, 195] on div "# Build your Helper items BELOW this line for i in range ( 4 ) : helper . moveR…" at bounding box center [390, 158] width 161 height 177
click at [326, 202] on div "# Build your Helper items BELOW this line for i in range ( 4 ) : helper . moveR…" at bounding box center [390, 158] width 161 height 177
click at [425, 185] on div "# Build your Helper items BELOW this line for i in range ( 4 ) : helper . moveR…" at bounding box center [390, 158] width 161 height 177
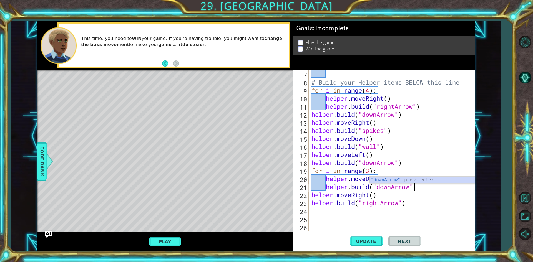
type textarea "[DOMAIN_NAME]("downArrow")"
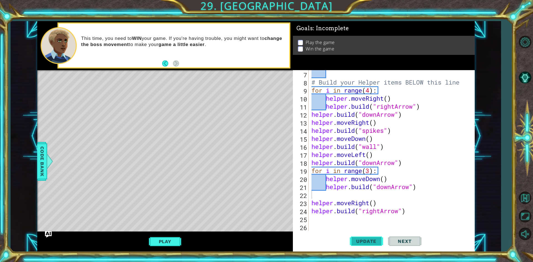
click at [374, 238] on button "Update" at bounding box center [366, 242] width 33 height 18
click at [405, 204] on div "# Build your Helper items BELOW this line for i in range ( 4 ) : helper . moveR…" at bounding box center [390, 158] width 161 height 177
click at [411, 214] on div "# Build your Helper items BELOW this line for i in range ( 4 ) : helper . moveR…" at bounding box center [390, 158] width 161 height 177
type textarea "[DOMAIN_NAME]("rightArrow")"
click at [400, 220] on div "# Build your Helper items BELOW this line for i in range ( 4 ) : helper . moveR…" at bounding box center [390, 158] width 161 height 177
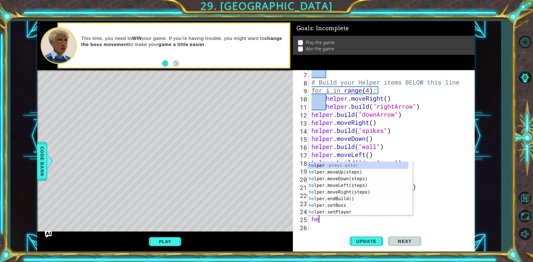
type textarea "hel"
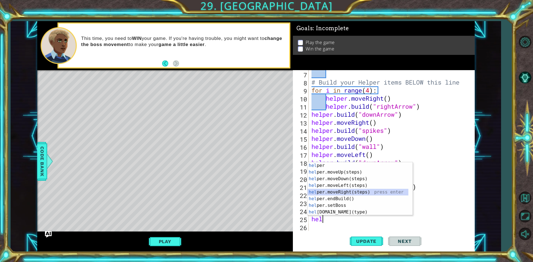
click at [370, 194] on div "hel per press enter hel per.moveUp(steps) press enter hel per.moveDown(steps) p…" at bounding box center [358, 195] width 101 height 67
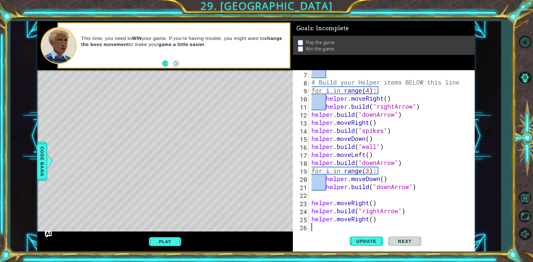
type textarea "e"
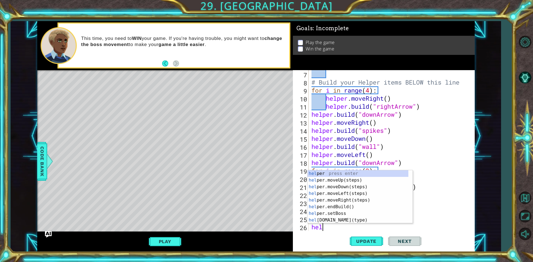
scroll to position [0, 0]
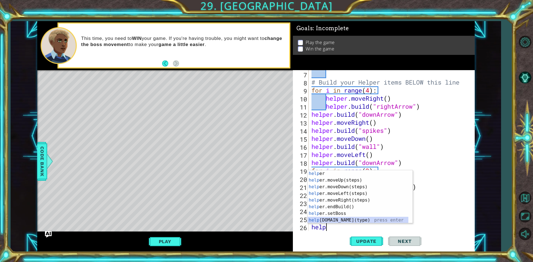
click at [347, 220] on div "help er press enter help er.moveUp(steps) press enter help er.moveDown(steps) p…" at bounding box center [358, 203] width 101 height 67
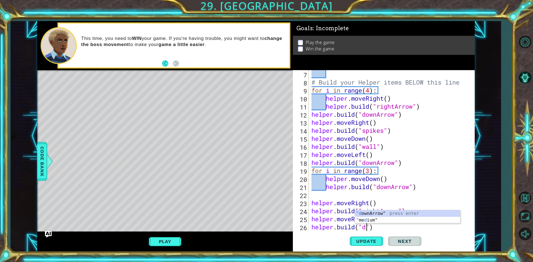
scroll to position [0, 3]
click at [371, 220] on div ""dow nArrow" press enter" at bounding box center [407, 227] width 105 height 20
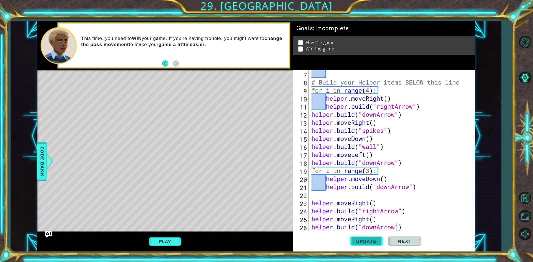
click at [360, 242] on span "Update" at bounding box center [366, 242] width 31 height 6
click at [176, 240] on button "Play" at bounding box center [165, 241] width 32 height 11
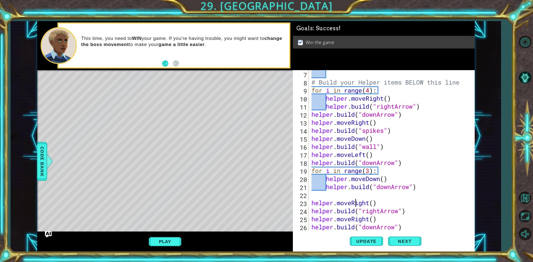
drag, startPoint x: 354, startPoint y: 204, endPoint x: 359, endPoint y: 205, distance: 5.6
click at [360, 205] on div "# Build your Helper items BELOW this line for i in range ( 4 ) : helper . moveR…" at bounding box center [390, 158] width 161 height 177
click at [352, 207] on div "# Build your Helper items BELOW this line for i in range ( 4 ) : helper . moveR…" at bounding box center [390, 158] width 161 height 177
drag, startPoint x: 352, startPoint y: 206, endPoint x: 367, endPoint y: 207, distance: 15.0
click at [367, 207] on div "# Build your Helper items BELOW this line for i in range ( 4 ) : helper . moveR…" at bounding box center [390, 158] width 161 height 177
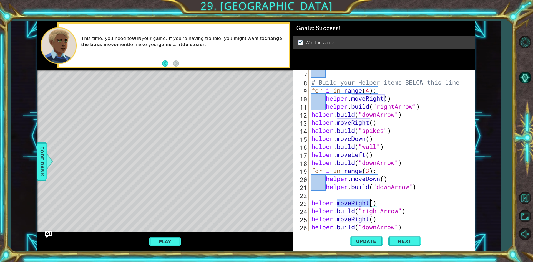
click at [371, 205] on div "# Build your Helper items BELOW this line for i in range ( 4 ) : helper . moveR…" at bounding box center [389, 150] width 158 height 161
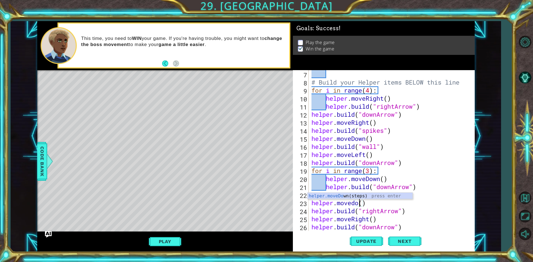
scroll to position [0, 2]
click at [334, 195] on div "helper.moveDow n(steps) press enter" at bounding box center [360, 203] width 105 height 20
click at [377, 241] on span "Update" at bounding box center [366, 242] width 31 height 6
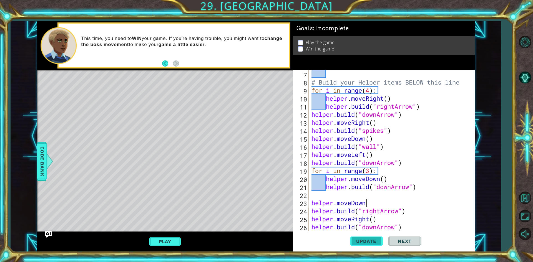
click at [369, 238] on button "Update" at bounding box center [366, 242] width 33 height 18
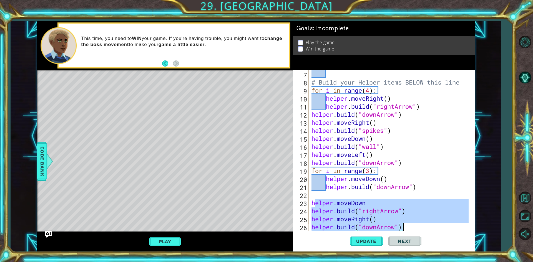
drag, startPoint x: 314, startPoint y: 202, endPoint x: 419, endPoint y: 227, distance: 108.3
click at [419, 227] on div "# Build your Helper items BELOW this line for i in range ( 4 ) : helper . moveR…" at bounding box center [390, 158] width 161 height 177
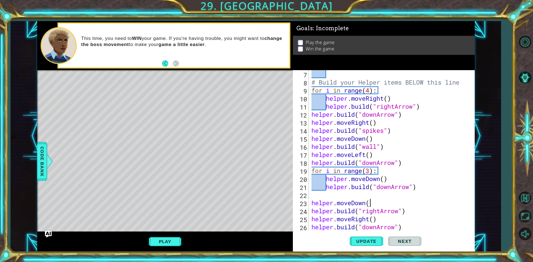
scroll to position [0, 2]
click at [369, 245] on button "Update" at bounding box center [366, 242] width 33 height 18
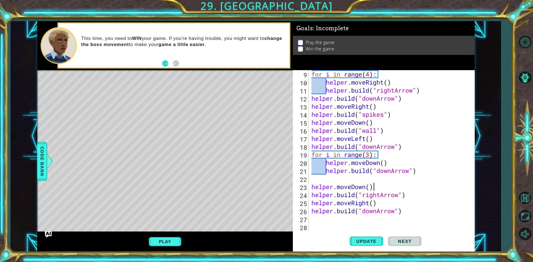
scroll to position [72, 0]
click at [374, 212] on div "for i in range ( 4 ) : helper . moveRight ( ) helper . build ( "rightArrow" ) h…" at bounding box center [390, 158] width 161 height 177
click at [377, 210] on div "for i in range ( 4 ) : helper . moveRight ( ) helper . build ( "rightArrow" ) h…" at bounding box center [390, 158] width 161 height 177
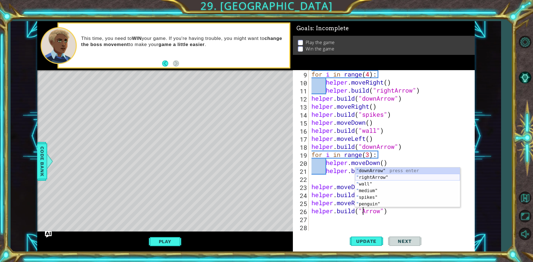
click at [374, 177] on div "" downArrow" press enter " rightArrow" press enter " wall" press enter " medium…" at bounding box center [407, 194] width 105 height 53
type textarea "[DOMAIN_NAME]("rightArrow")"
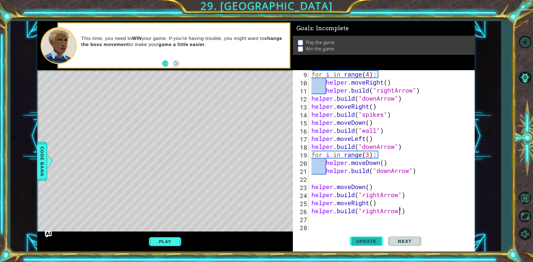
click at [364, 241] on span "Update" at bounding box center [366, 242] width 31 height 6
click at [347, 228] on div "for i in range ( 4 ) : helper . moveRight ( ) helper . build ( "rightArrow" ) h…" at bounding box center [390, 158] width 161 height 177
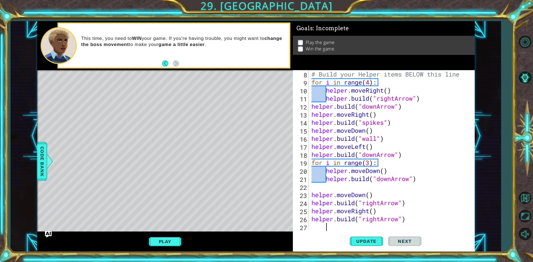
scroll to position [64, 0]
type textarea "[DOMAIN_NAME]("rightArrow")"
click at [366, 240] on span "Update" at bounding box center [366, 242] width 31 height 6
click at [168, 244] on button "Play" at bounding box center [165, 241] width 32 height 11
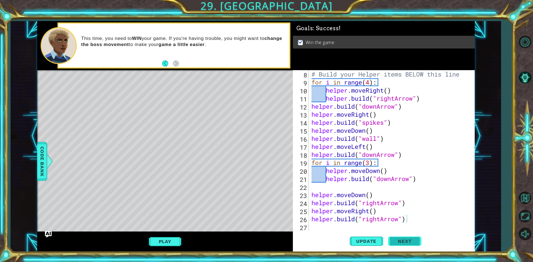
click at [406, 239] on button "Next" at bounding box center [404, 242] width 33 height 18
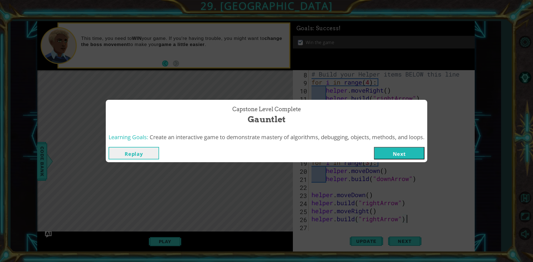
click at [393, 155] on button "Next" at bounding box center [399, 153] width 51 height 12
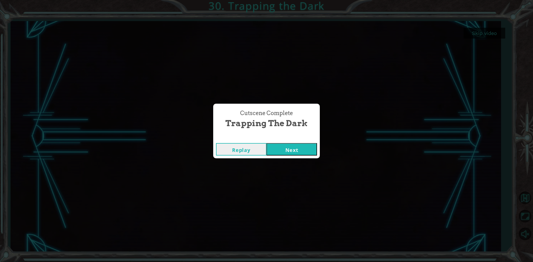
click at [303, 148] on button "Next" at bounding box center [291, 149] width 51 height 12
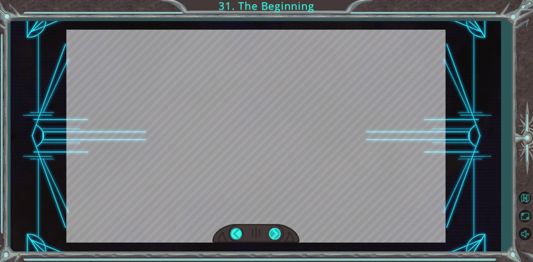
click at [272, 231] on div at bounding box center [275, 233] width 12 height 11
click at [151, 153] on div at bounding box center [255, 136] width 379 height 213
click at [282, 231] on div at bounding box center [255, 233] width 87 height 19
click at [277, 234] on div at bounding box center [275, 233] width 12 height 11
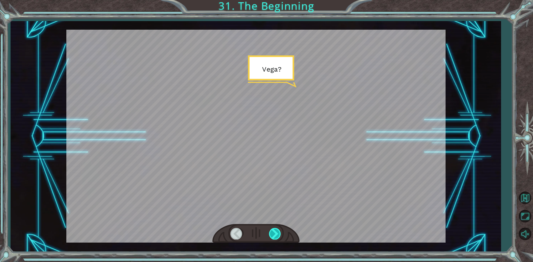
click at [278, 233] on div at bounding box center [275, 233] width 12 height 11
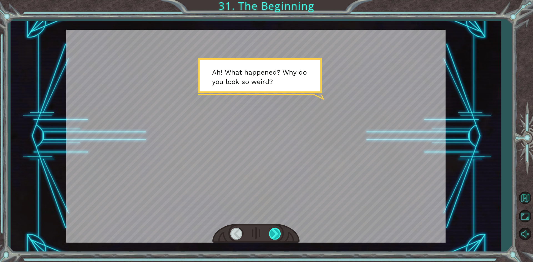
click at [278, 233] on div at bounding box center [275, 233] width 12 height 11
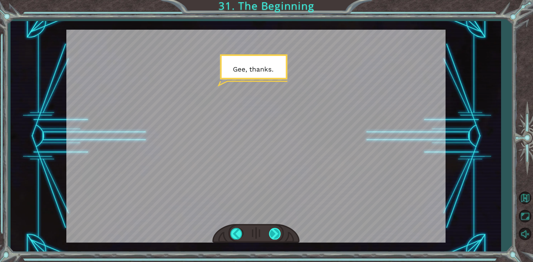
click at [278, 233] on div at bounding box center [275, 233] width 12 height 11
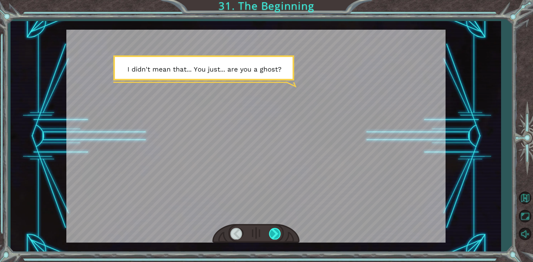
click at [278, 233] on div at bounding box center [275, 233] width 12 height 11
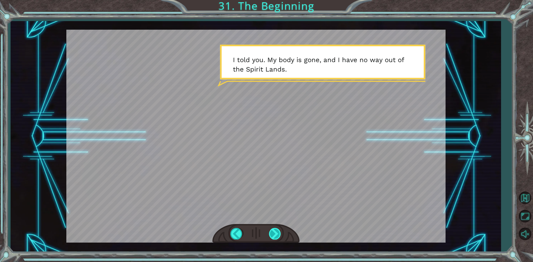
click at [278, 233] on div at bounding box center [275, 233] width 12 height 11
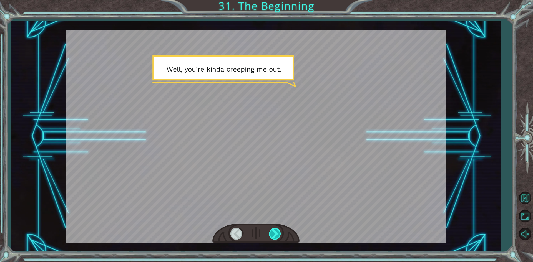
click at [278, 233] on div at bounding box center [275, 233] width 12 height 11
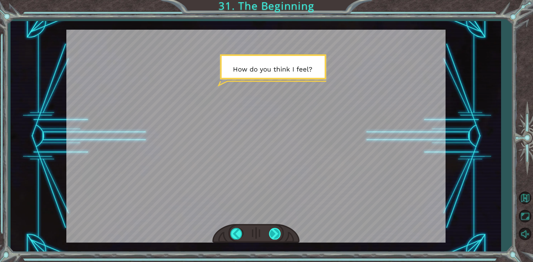
click at [278, 233] on div at bounding box center [275, 233] width 12 height 11
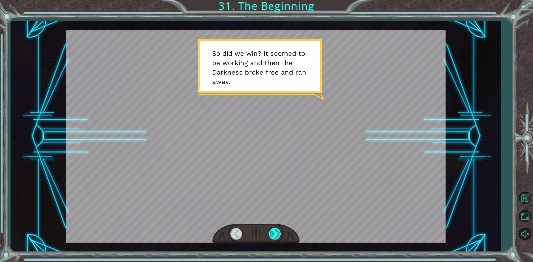
click at [278, 233] on div at bounding box center [275, 233] width 12 height 11
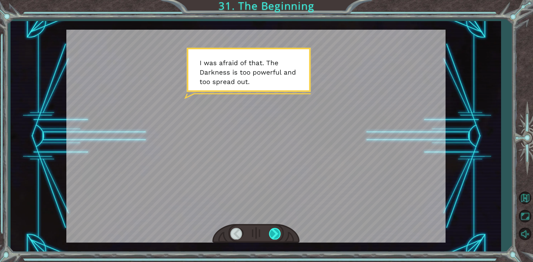
click at [278, 233] on div at bounding box center [275, 233] width 12 height 11
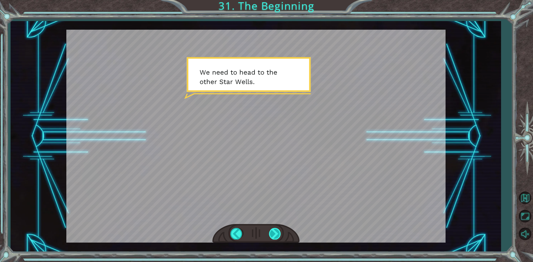
click at [278, 233] on div at bounding box center [275, 233] width 12 height 11
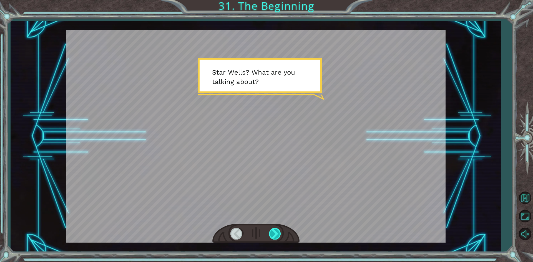
click at [278, 233] on div at bounding box center [275, 233] width 12 height 11
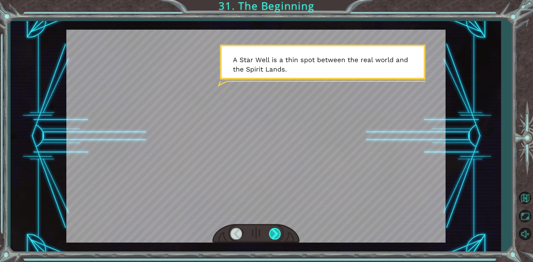
click at [278, 233] on div at bounding box center [275, 233] width 12 height 11
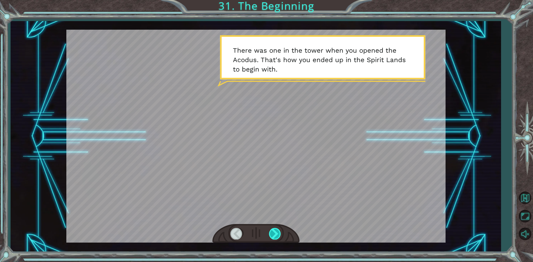
click at [278, 233] on div at bounding box center [275, 233] width 12 height 11
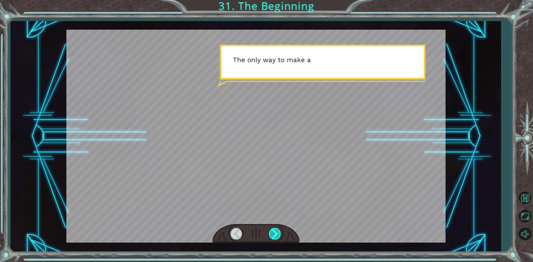
click at [278, 233] on div at bounding box center [275, 233] width 12 height 11
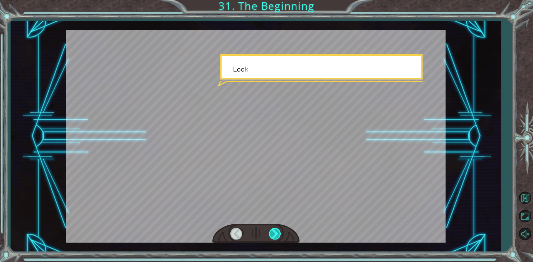
click at [278, 233] on div at bounding box center [275, 233] width 12 height 11
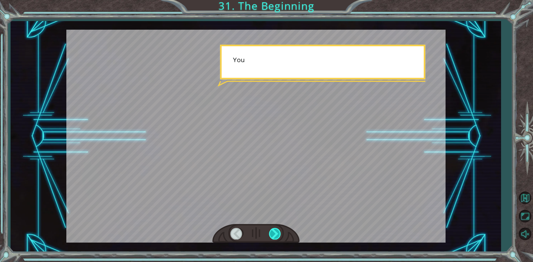
click at [278, 233] on div at bounding box center [275, 233] width 12 height 11
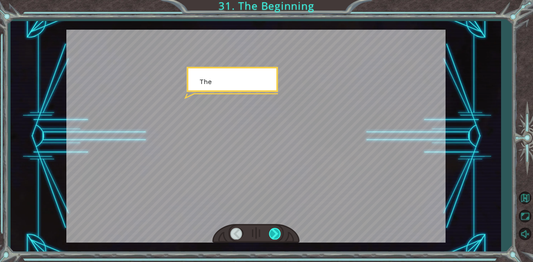
click at [278, 233] on div at bounding box center [275, 233] width 12 height 11
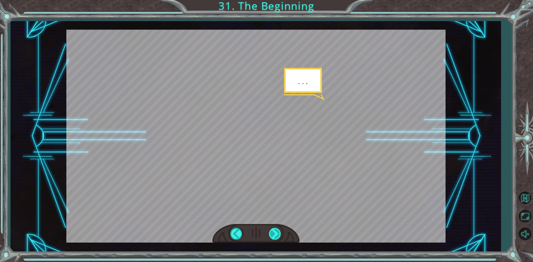
click at [278, 233] on div at bounding box center [275, 233] width 12 height 11
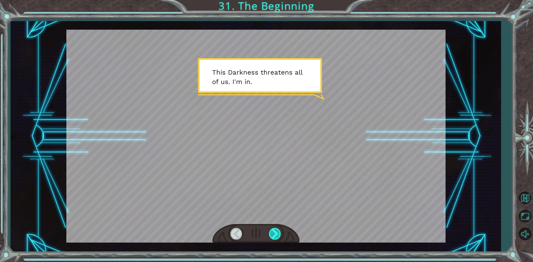
click at [278, 233] on div at bounding box center [275, 233] width 12 height 11
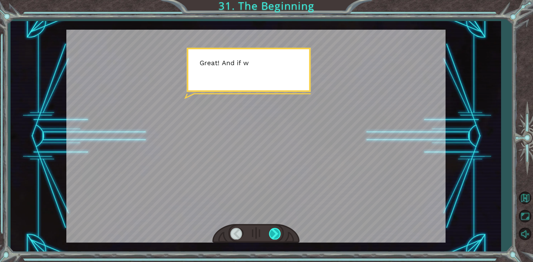
click at [278, 233] on div at bounding box center [275, 233] width 12 height 11
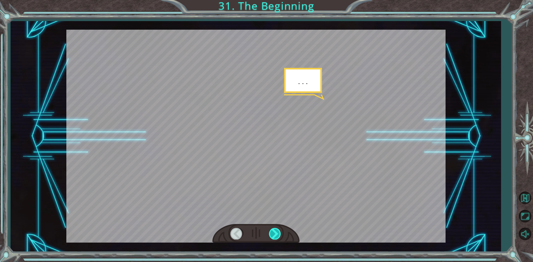
click at [278, 233] on div at bounding box center [275, 233] width 12 height 11
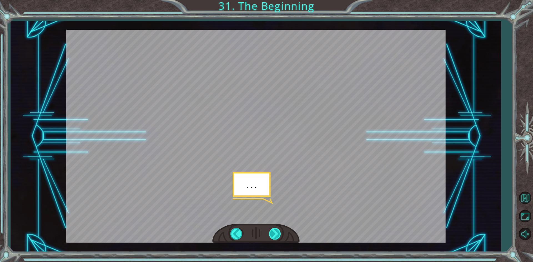
click at [278, 233] on div at bounding box center [275, 233] width 12 height 11
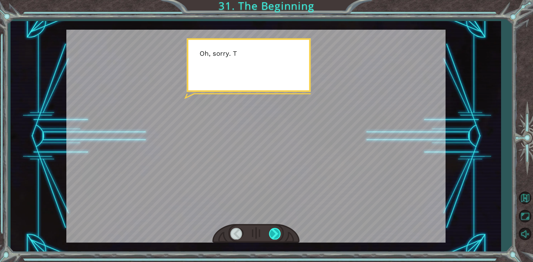
click at [278, 233] on div at bounding box center [275, 233] width 12 height 11
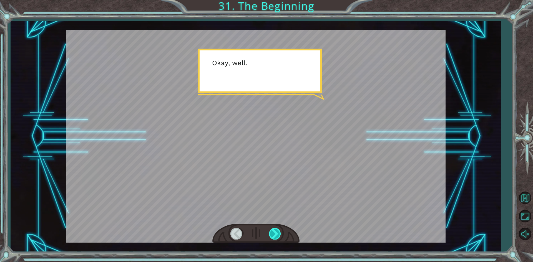
click at [278, 233] on div at bounding box center [275, 233] width 12 height 11
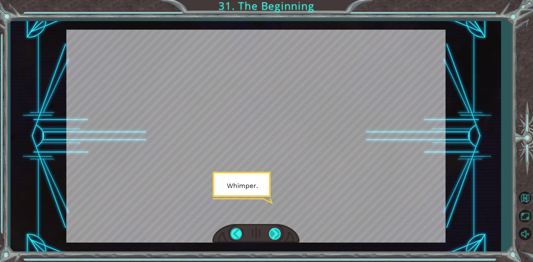
click at [278, 233] on div at bounding box center [275, 233] width 12 height 11
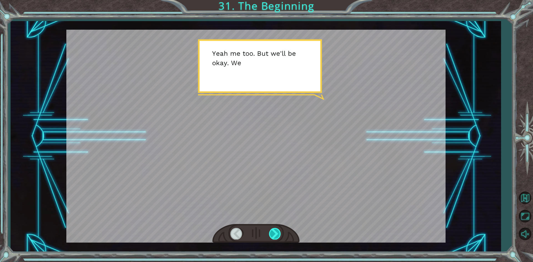
click at [278, 233] on div at bounding box center [275, 233] width 12 height 11
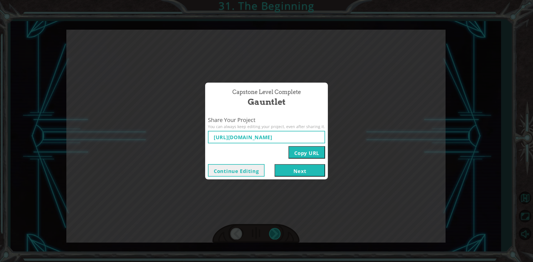
type input "[URL][DOMAIN_NAME]"
click at [297, 174] on button "Next" at bounding box center [300, 170] width 51 height 12
